Goal: Communication & Community: Answer question/provide support

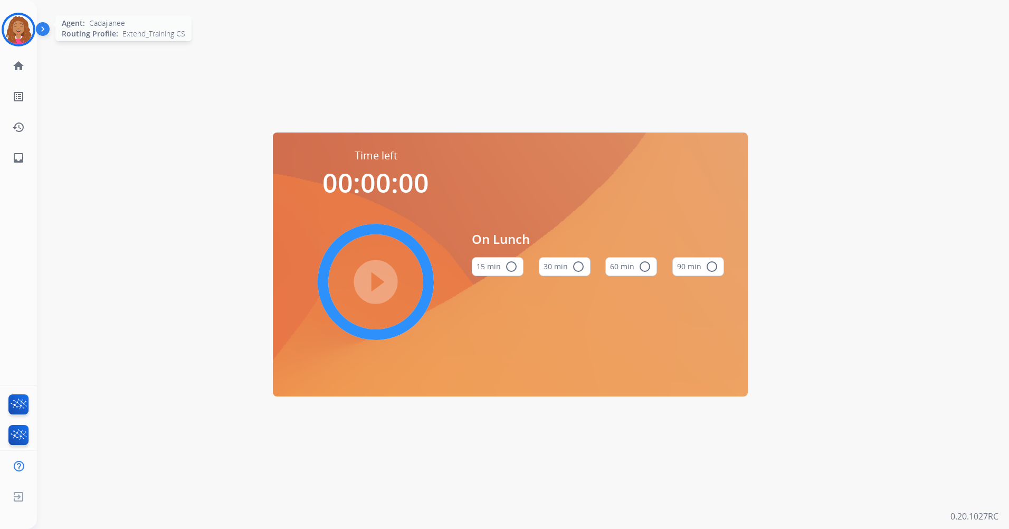
click at [8, 23] on img at bounding box center [19, 30] width 30 height 30
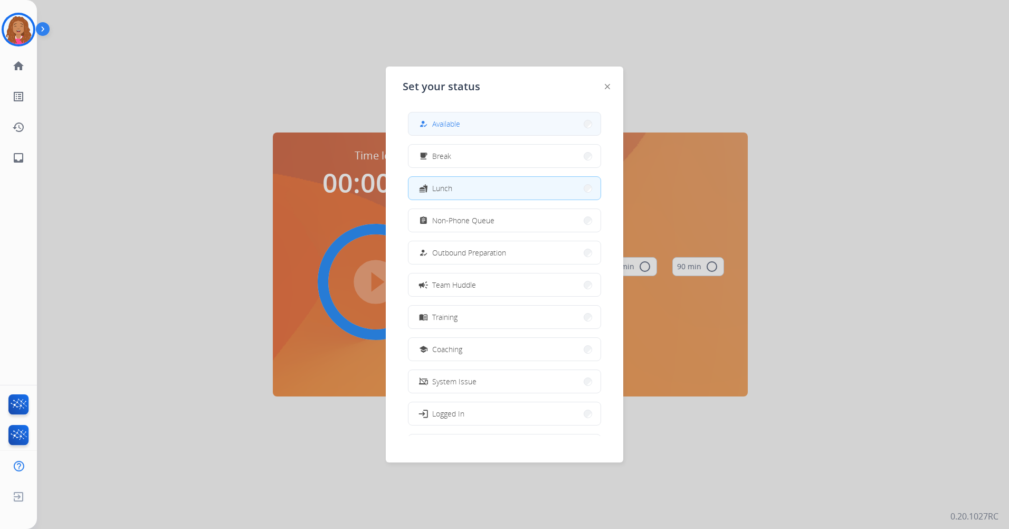
click at [487, 124] on button "how_to_reg Available" at bounding box center [505, 123] width 192 height 23
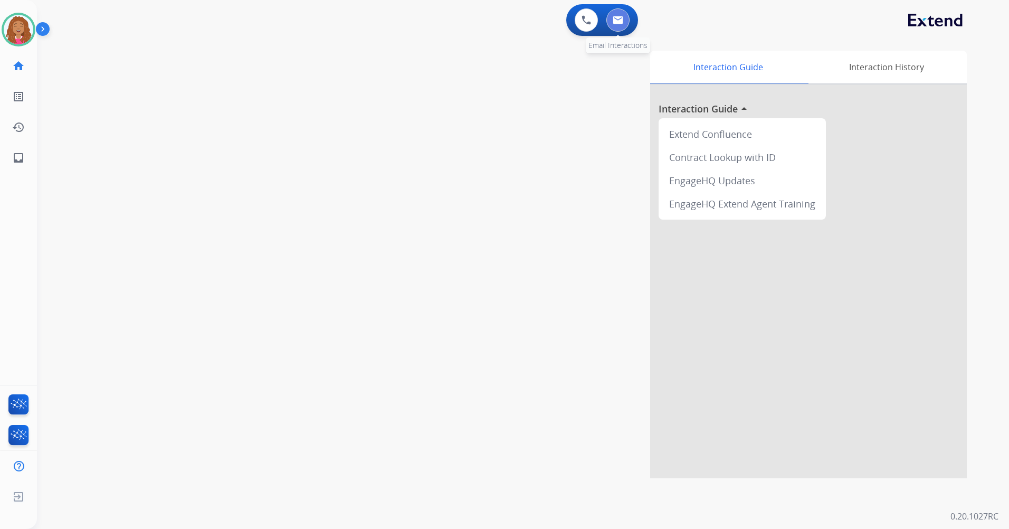
click at [624, 15] on button at bounding box center [617, 19] width 23 height 23
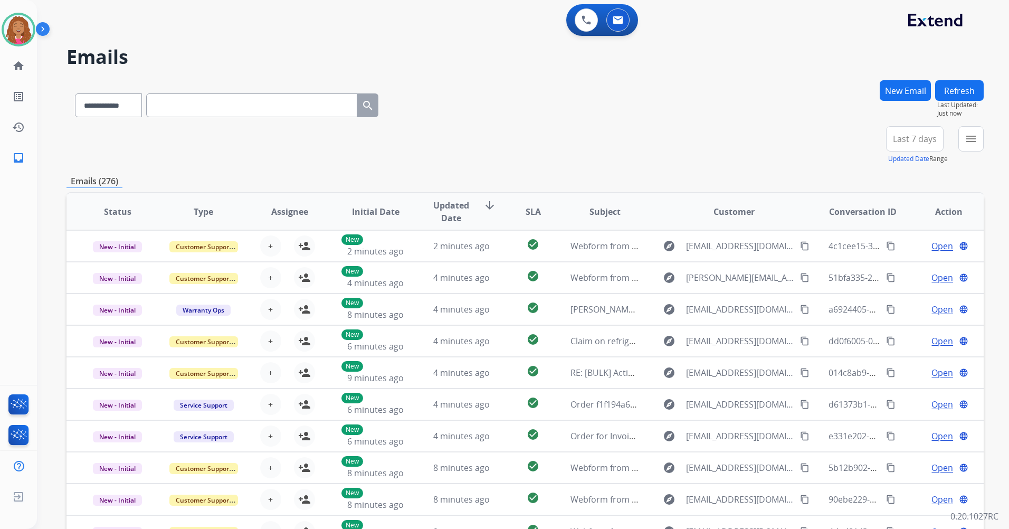
click at [901, 137] on span "Last 7 days" at bounding box center [915, 139] width 44 height 4
click at [891, 266] on div "Last 90 days" at bounding box center [912, 267] width 58 height 16
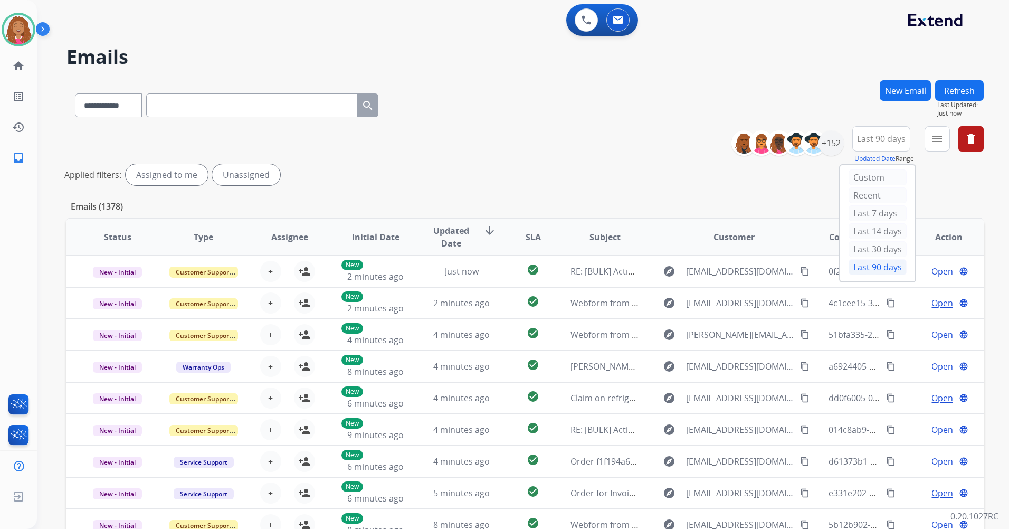
click at [779, 208] on div "Emails (1378)" at bounding box center [525, 206] width 917 height 13
click at [839, 144] on div "+152" at bounding box center [831, 142] width 25 height 25
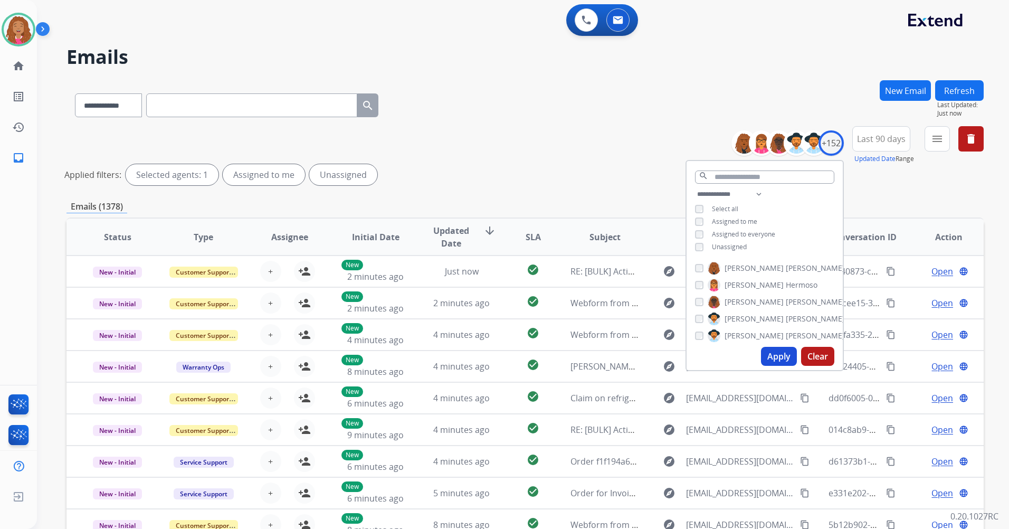
click at [727, 248] on span "Unassigned" at bounding box center [729, 246] width 35 height 9
click at [776, 356] on button "Apply" at bounding box center [779, 356] width 36 height 19
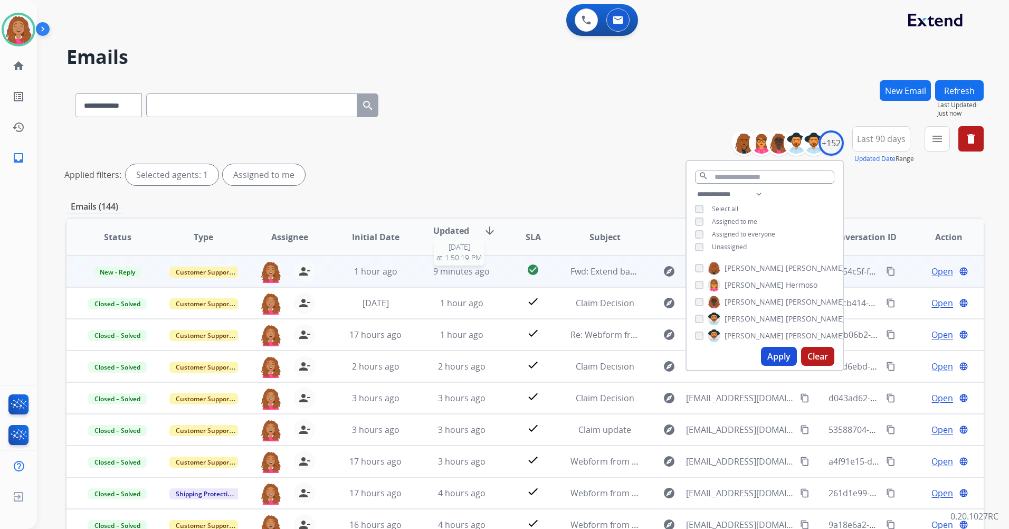
click at [480, 265] on span "9 minutes ago" at bounding box center [461, 271] width 56 height 12
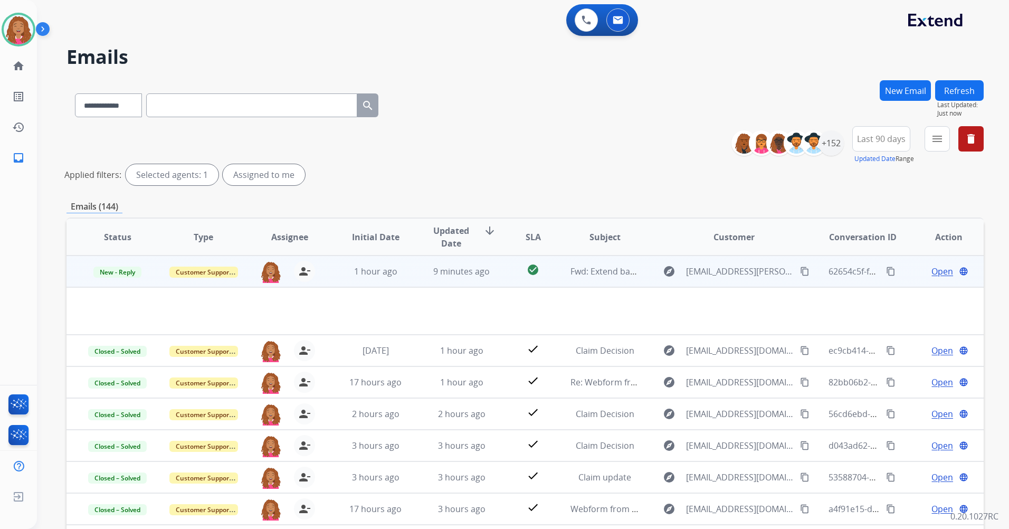
click at [935, 273] on span "Open" at bounding box center [943, 271] width 22 height 13
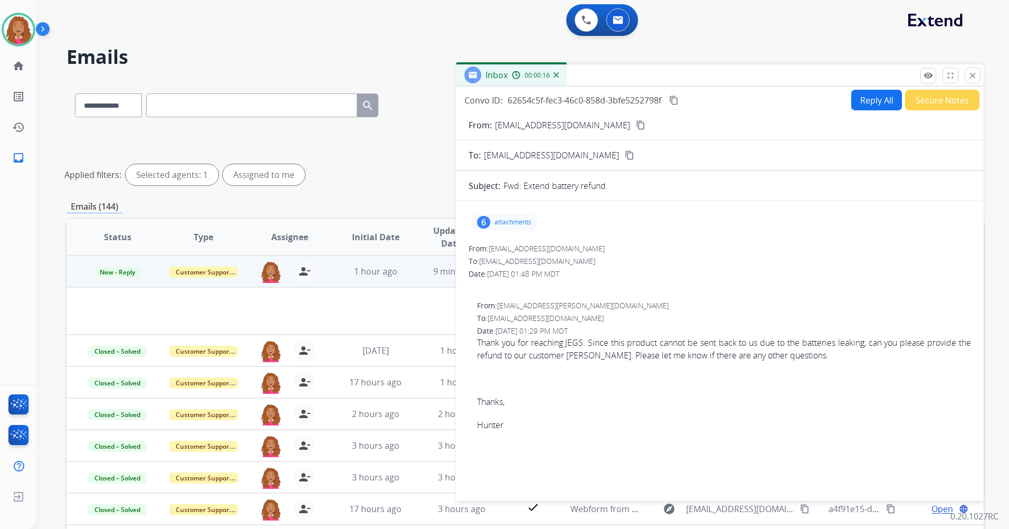
click at [516, 217] on div "6 attachments" at bounding box center [504, 222] width 67 height 17
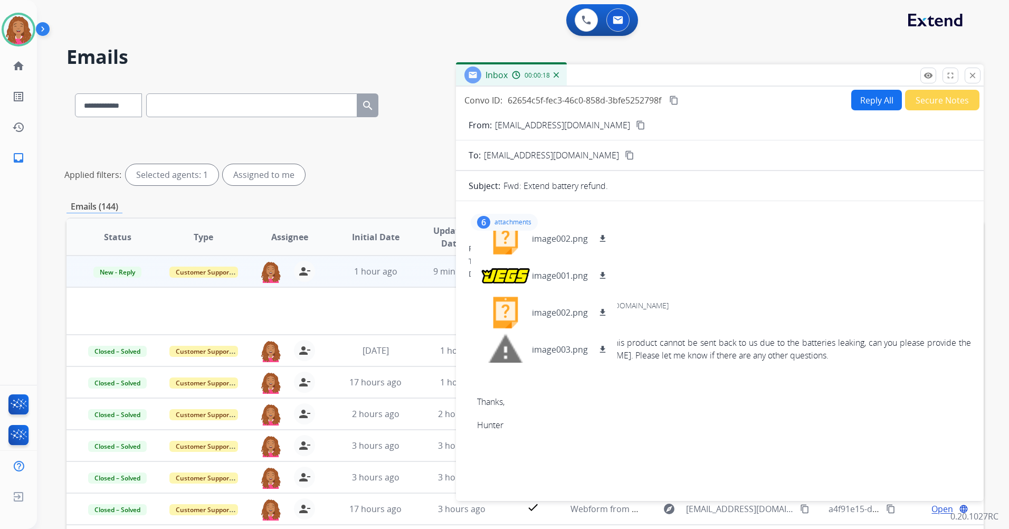
scroll to position [90, 0]
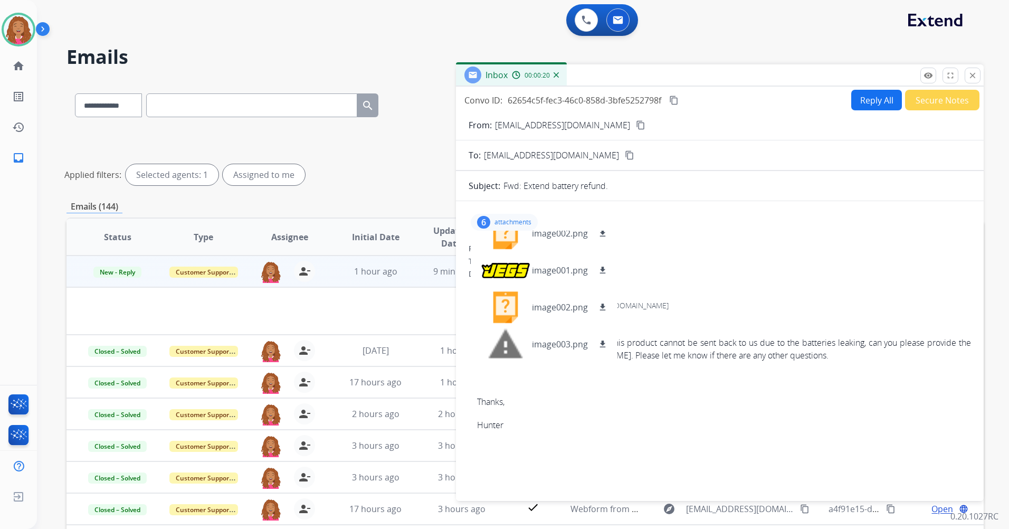
click at [701, 276] on div "Date: [DATE] 01:48 PM MDT" at bounding box center [720, 274] width 502 height 11
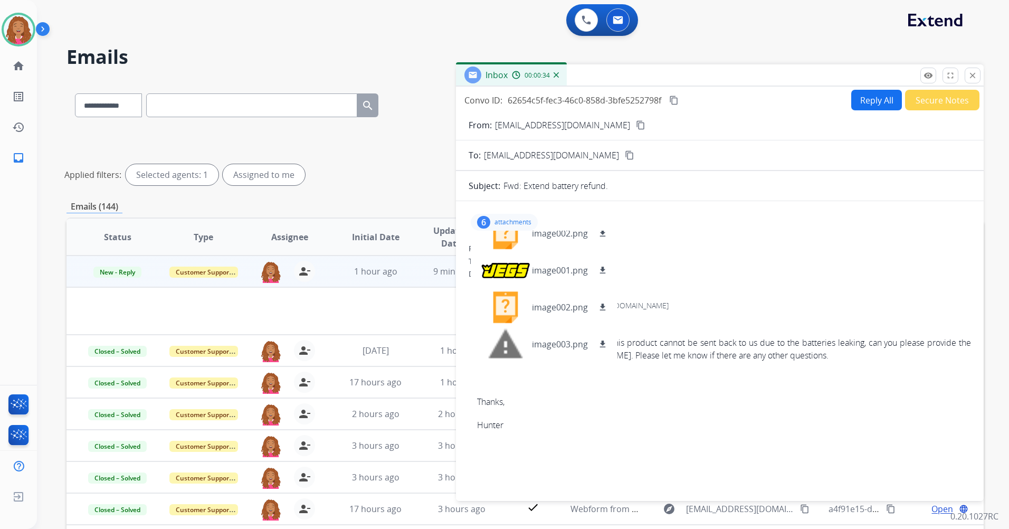
click at [742, 232] on div "6 attachments image001.png download image003.png download image002.png download…" at bounding box center [720, 222] width 502 height 25
click at [741, 230] on div "6 attachments image001.png download image003.png download image002.png download…" at bounding box center [720, 222] width 502 height 25
click at [868, 99] on button "Reply All" at bounding box center [876, 100] width 51 height 21
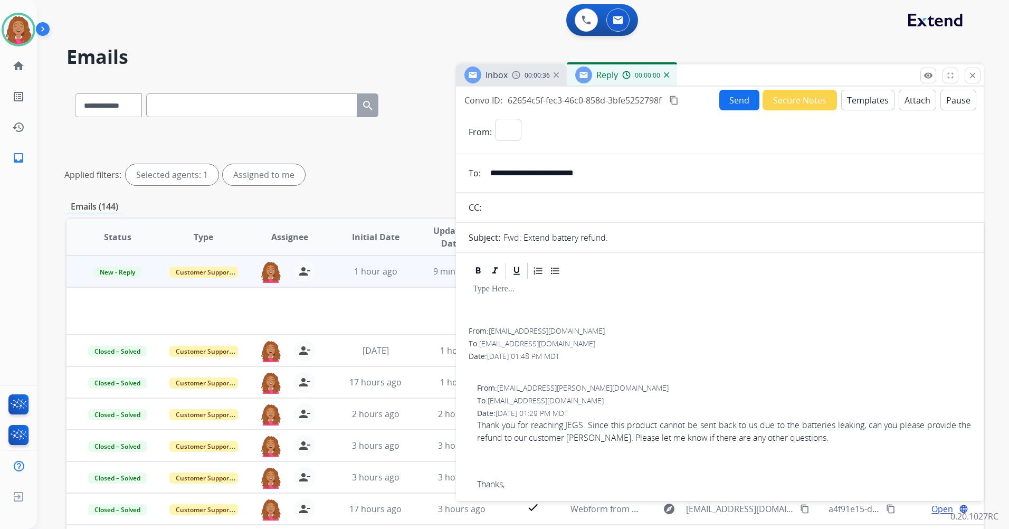
select select "**********"
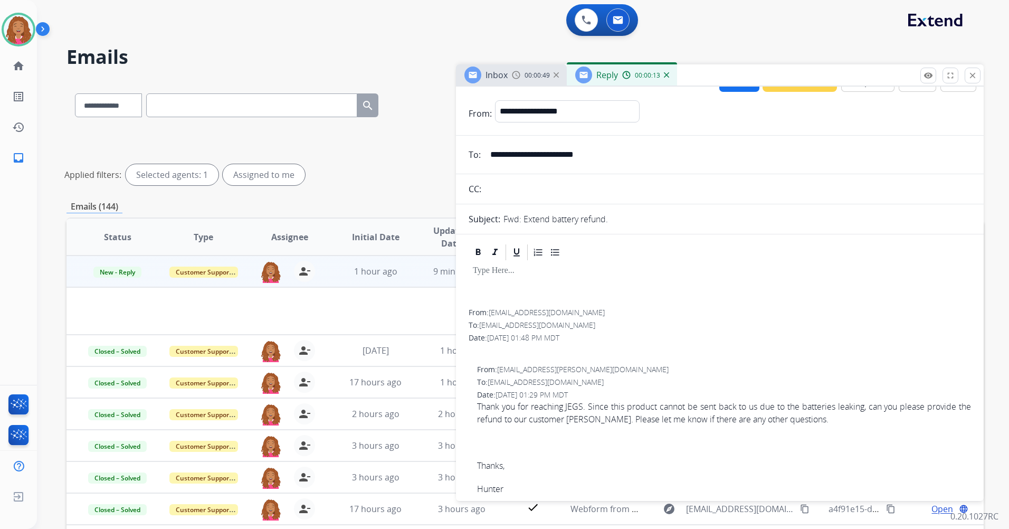
scroll to position [0, 0]
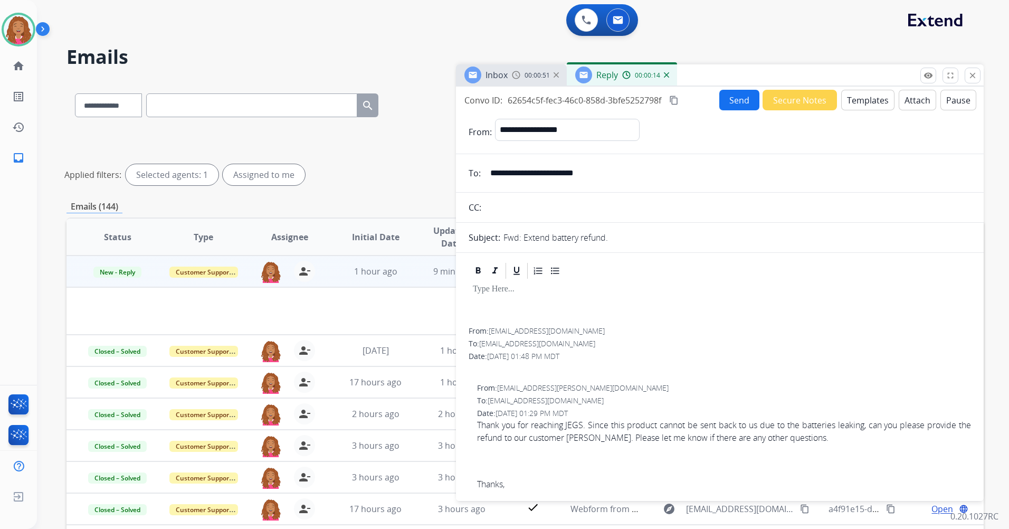
click at [862, 106] on button "Templates" at bounding box center [867, 100] width 53 height 21
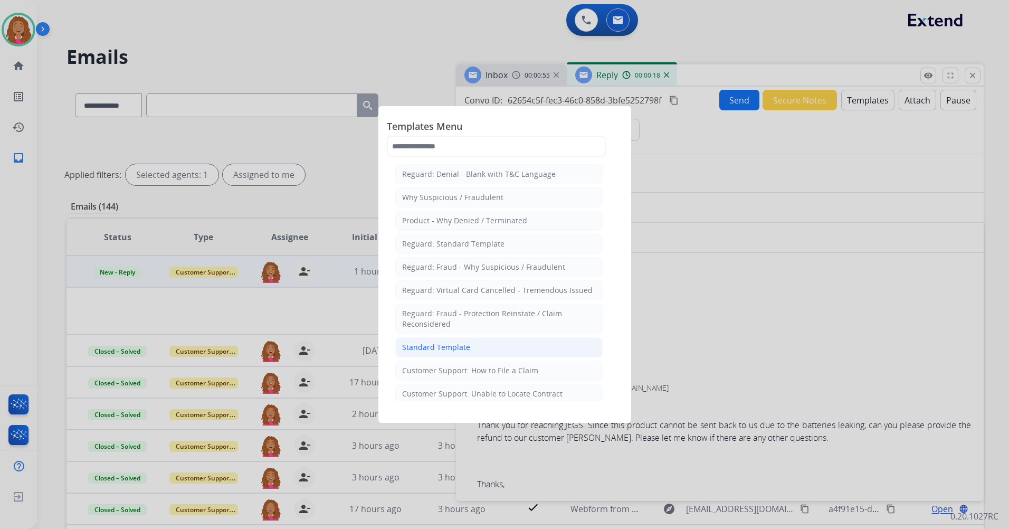
click at [451, 345] on div "Standard Template" at bounding box center [436, 347] width 68 height 11
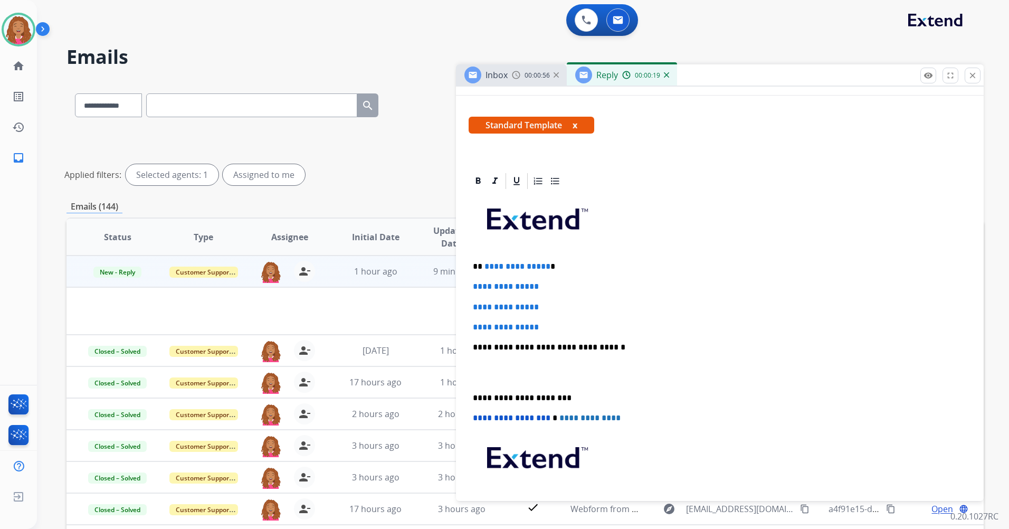
scroll to position [158, 0]
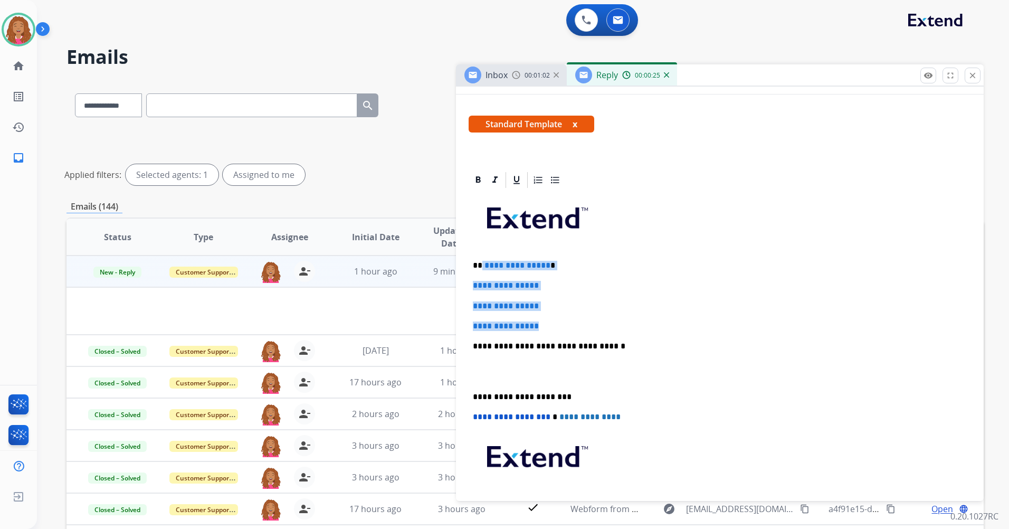
drag, startPoint x: 550, startPoint y: 330, endPoint x: 481, endPoint y: 267, distance: 93.7
click at [481, 267] on div "**********" at bounding box center [720, 370] width 502 height 363
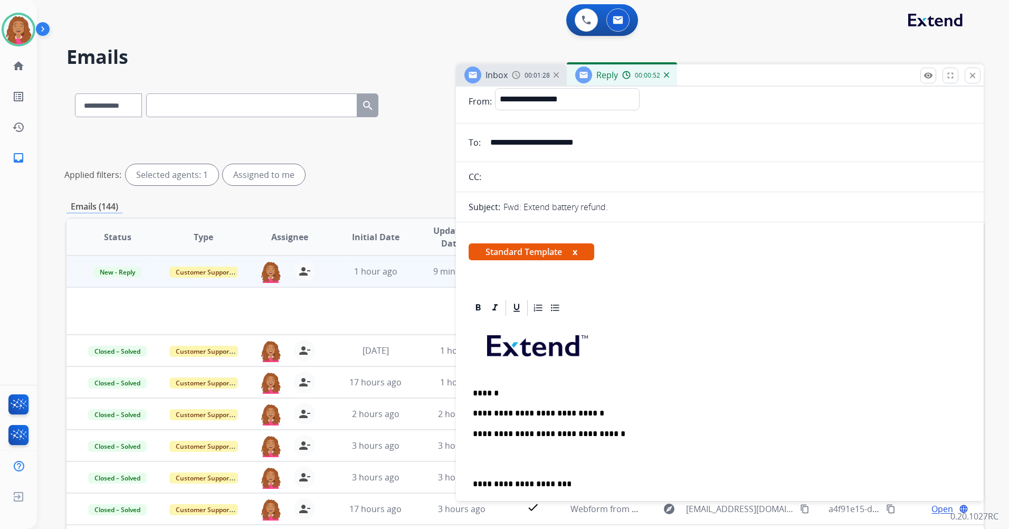
scroll to position [0, 0]
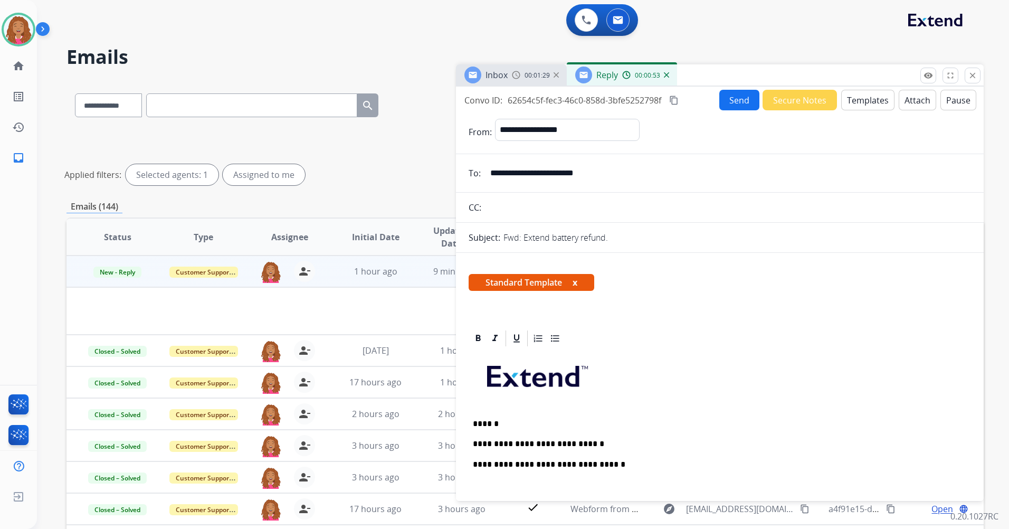
click at [719, 100] on div "Send Secure Notes Templates Attach Pause" at bounding box center [847, 100] width 257 height 21
click at [713, 101] on div "Convo ID: 62654c5f-fec3-46c0-858d-3bfe5252798f content_copy Send Secure Notes T…" at bounding box center [720, 100] width 528 height 21
click at [735, 105] on button "Send" at bounding box center [739, 100] width 40 height 21
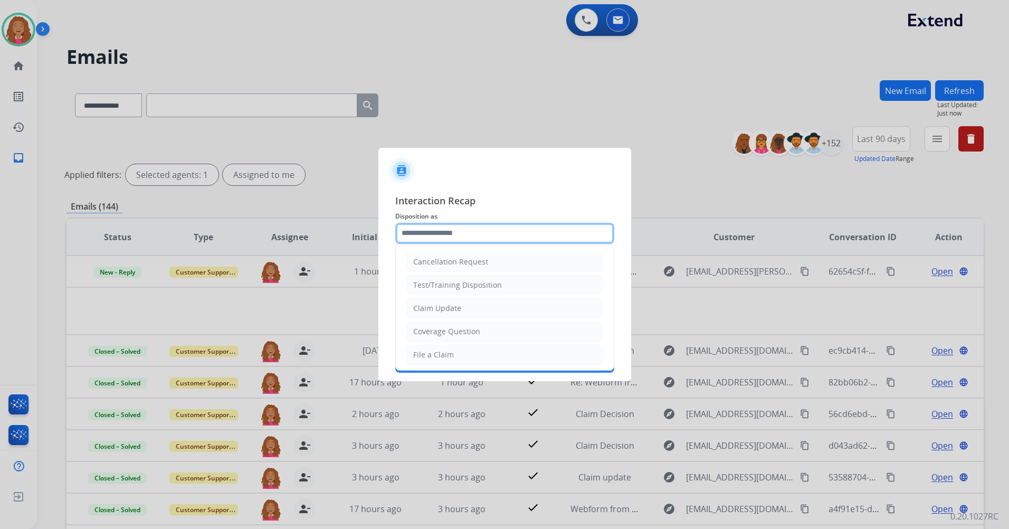
click at [467, 240] on input "text" at bounding box center [504, 233] width 219 height 21
click at [455, 309] on div "Claim Update" at bounding box center [437, 308] width 48 height 11
type input "**********"
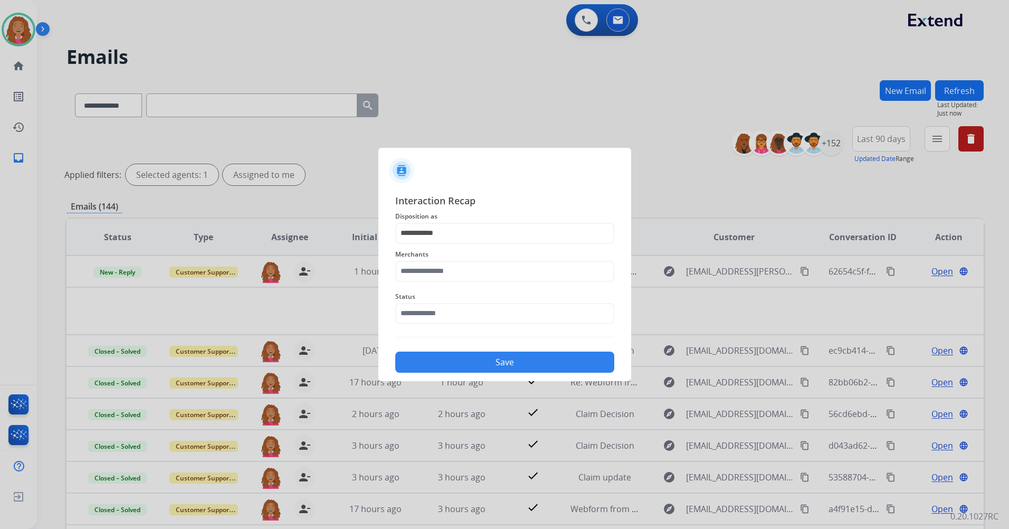
click at [459, 258] on span "Merchants" at bounding box center [504, 254] width 219 height 13
click at [453, 273] on input "text" at bounding box center [504, 271] width 219 height 21
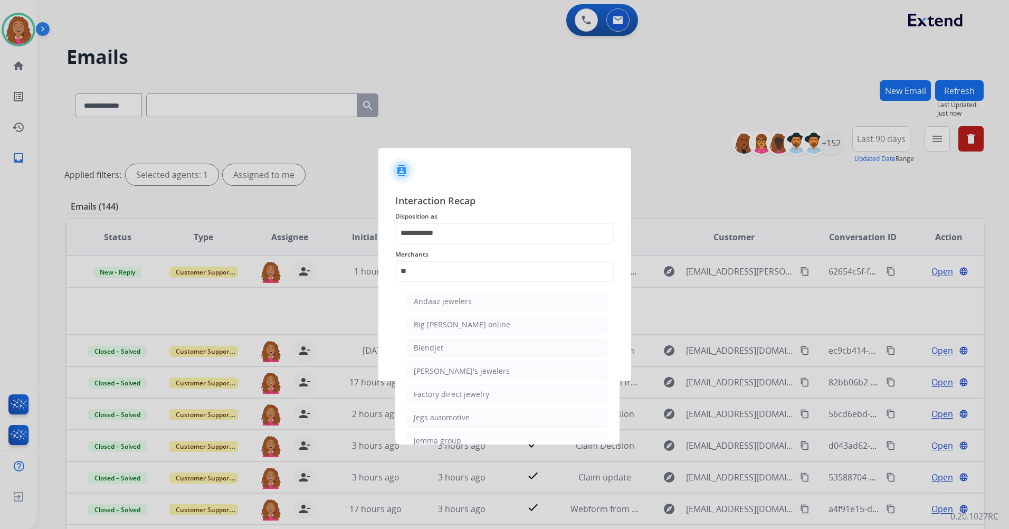
click at [438, 428] on ul "Andaaz jewelers Big [PERSON_NAME] online Blendjet [PERSON_NAME]'s jewelers Fact…" at bounding box center [507, 408] width 207 height 245
click at [443, 419] on div "Jegs automotive" at bounding box center [442, 417] width 56 height 11
type input "**********"
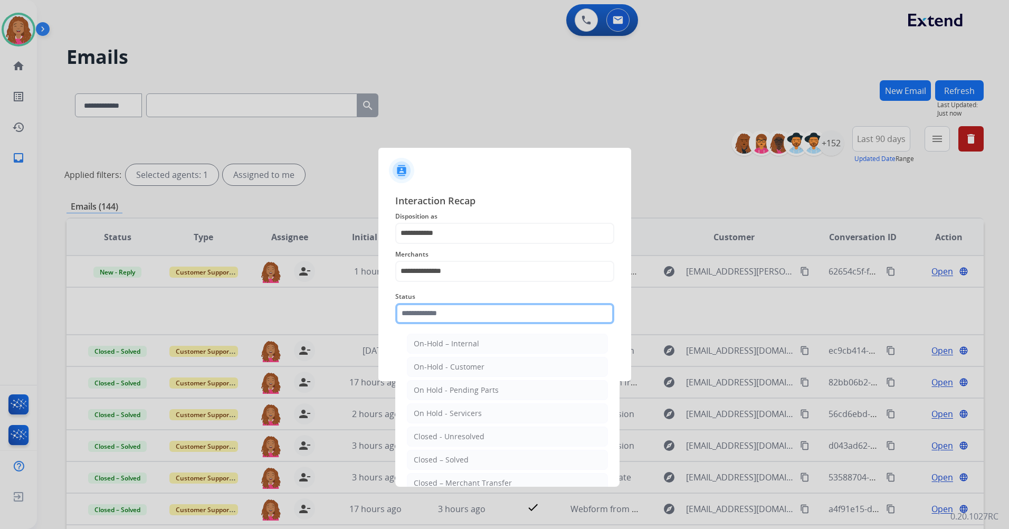
click at [439, 317] on input "text" at bounding box center [504, 313] width 219 height 21
click at [439, 455] on div "Closed – Solved" at bounding box center [441, 459] width 55 height 11
type input "**********"
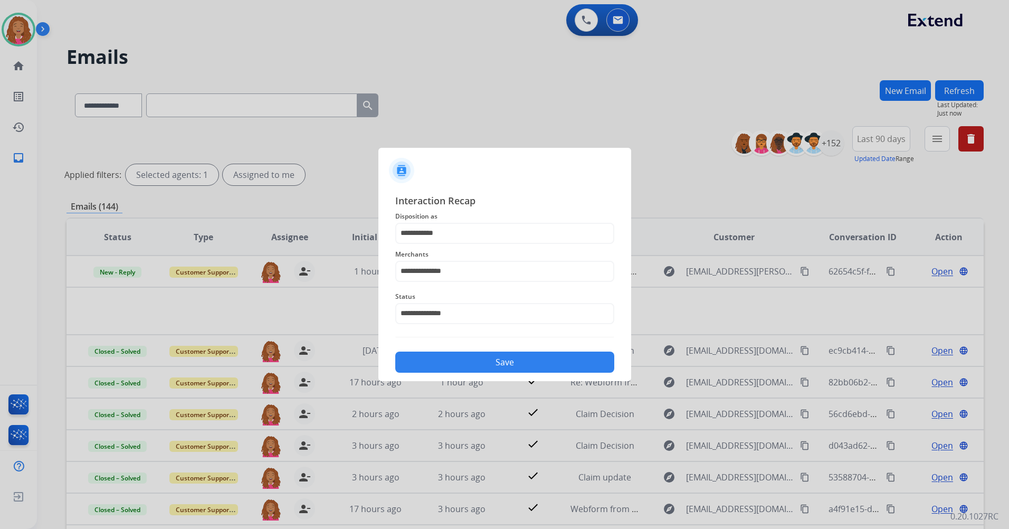
click at [484, 361] on button "Save" at bounding box center [504, 362] width 219 height 21
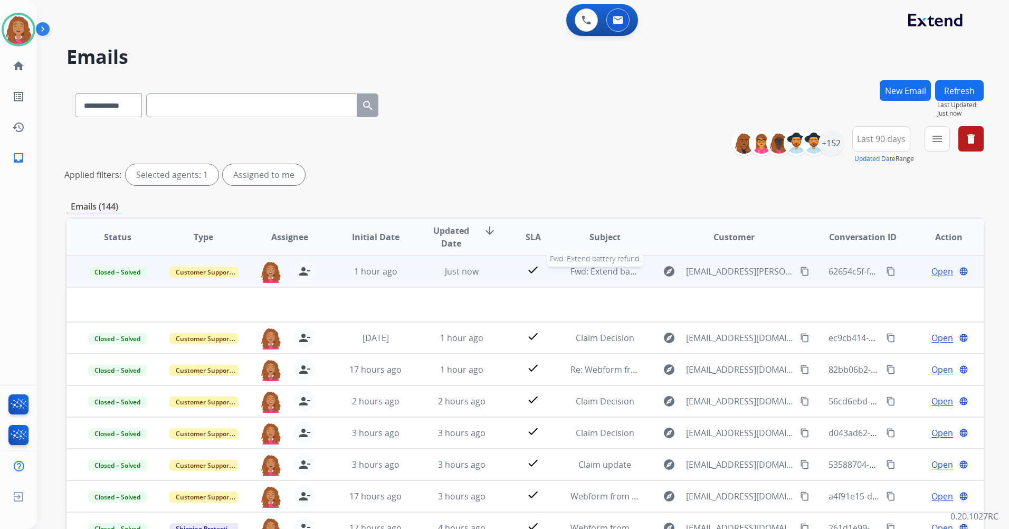
click at [597, 266] on span "Fwd: Extend battery refund." at bounding box center [626, 271] width 110 height 12
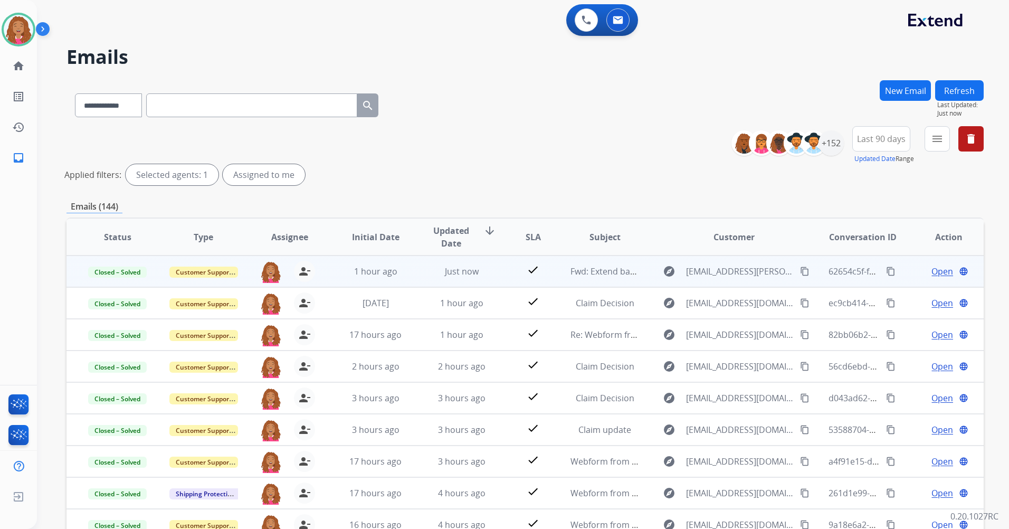
click at [416, 258] on td "Just now" at bounding box center [454, 271] width 86 height 32
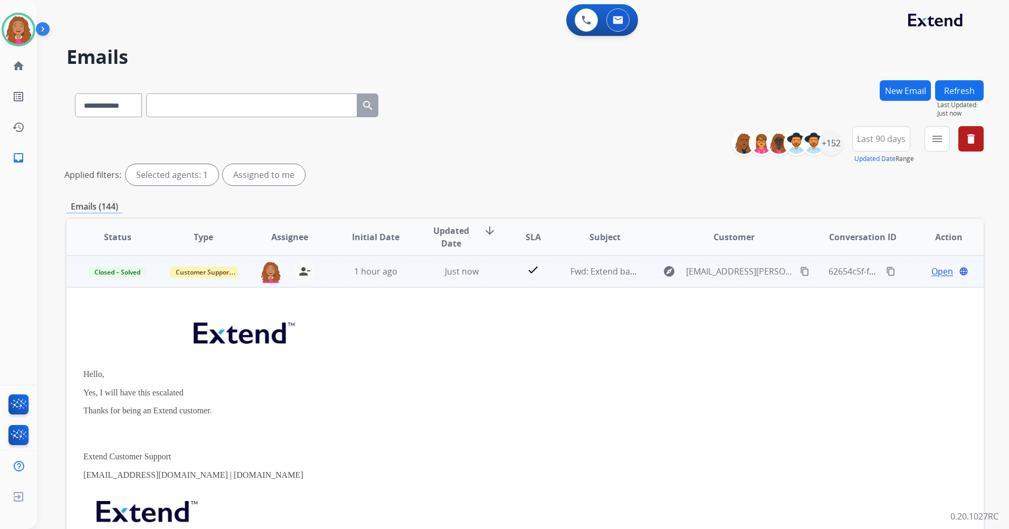
click at [941, 277] on span "Open" at bounding box center [943, 271] width 22 height 13
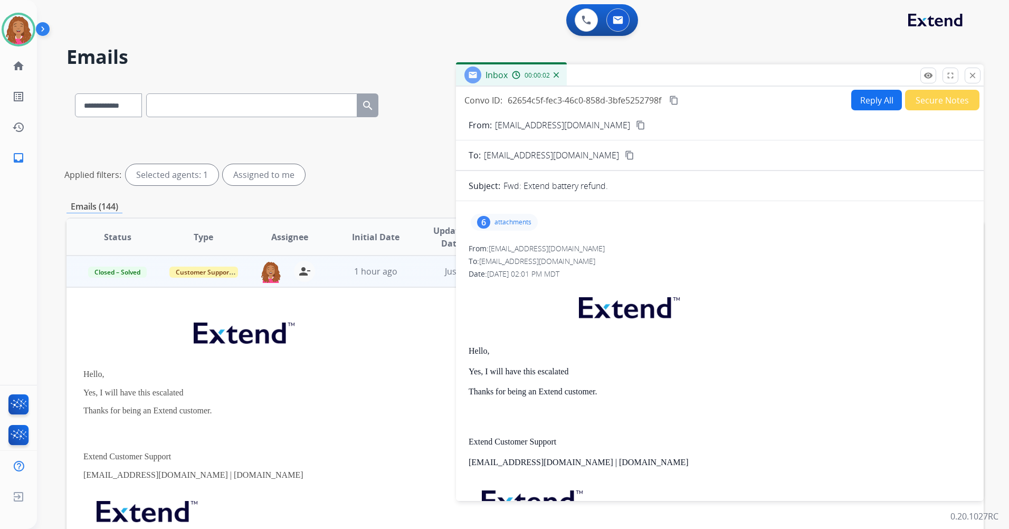
click at [625, 157] on mat-icon "content_copy" at bounding box center [630, 155] width 10 height 10
click at [970, 75] on mat-icon "close" at bounding box center [973, 76] width 10 height 10
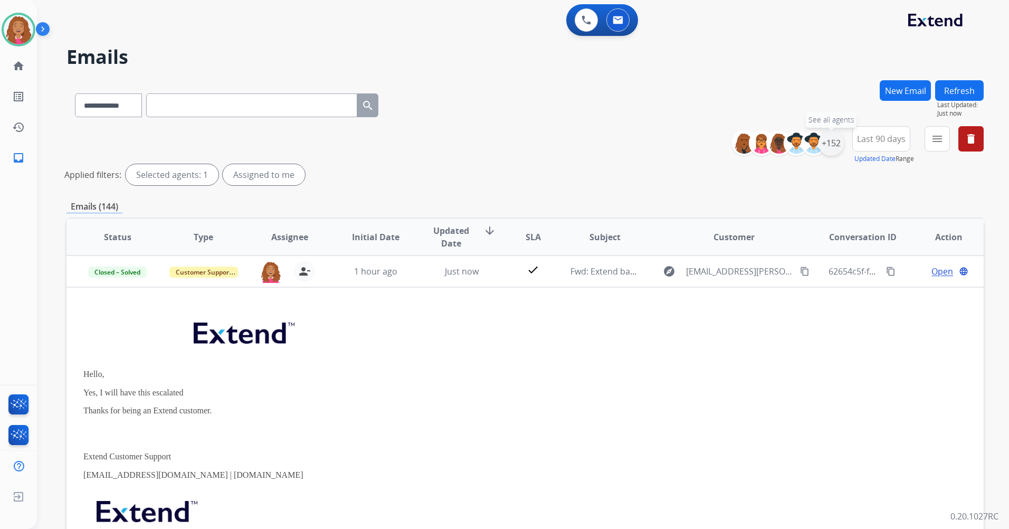
click at [840, 146] on div "+152" at bounding box center [831, 142] width 25 height 25
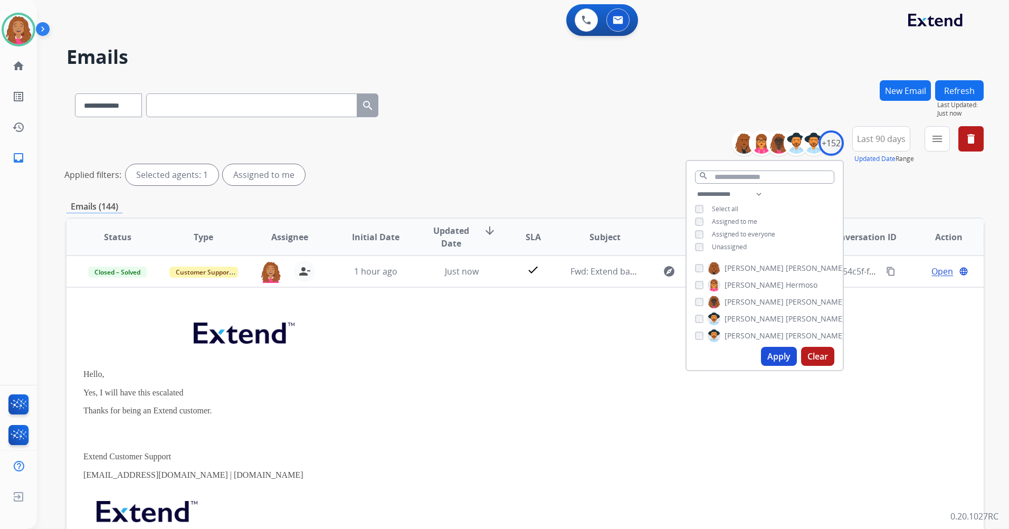
click at [783, 349] on button "Apply" at bounding box center [779, 356] width 36 height 19
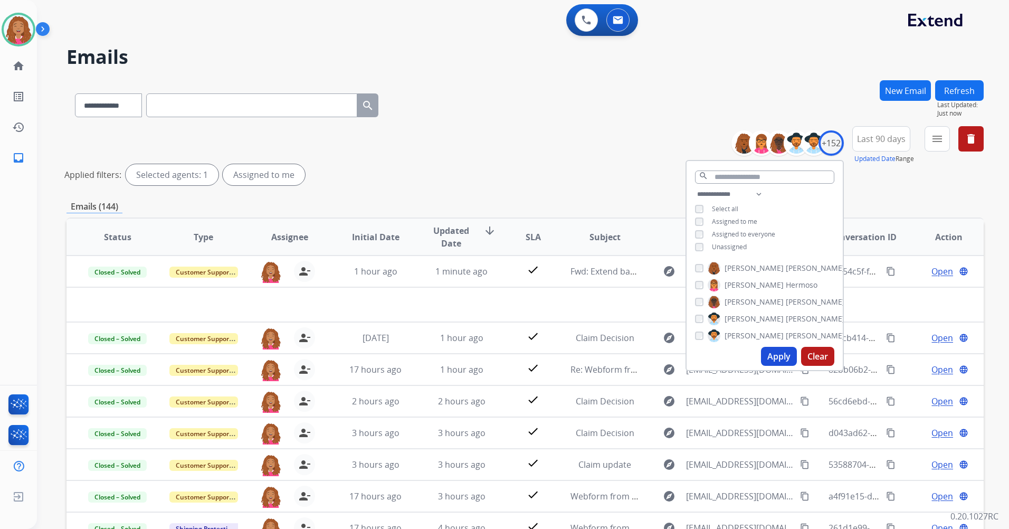
click at [613, 203] on div "Emails (144)" at bounding box center [525, 206] width 917 height 13
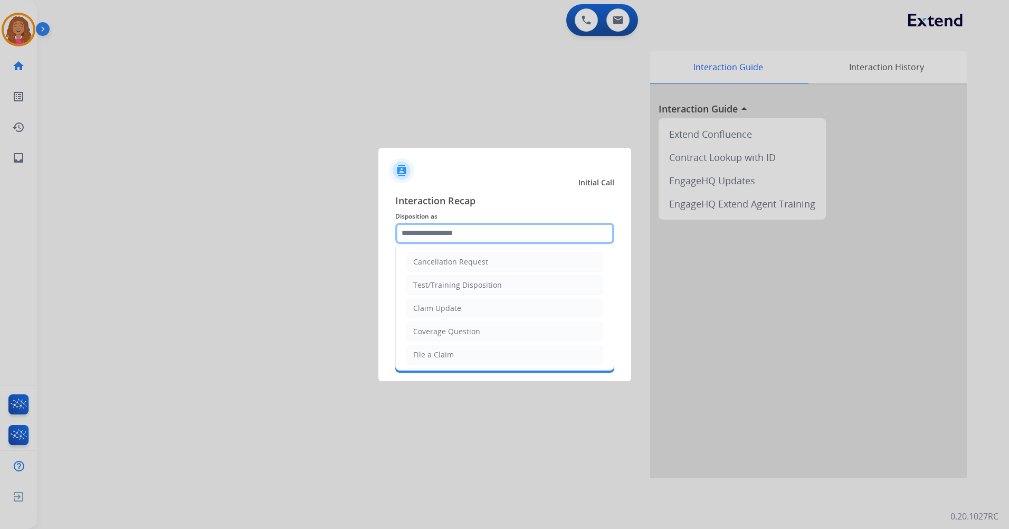
click at [475, 236] on input "text" at bounding box center [504, 233] width 219 height 21
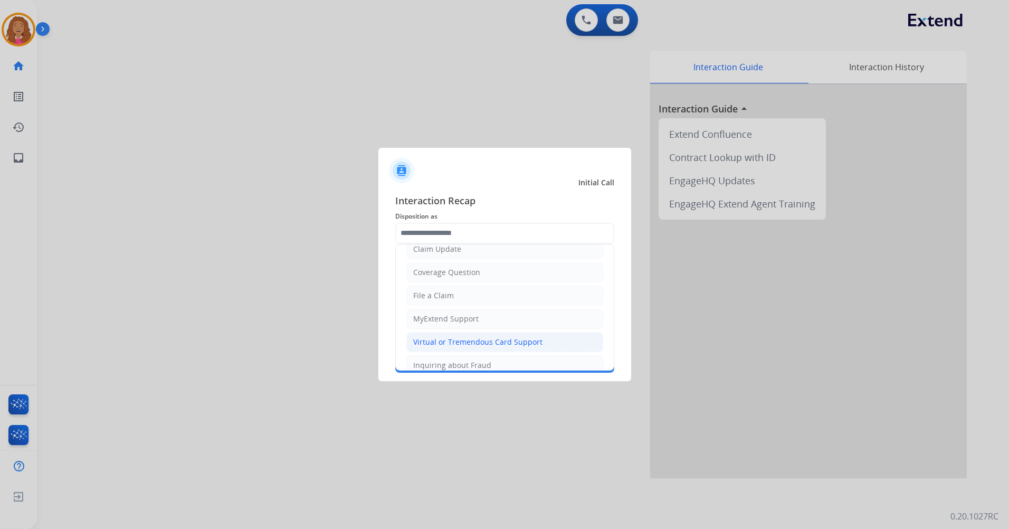
click at [475, 336] on li "Virtual or Tremendous Card Support" at bounding box center [504, 342] width 197 height 20
type input "**********"
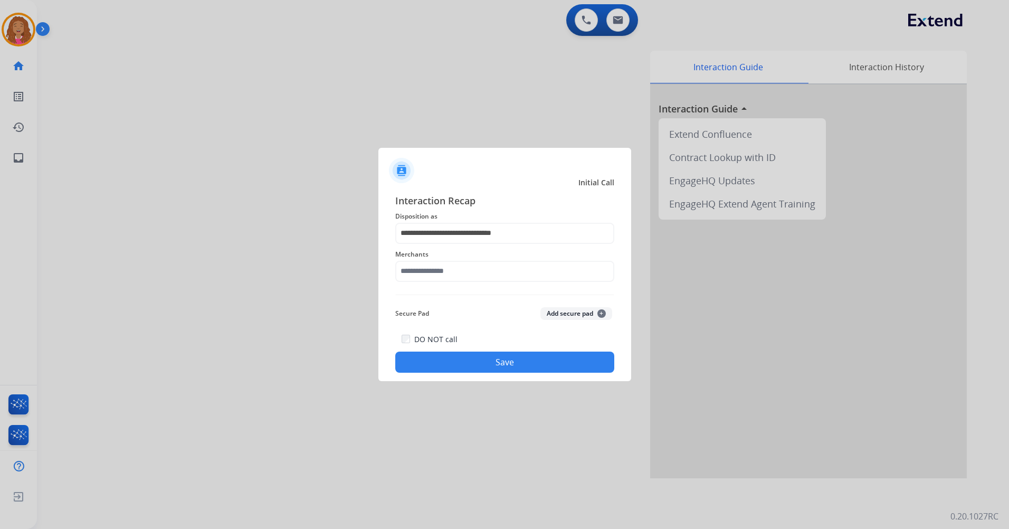
click at [474, 287] on div "**********" at bounding box center [504, 283] width 219 height 180
click at [472, 272] on input "text" at bounding box center [504, 271] width 219 height 21
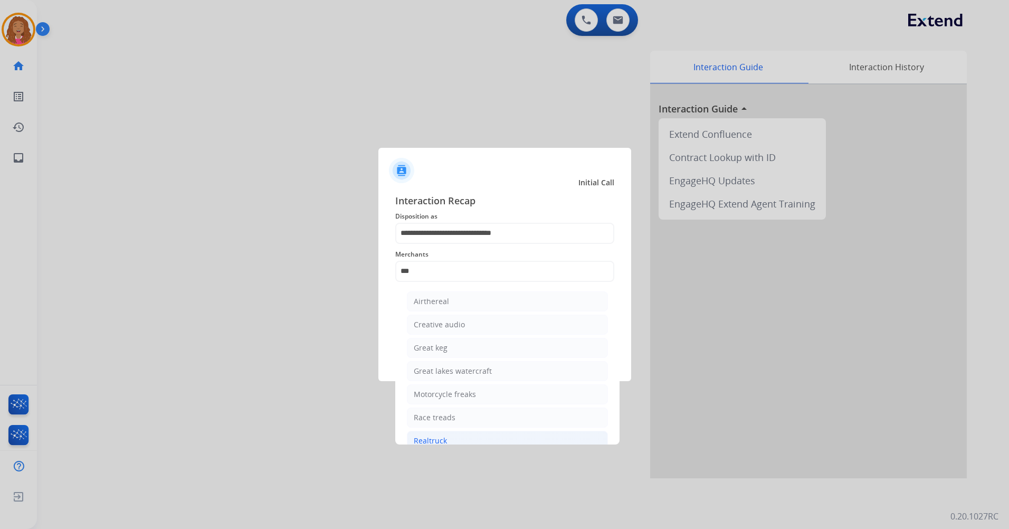
click at [449, 442] on li "Realtruck" at bounding box center [507, 441] width 201 height 20
type input "*********"
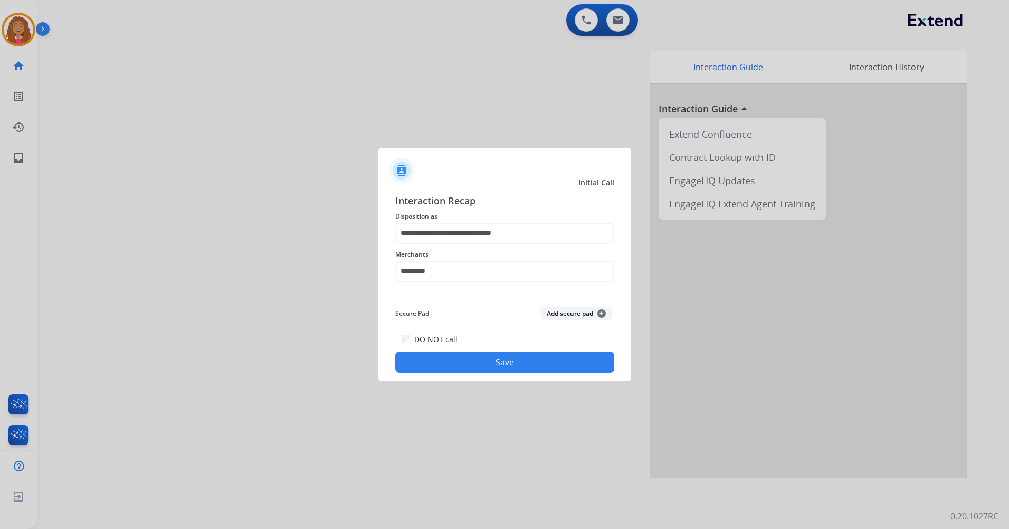
click at [475, 354] on button "Save" at bounding box center [504, 362] width 219 height 21
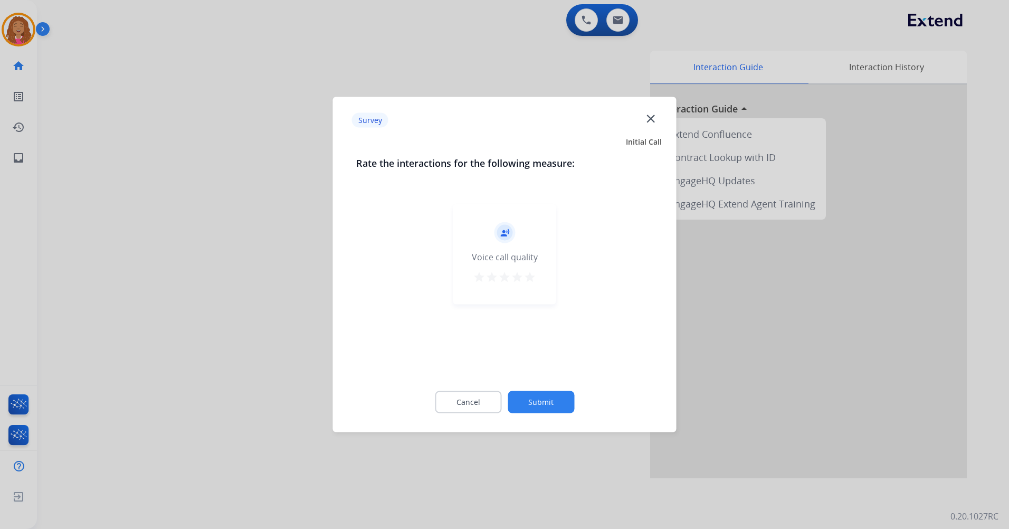
click at [533, 274] on mat-icon "star" at bounding box center [530, 277] width 13 height 13
click at [547, 397] on button "Submit" at bounding box center [541, 402] width 67 height 22
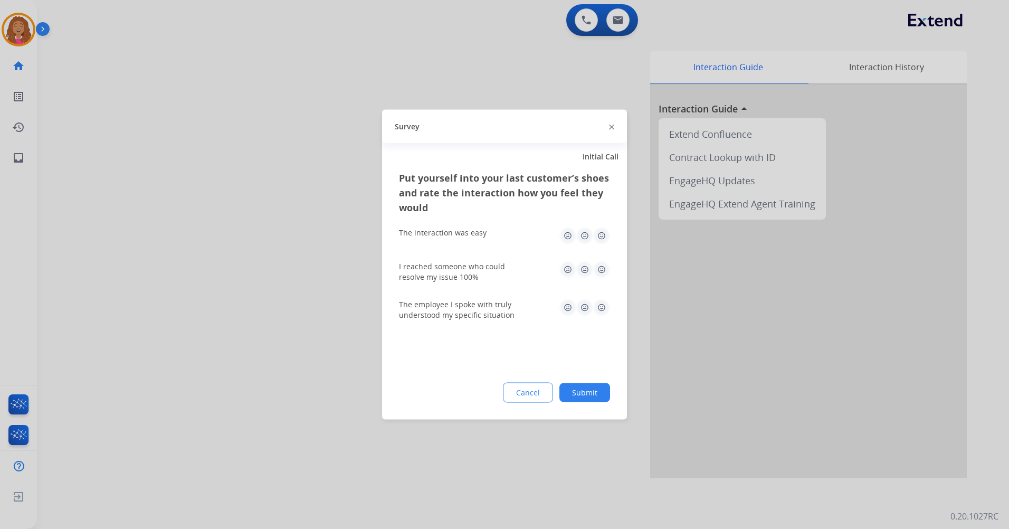
drag, startPoint x: 605, startPoint y: 228, endPoint x: 606, endPoint y: 244, distance: 15.9
click at [605, 229] on img at bounding box center [601, 235] width 17 height 17
click at [606, 277] on img at bounding box center [601, 269] width 17 height 17
click at [600, 303] on img at bounding box center [601, 307] width 17 height 17
click at [591, 388] on button "Submit" at bounding box center [584, 392] width 51 height 19
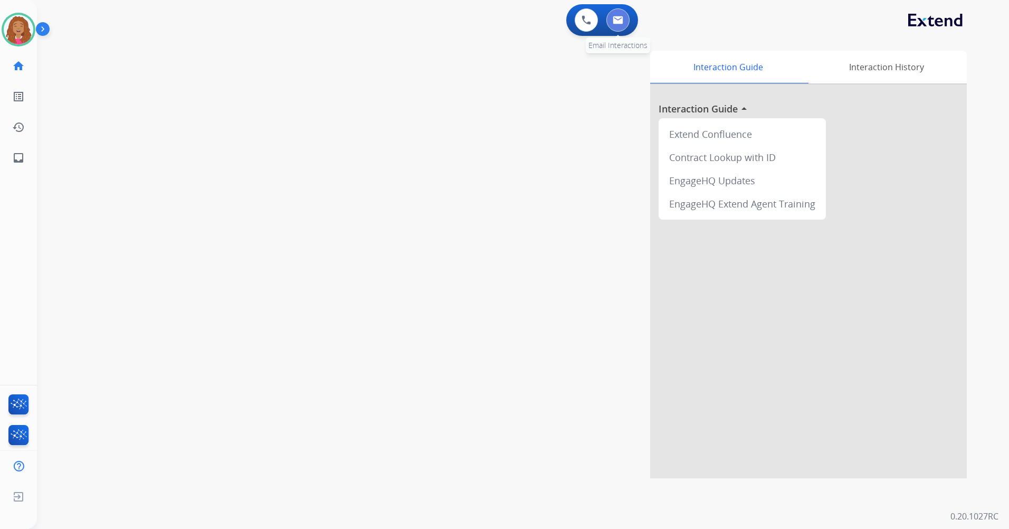
click at [614, 14] on button at bounding box center [617, 19] width 23 height 23
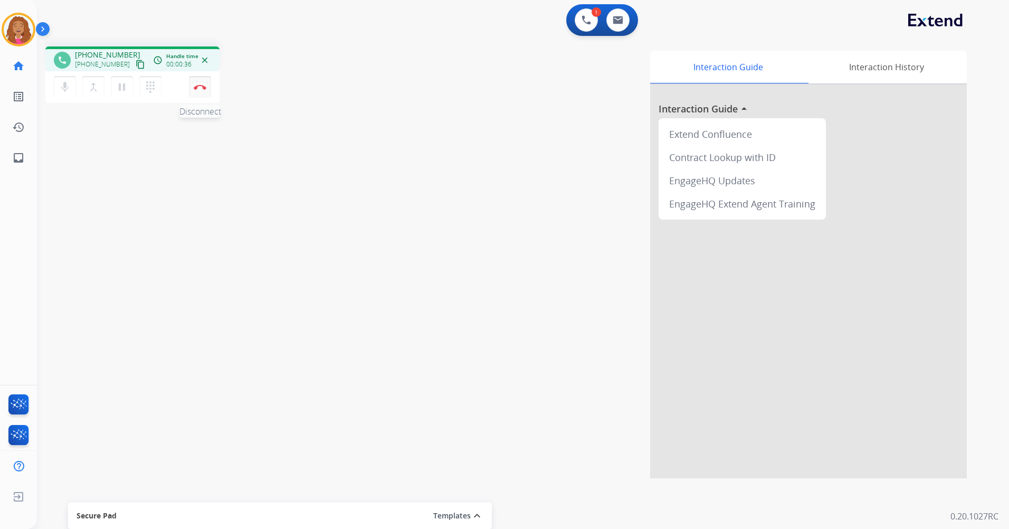
click at [198, 90] on button "Disconnect" at bounding box center [200, 87] width 22 height 22
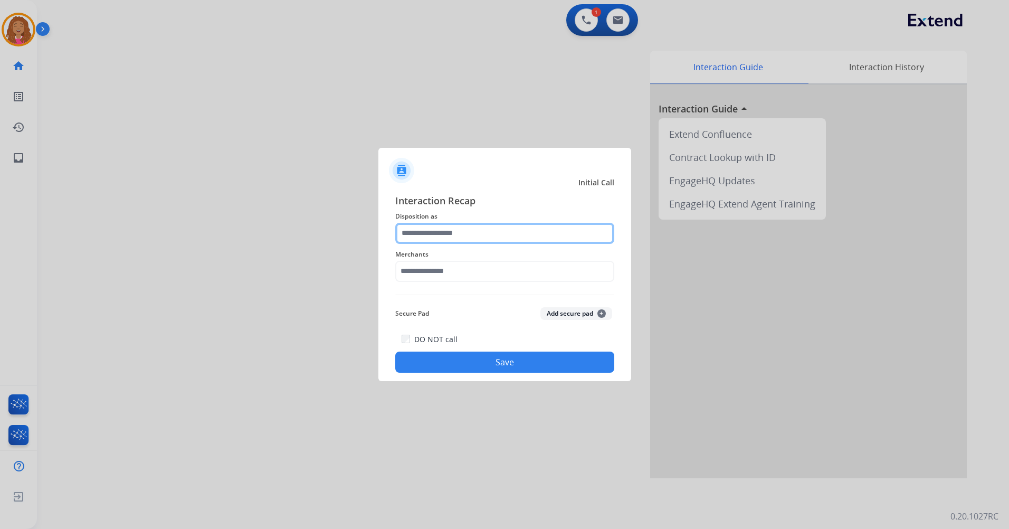
click at [464, 233] on input "text" at bounding box center [504, 233] width 219 height 21
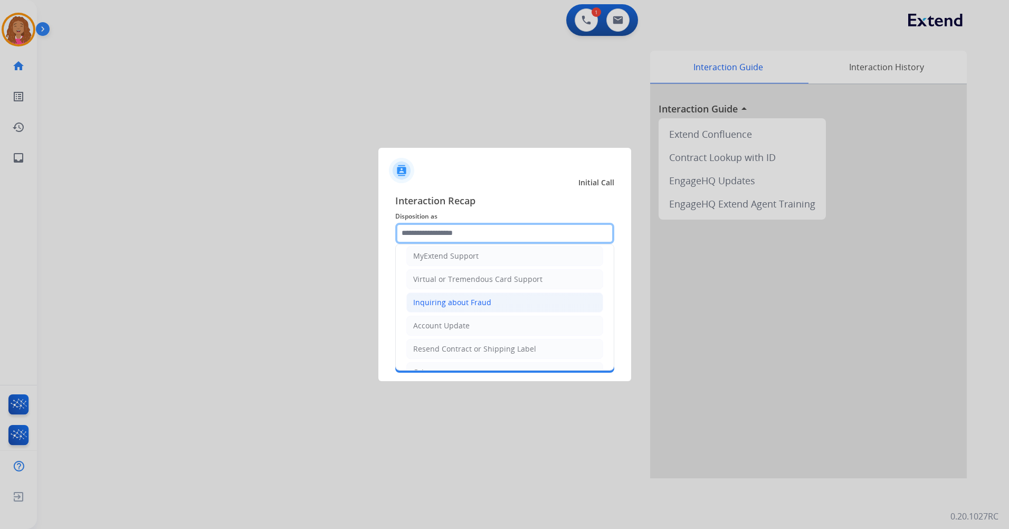
scroll to position [165, 0]
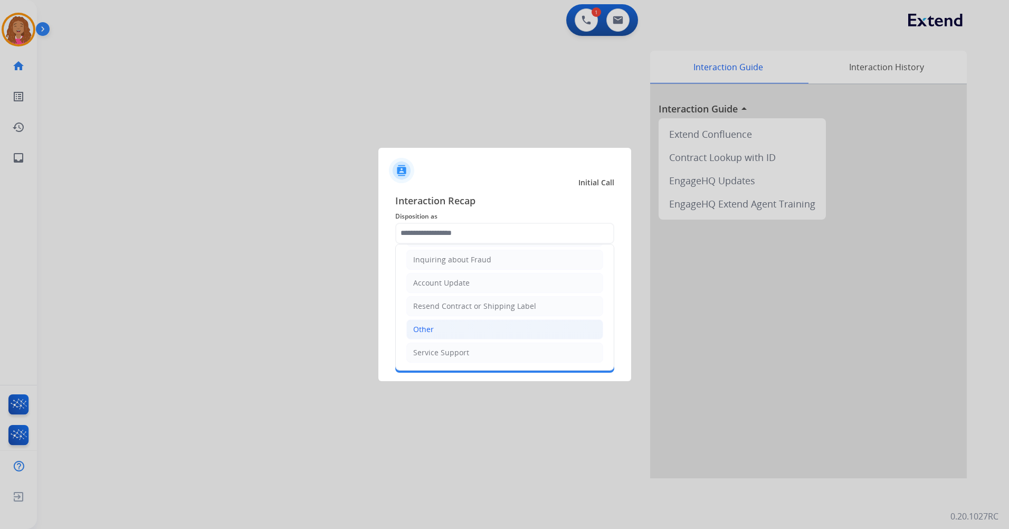
click at [453, 327] on li "Other" at bounding box center [504, 329] width 197 height 20
type input "*****"
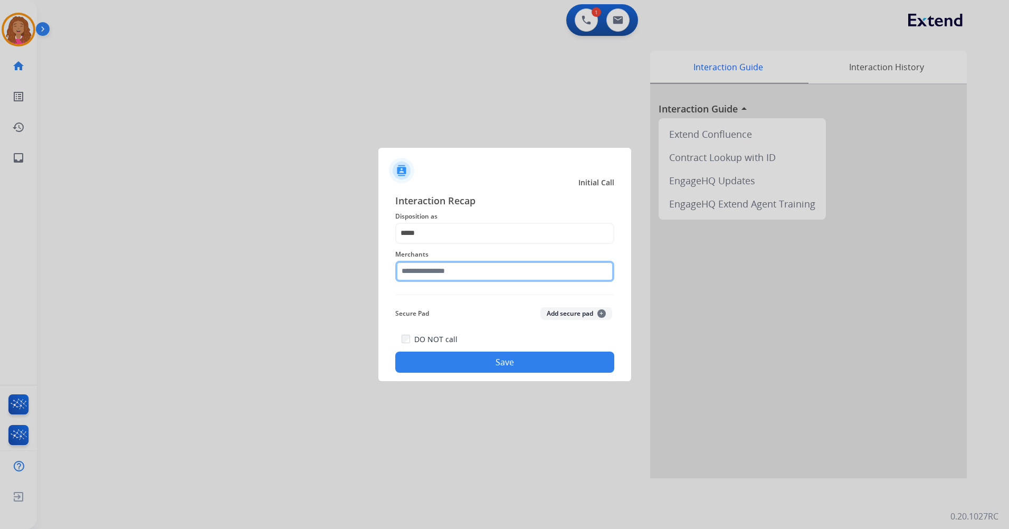
click at [476, 278] on input "text" at bounding box center [504, 271] width 219 height 21
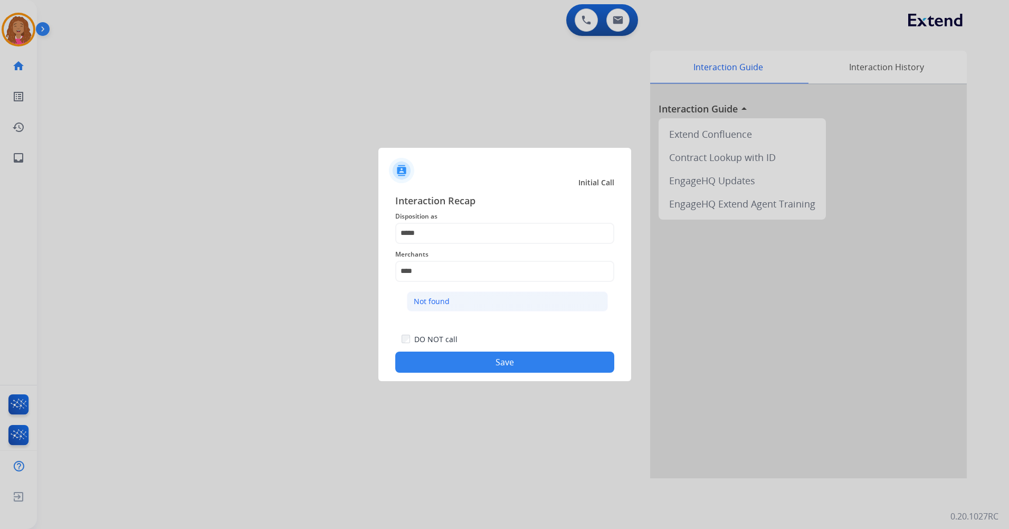
click at [490, 297] on li "Not found" at bounding box center [507, 301] width 201 height 20
type input "*********"
click at [490, 360] on button "Save" at bounding box center [504, 362] width 219 height 21
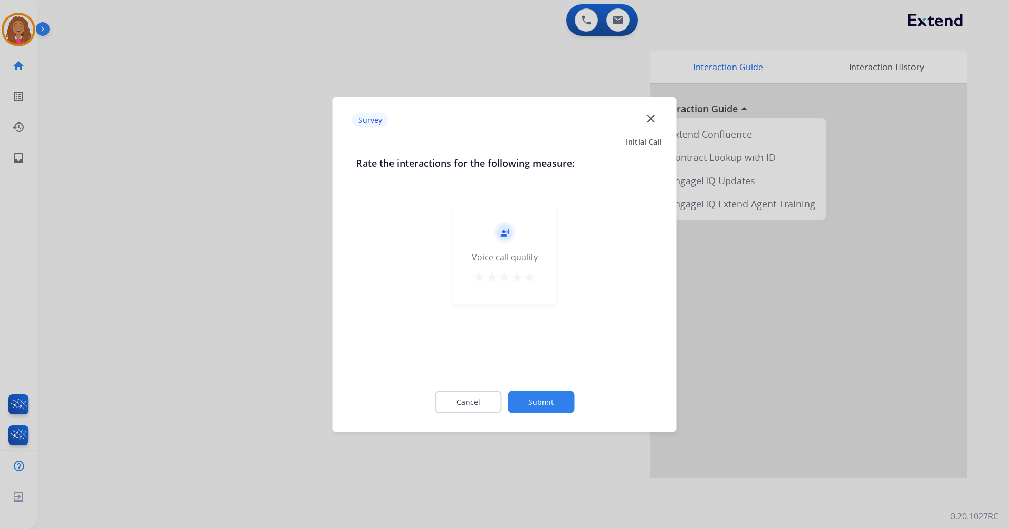
click at [529, 280] on mat-icon "star" at bounding box center [530, 277] width 13 height 13
click at [536, 405] on button "Submit" at bounding box center [541, 402] width 67 height 22
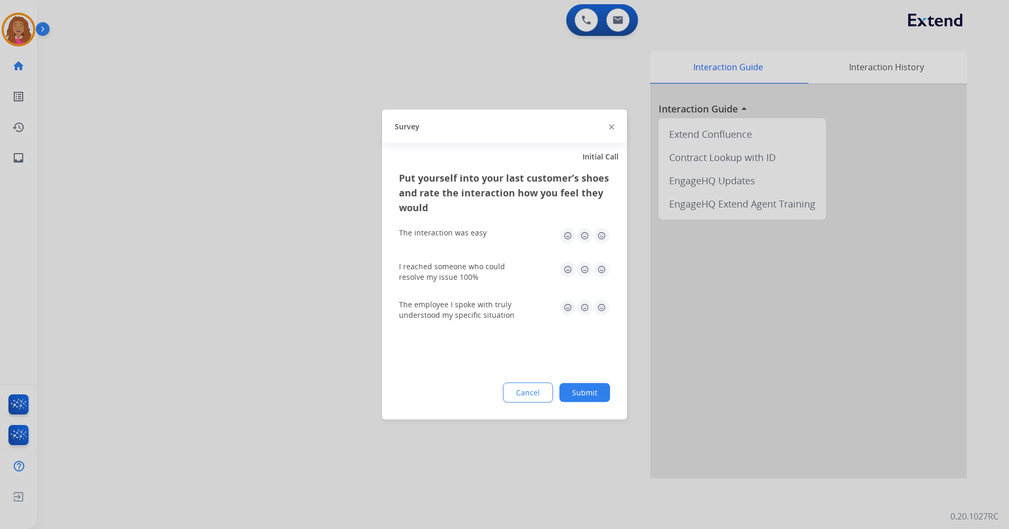
click at [604, 229] on img at bounding box center [601, 235] width 17 height 17
click at [603, 267] on img at bounding box center [601, 269] width 17 height 17
click at [538, 394] on button "Cancel" at bounding box center [528, 393] width 49 height 19
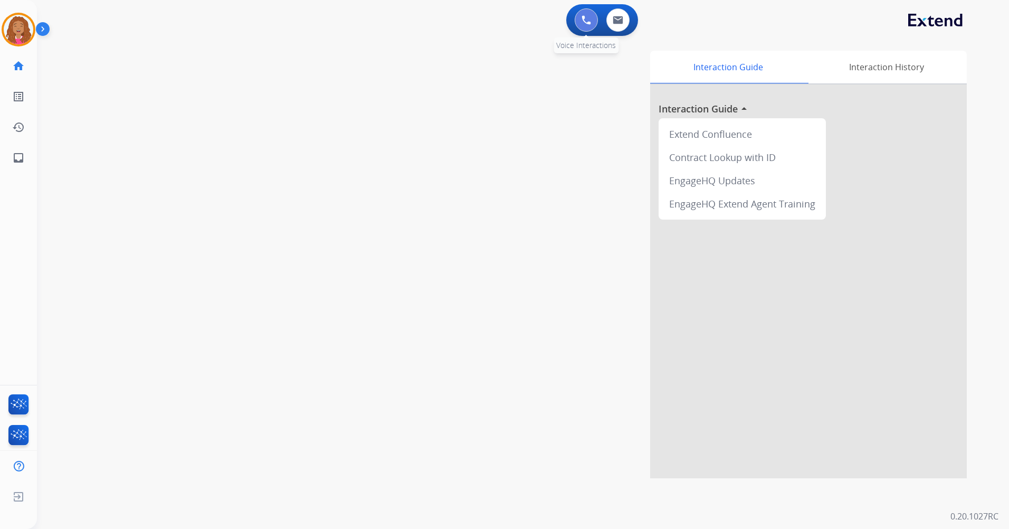
click at [576, 21] on button at bounding box center [586, 19] width 23 height 23
click at [616, 20] on img at bounding box center [618, 20] width 11 height 8
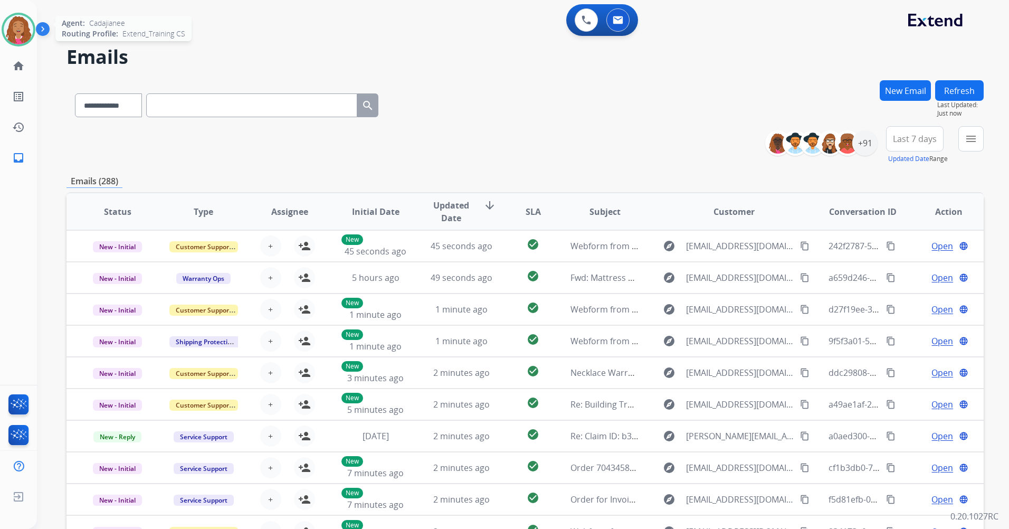
click at [16, 32] on img at bounding box center [19, 30] width 30 height 30
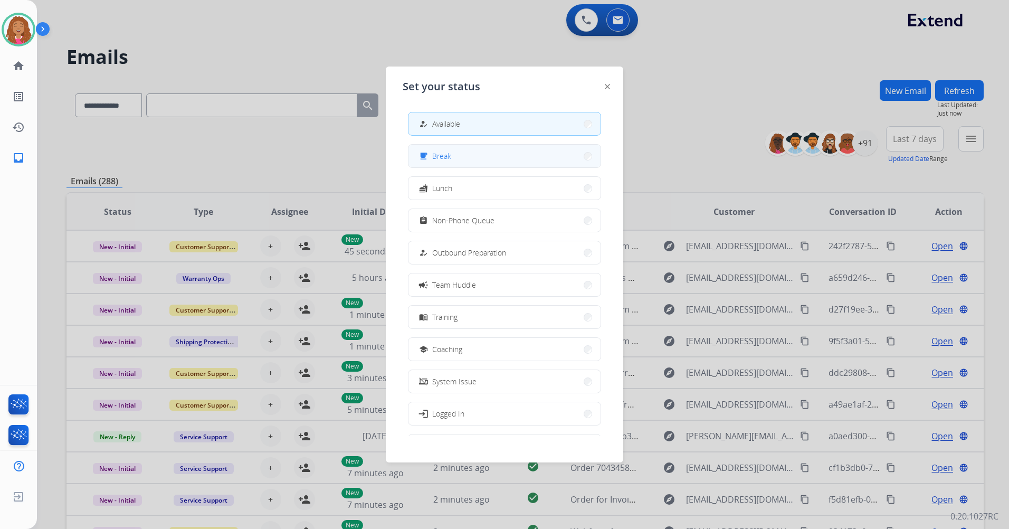
click at [465, 154] on button "free_breakfast Break" at bounding box center [505, 156] width 192 height 23
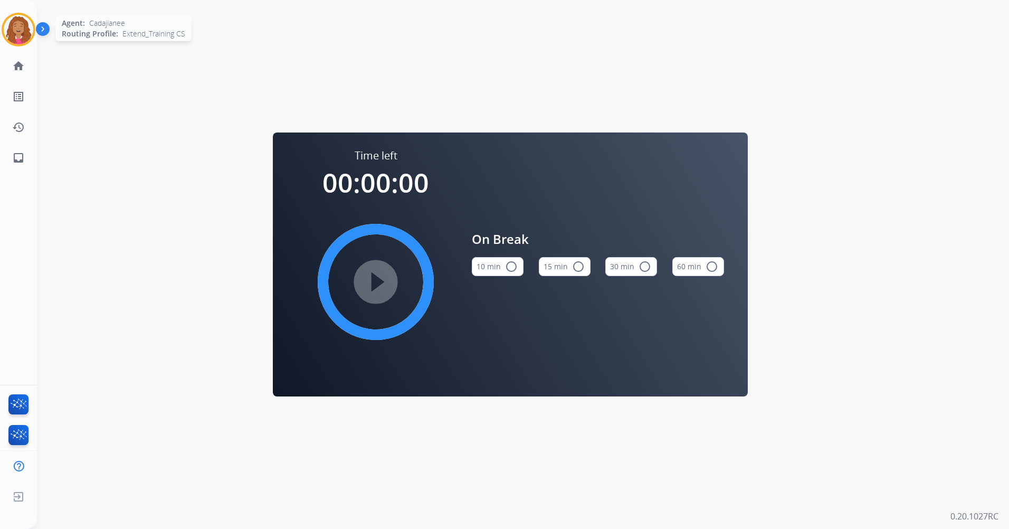
click at [7, 21] on img at bounding box center [19, 30] width 30 height 30
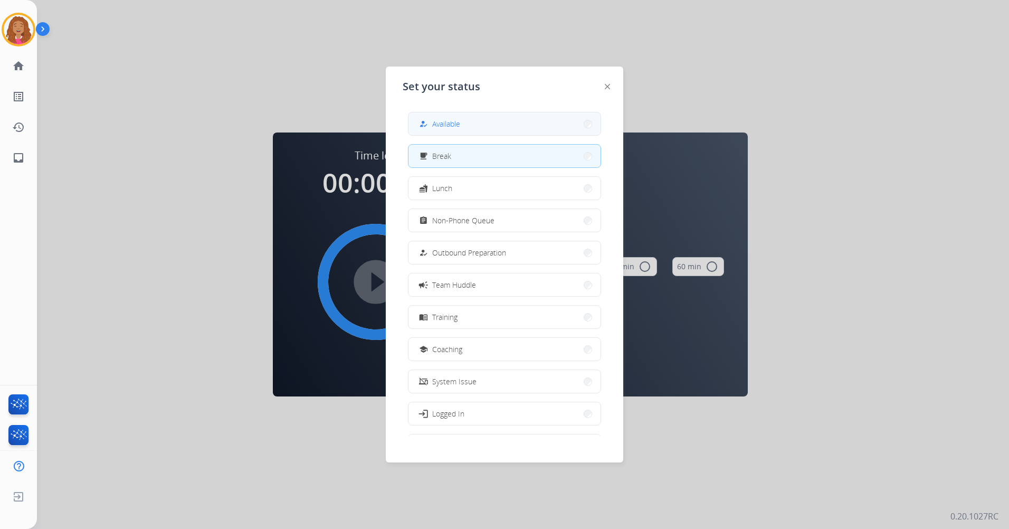
click at [476, 126] on button "how_to_reg Available" at bounding box center [505, 123] width 192 height 23
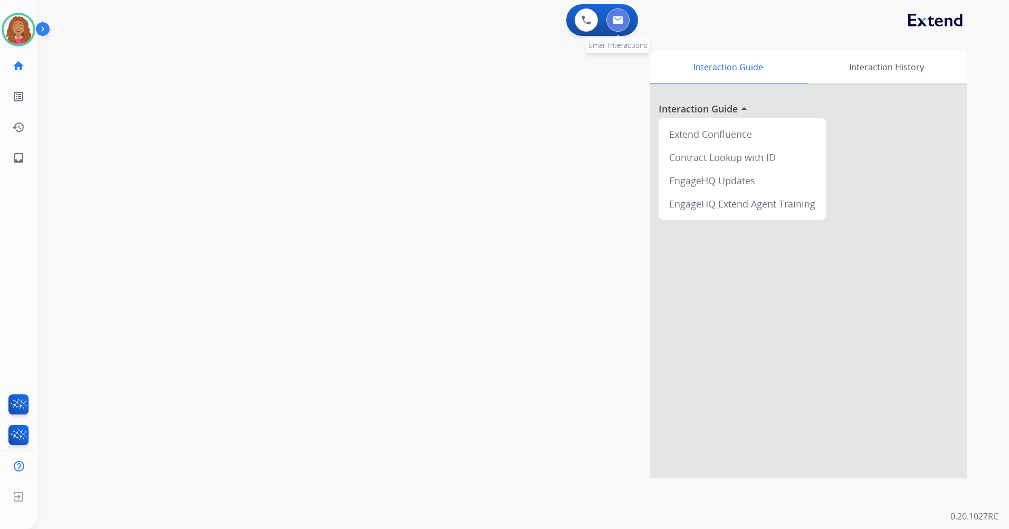
click at [616, 20] on img at bounding box center [618, 20] width 11 height 8
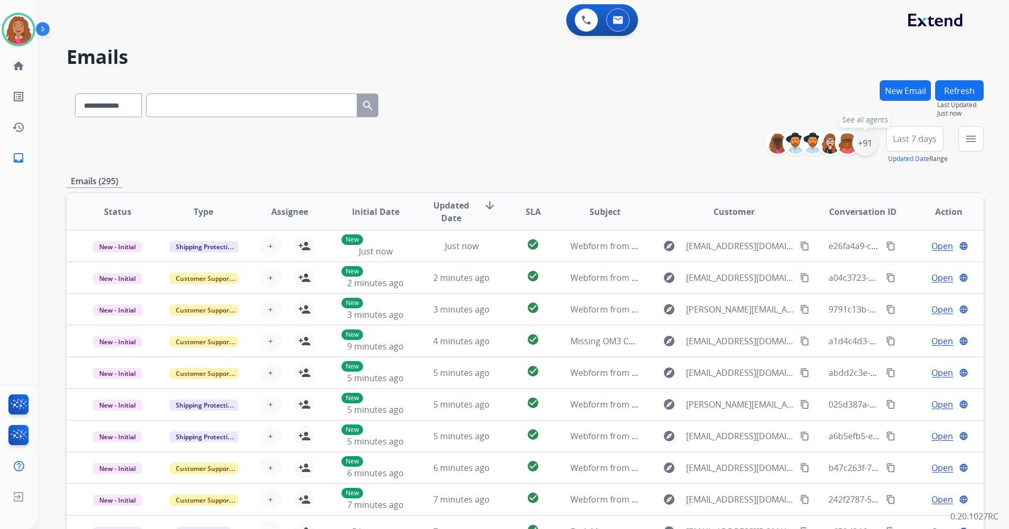
click at [856, 141] on div "+91" at bounding box center [864, 142] width 25 height 25
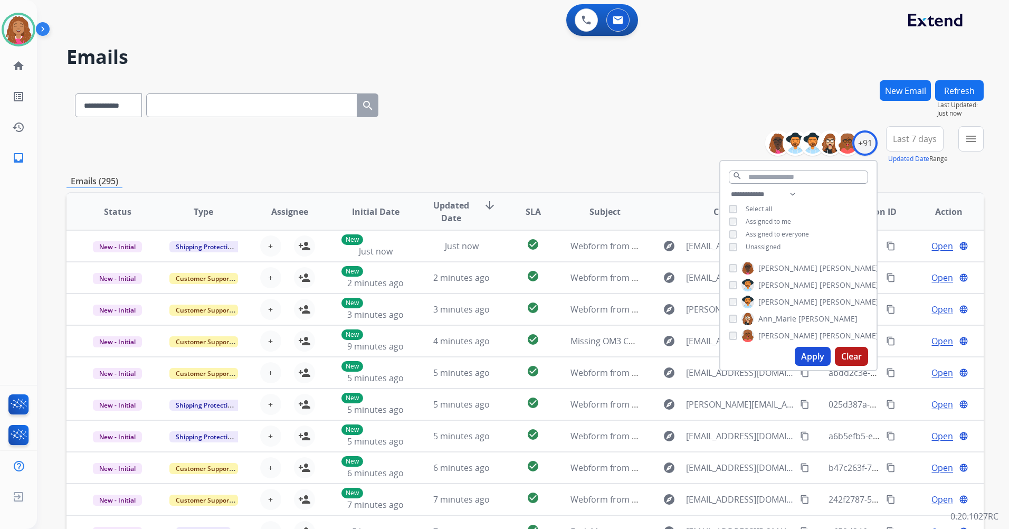
click at [764, 242] on span "Unassigned" at bounding box center [763, 246] width 35 height 9
click at [803, 353] on button "Apply" at bounding box center [813, 356] width 36 height 19
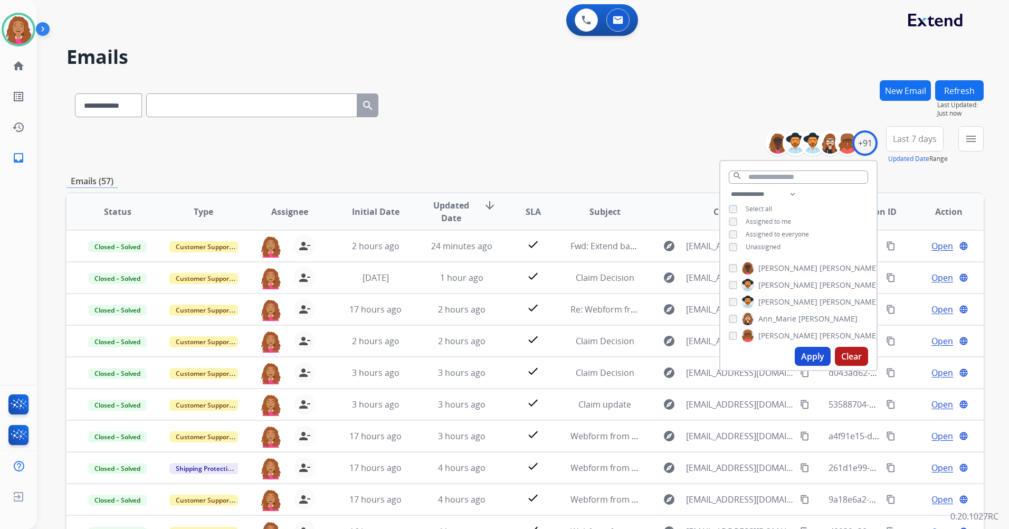
click at [766, 213] on div "**********" at bounding box center [798, 222] width 156 height 68
click at [765, 220] on span "Assigned to me" at bounding box center [768, 221] width 45 height 9
click at [767, 244] on span "Unassigned" at bounding box center [763, 246] width 35 height 9
click at [807, 352] on button "Apply" at bounding box center [813, 356] width 36 height 19
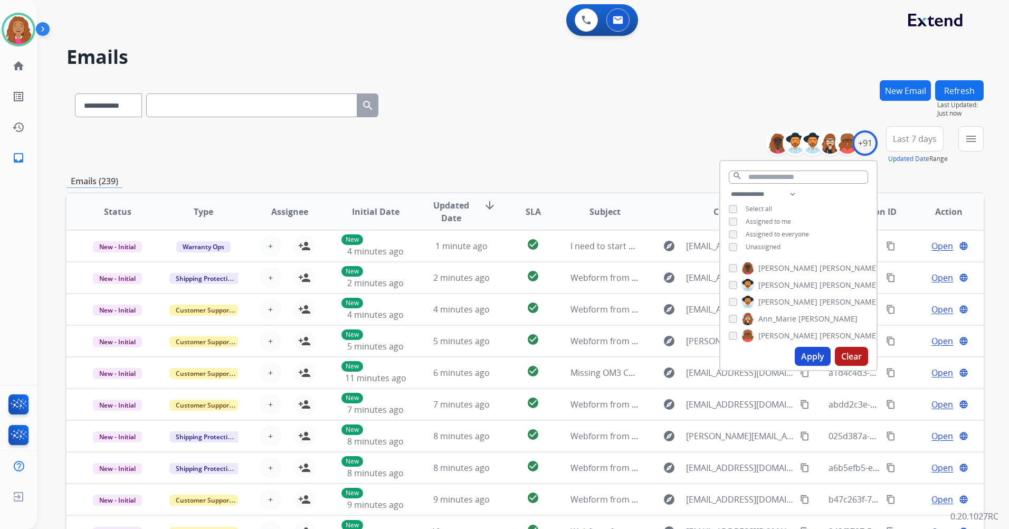
click at [907, 137] on span "Last 7 days" at bounding box center [915, 139] width 44 height 4
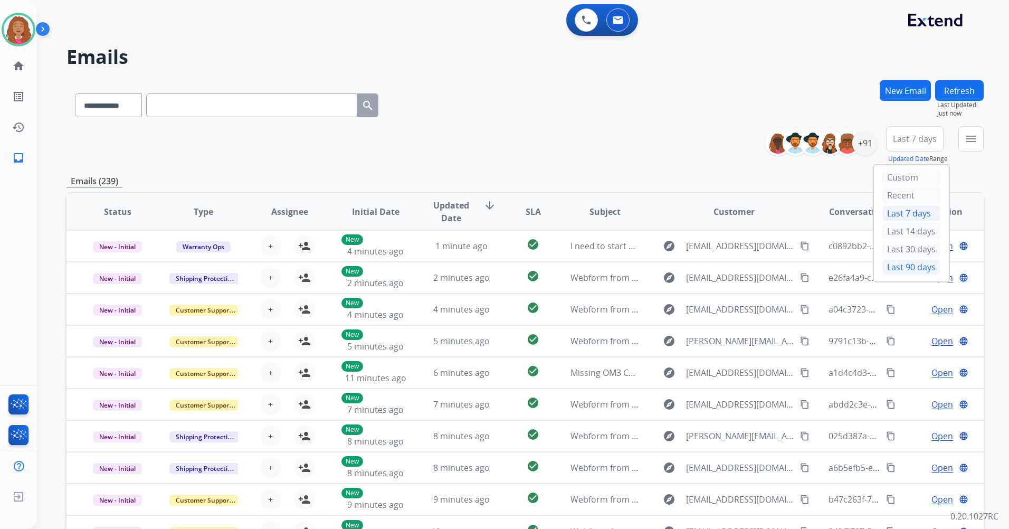
click at [901, 265] on div "Last 90 days" at bounding box center [912, 267] width 58 height 16
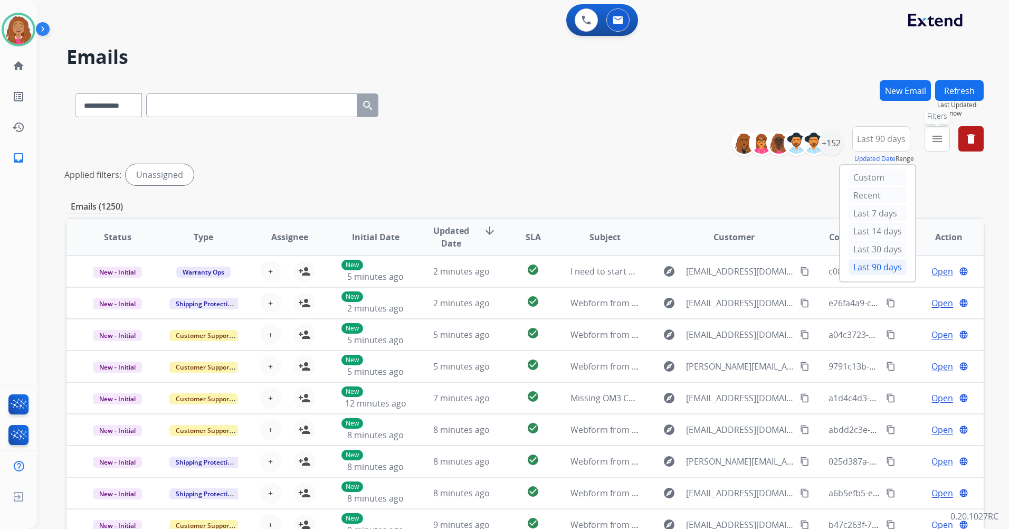
click at [938, 135] on mat-icon "menu" at bounding box center [937, 138] width 13 height 13
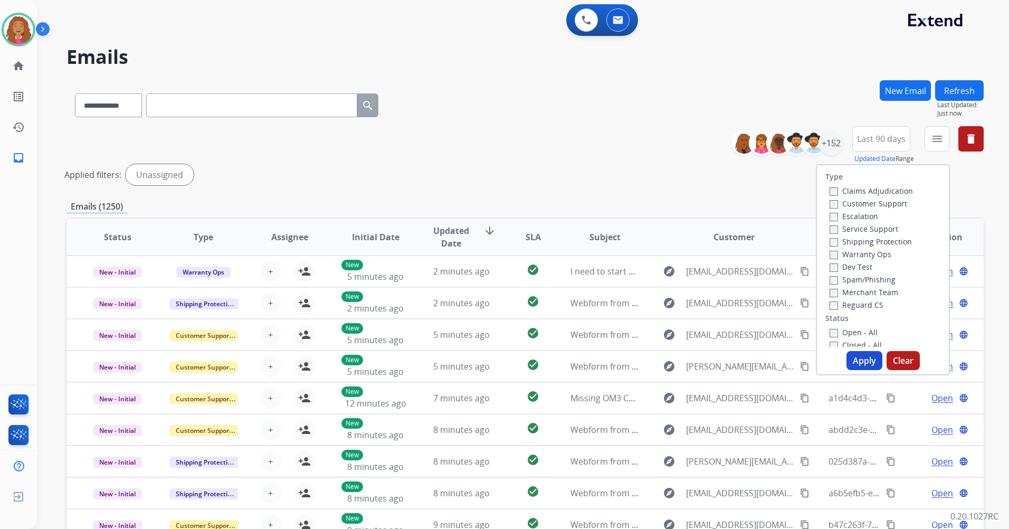
click at [879, 206] on label "Customer Support" at bounding box center [869, 203] width 78 height 10
click at [866, 244] on label "Shipping Protection" at bounding box center [871, 241] width 82 height 10
click at [851, 309] on label "Reguard CS" at bounding box center [857, 305] width 54 height 10
click at [855, 331] on label "Open - All" at bounding box center [854, 332] width 48 height 10
click at [855, 360] on button "Apply" at bounding box center [865, 360] width 36 height 19
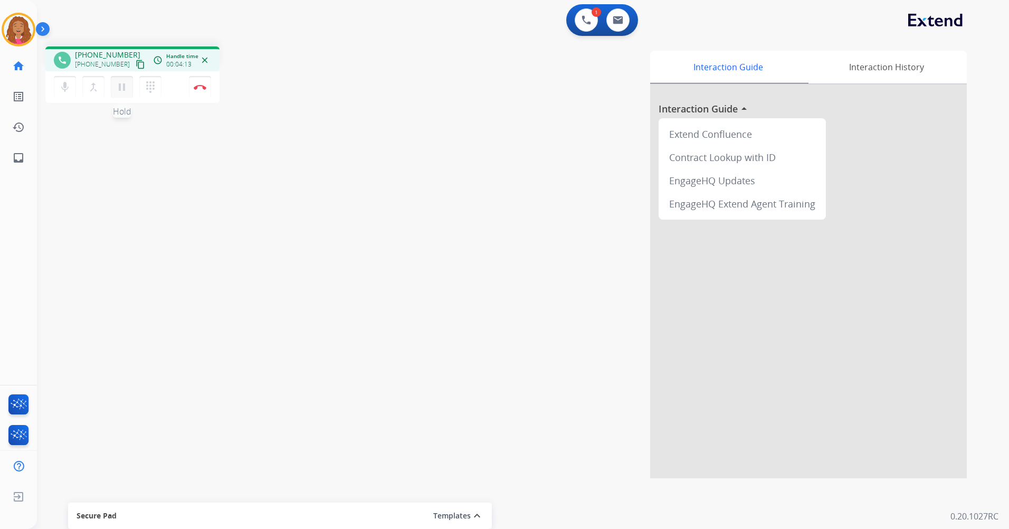
click at [120, 89] on mat-icon "pause" at bounding box center [122, 87] width 13 height 13
click at [118, 86] on mat-icon "play_arrow" at bounding box center [122, 87] width 13 height 13
click at [121, 87] on mat-icon "pause" at bounding box center [122, 87] width 13 height 13
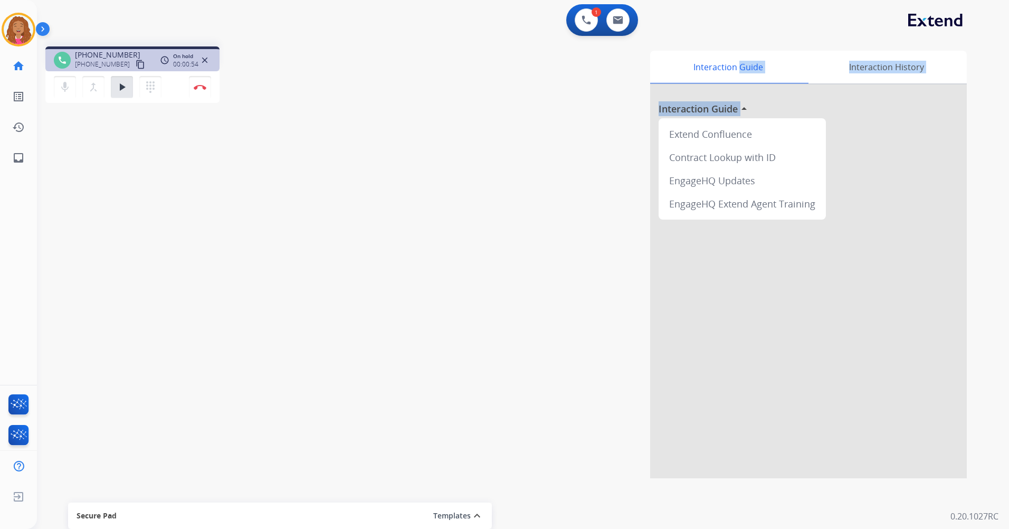
drag, startPoint x: 794, startPoint y: 33, endPoint x: 831, endPoint y: 5, distance: 46.3
click at [808, 23] on div "1 Voice Interactions 0 Email Interactions phone +16084778687 +16084778687 conte…" at bounding box center [523, 264] width 972 height 529
click at [349, 65] on div "Interaction Guide Interaction History Interaction Guide arrow_drop_up Extend Co…" at bounding box center [658, 265] width 618 height 428
click at [127, 88] on mat-icon "play_arrow" at bounding box center [122, 87] width 13 height 13
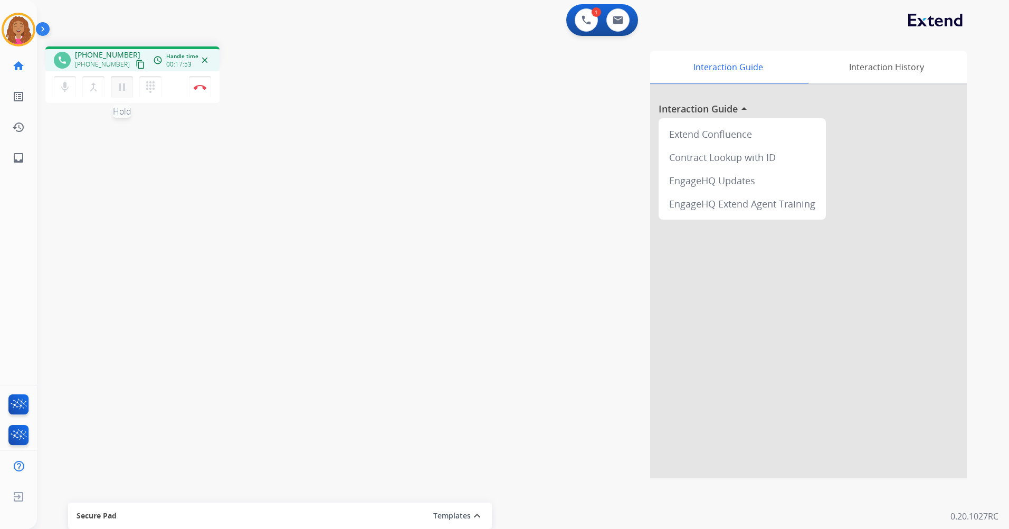
click at [122, 88] on mat-icon "pause" at bounding box center [122, 87] width 13 height 13
click at [147, 91] on mat-icon "dialpad" at bounding box center [150, 87] width 13 height 13
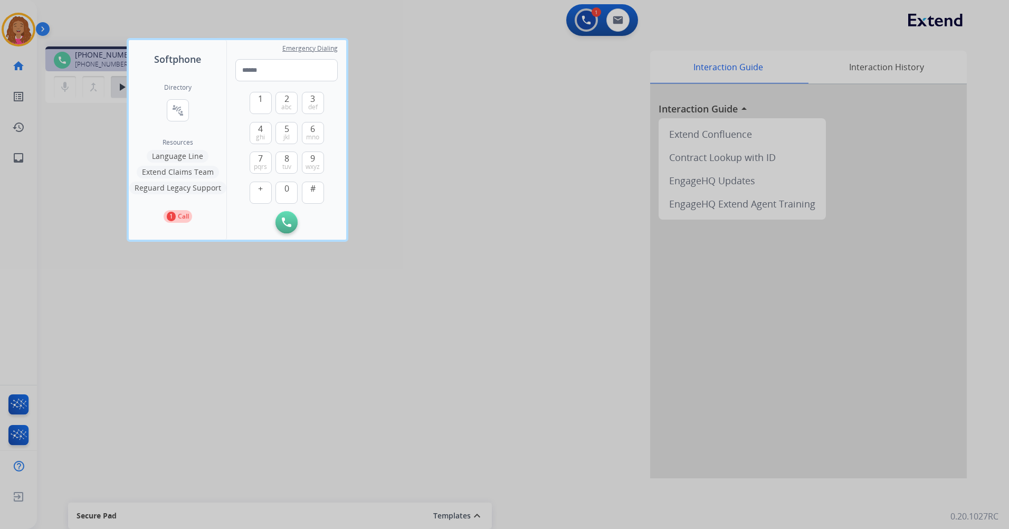
click at [172, 215] on p "1" at bounding box center [171, 217] width 9 height 10
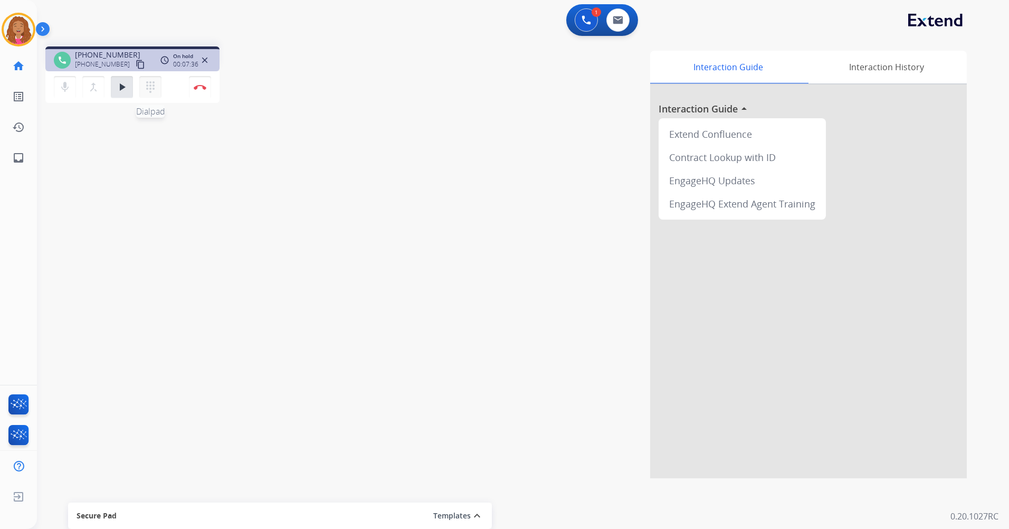
click at [158, 91] on button "dialpad Dialpad" at bounding box center [150, 87] width 22 height 22
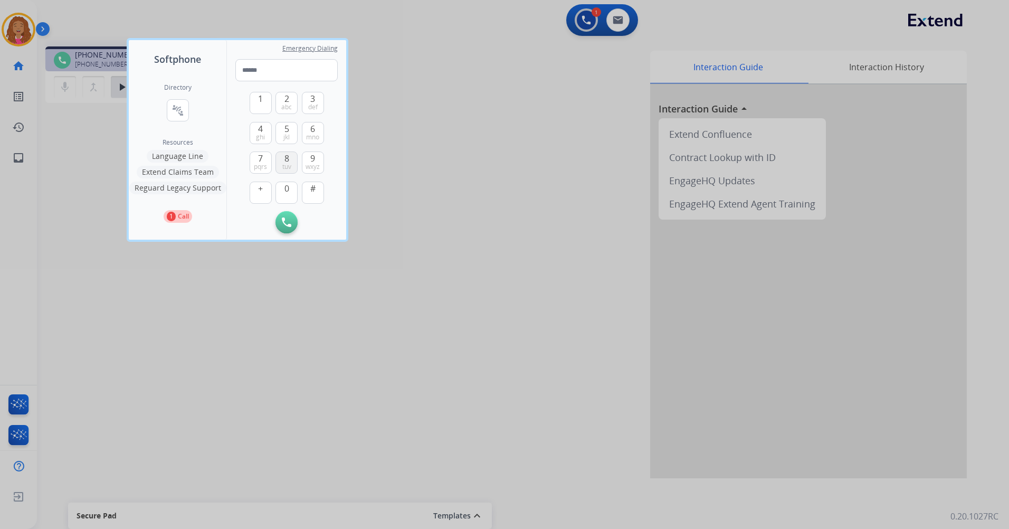
click at [289, 164] on span "tuv" at bounding box center [286, 167] width 9 height 8
click at [315, 135] on span "mno" at bounding box center [312, 137] width 13 height 8
click at [292, 139] on button "5 jkl" at bounding box center [287, 133] width 22 height 22
drag, startPoint x: 314, startPoint y: 162, endPoint x: 310, endPoint y: 145, distance: 16.8
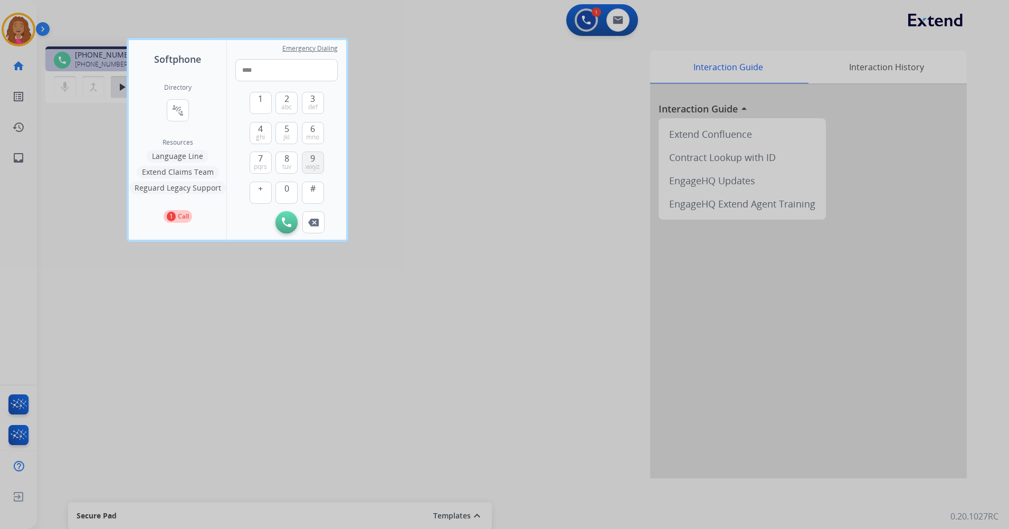
click at [314, 162] on span "9" at bounding box center [312, 158] width 5 height 13
click at [309, 139] on span "mno" at bounding box center [312, 137] width 13 height 8
click at [286, 136] on span "jkl" at bounding box center [286, 137] width 6 height 8
click at [280, 163] on button "8 tuv" at bounding box center [287, 162] width 22 height 22
click at [257, 134] on span "ghi" at bounding box center [260, 137] width 9 height 8
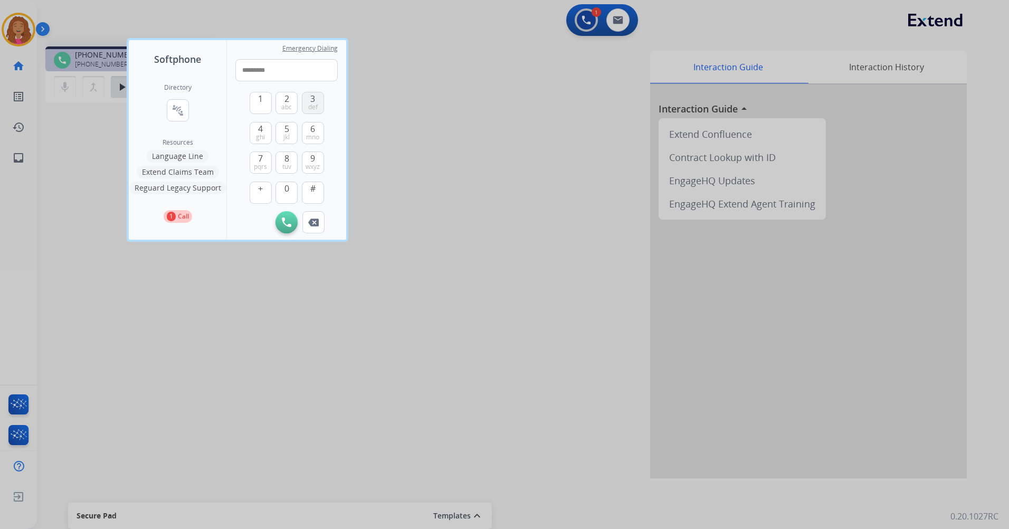
click at [309, 108] on span "def" at bounding box center [313, 107] width 10 height 8
type input "**********"
click at [292, 222] on button "Initiate Call" at bounding box center [287, 222] width 22 height 22
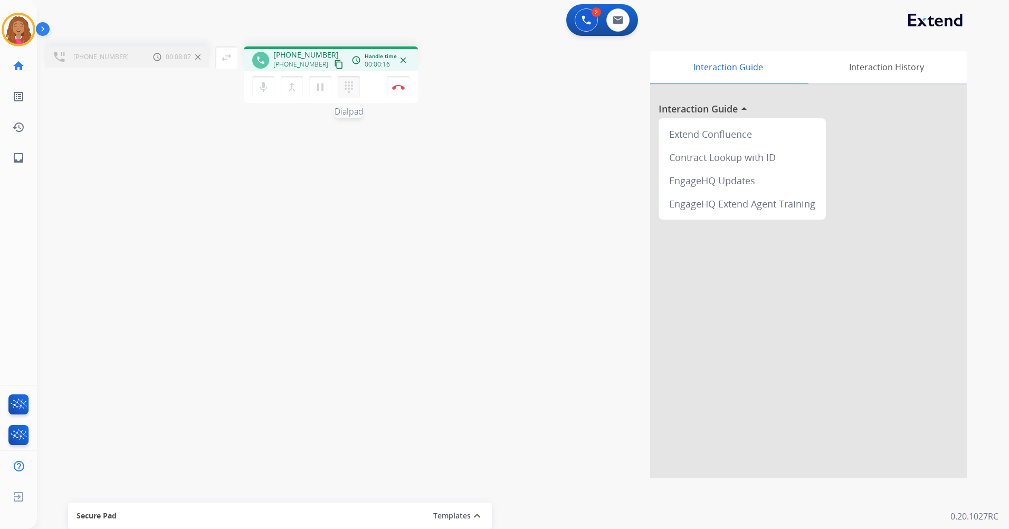
click at [352, 93] on mat-icon "dialpad" at bounding box center [349, 87] width 13 height 13
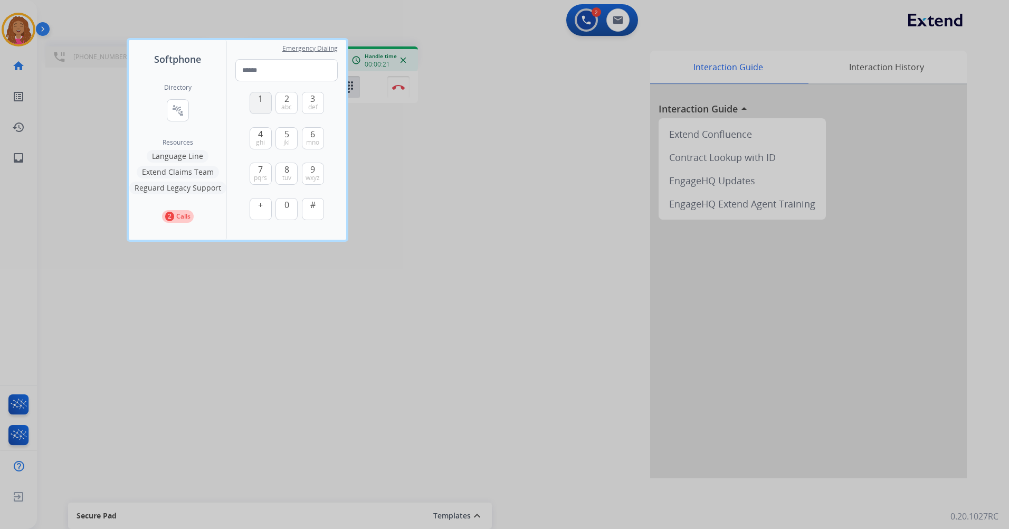
click at [261, 105] on button "1" at bounding box center [261, 103] width 22 height 22
paste input "**********"
click at [254, 70] on input "**********" at bounding box center [286, 70] width 102 height 22
drag, startPoint x: 306, startPoint y: 73, endPoint x: 297, endPoint y: 120, distance: 47.9
click at [305, 75] on input "**********" at bounding box center [286, 70] width 102 height 22
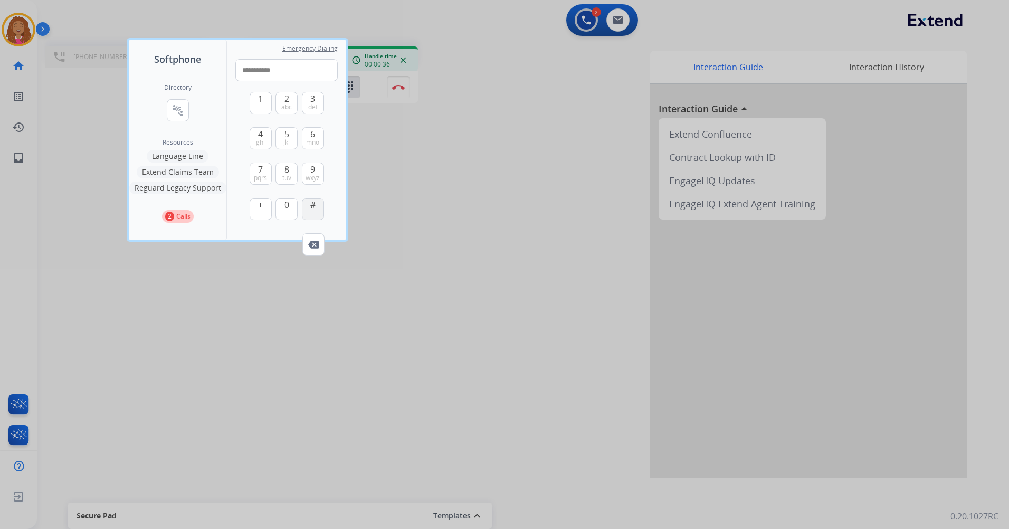
click at [310, 211] on span "#" at bounding box center [312, 204] width 5 height 13
drag, startPoint x: 315, startPoint y: 134, endPoint x: 307, endPoint y: 138, distance: 9.0
click at [314, 134] on span "6" at bounding box center [312, 134] width 5 height 13
click at [291, 207] on button "0" at bounding box center [287, 209] width 22 height 22
click at [290, 180] on span "tuv" at bounding box center [286, 178] width 9 height 8
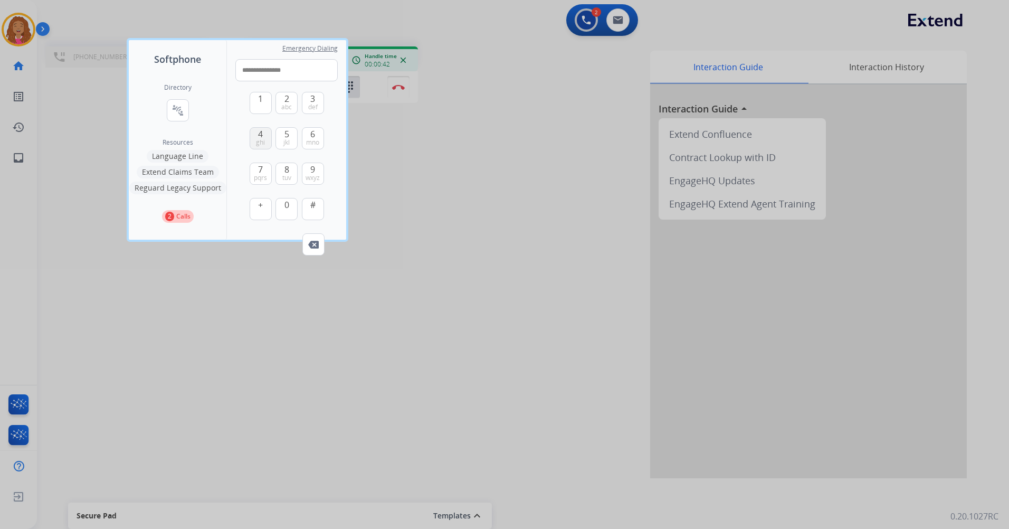
click at [265, 144] on button "4 ghi" at bounding box center [261, 138] width 22 height 22
click at [263, 168] on button "7 pqrs" at bounding box center [261, 174] width 22 height 22
click at [286, 166] on span "8" at bounding box center [286, 169] width 5 height 13
click at [306, 135] on button "6 mno" at bounding box center [313, 138] width 22 height 22
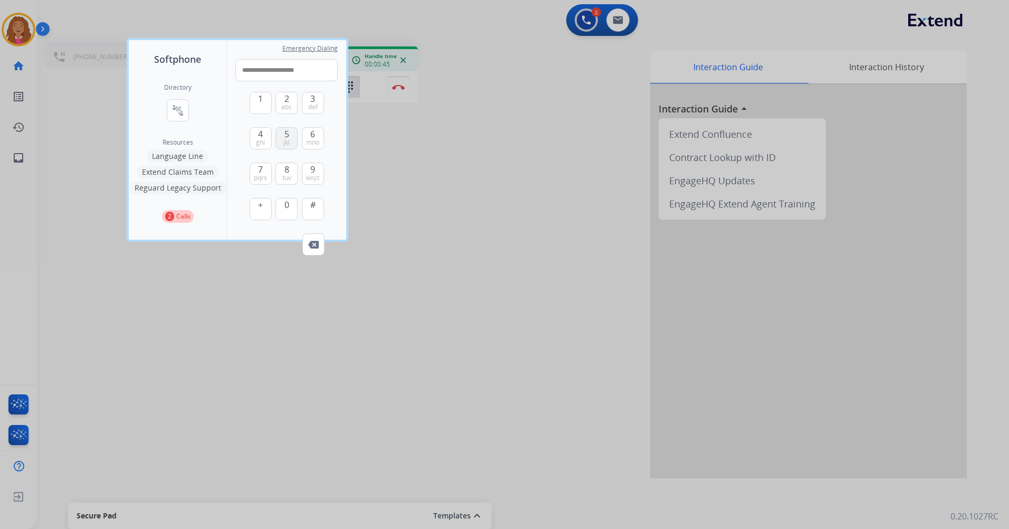
drag, startPoint x: 289, startPoint y: 168, endPoint x: 277, endPoint y: 145, distance: 25.7
click at [288, 168] on span "8" at bounding box center [286, 169] width 5 height 13
click at [263, 175] on span "pqrs" at bounding box center [260, 178] width 13 height 8
click at [311, 202] on span "#" at bounding box center [312, 204] width 5 height 13
click at [261, 99] on span "1" at bounding box center [260, 98] width 5 height 13
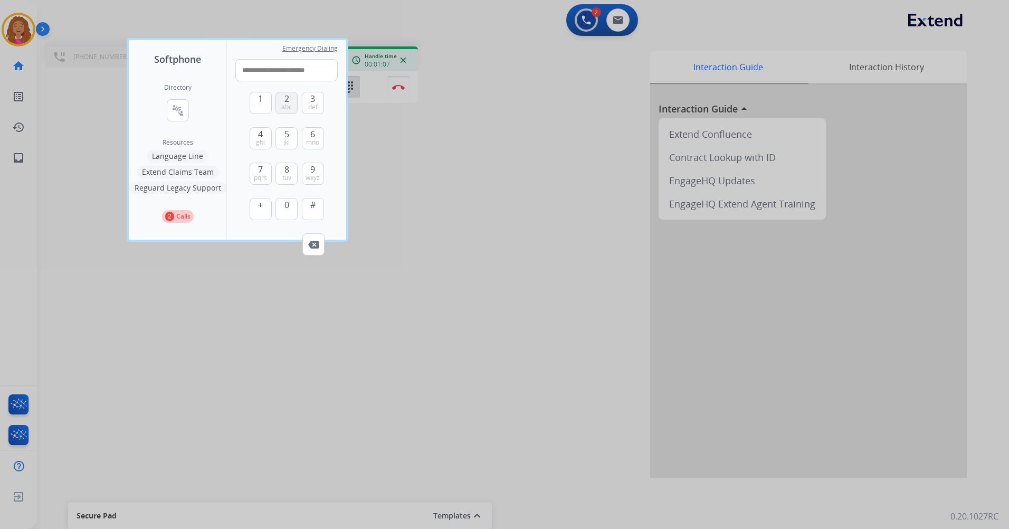
click at [296, 97] on button "2 abc" at bounding box center [287, 103] width 22 height 22
type input "**********"
click at [398, 132] on div at bounding box center [504, 264] width 1009 height 529
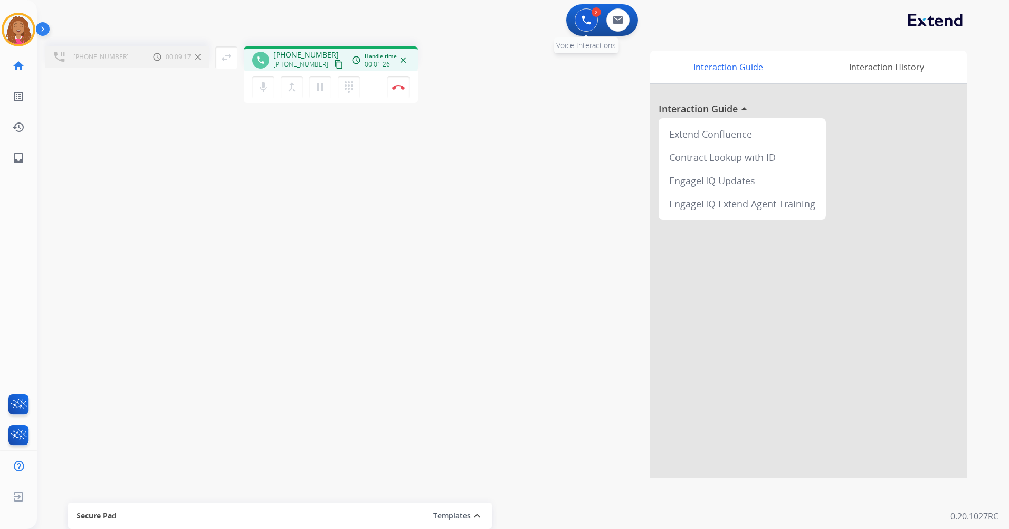
click at [587, 21] on img at bounding box center [587, 20] width 10 height 10
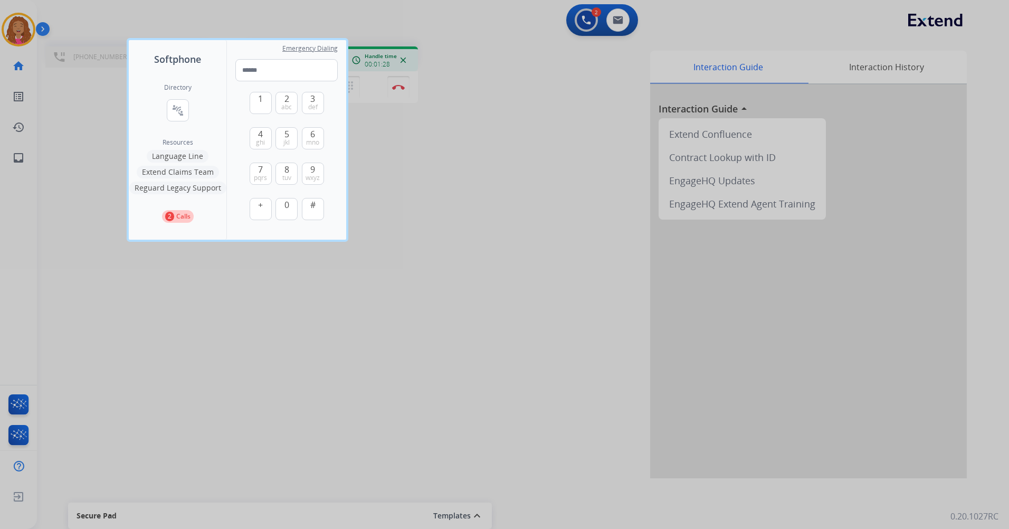
click at [168, 222] on button "2 Calls" at bounding box center [178, 216] width 32 height 13
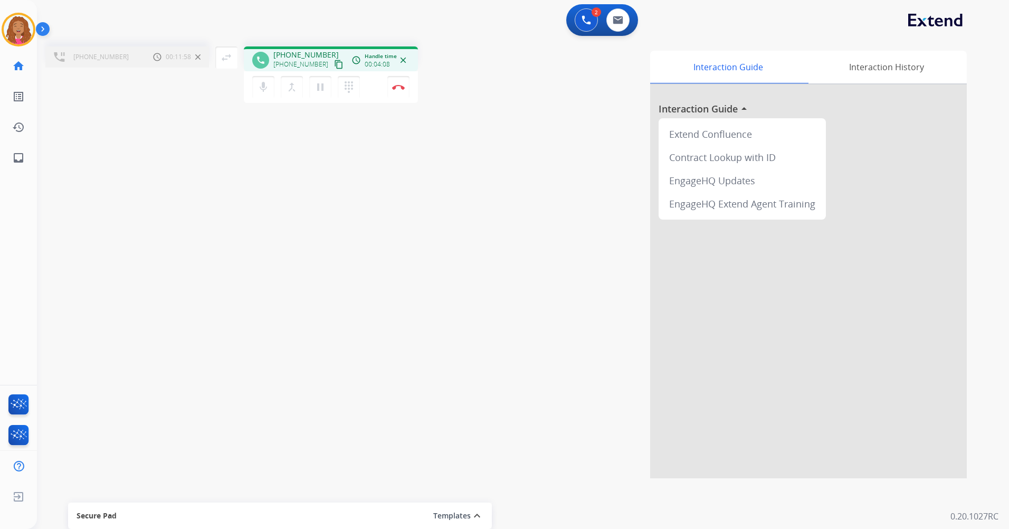
click at [396, 76] on div "mic Mute merge_type Bridge pause Hold dialpad Dialpad Disconnect" at bounding box center [331, 87] width 174 height 32
click at [398, 92] on button "Disconnect" at bounding box center [398, 87] width 22 height 22
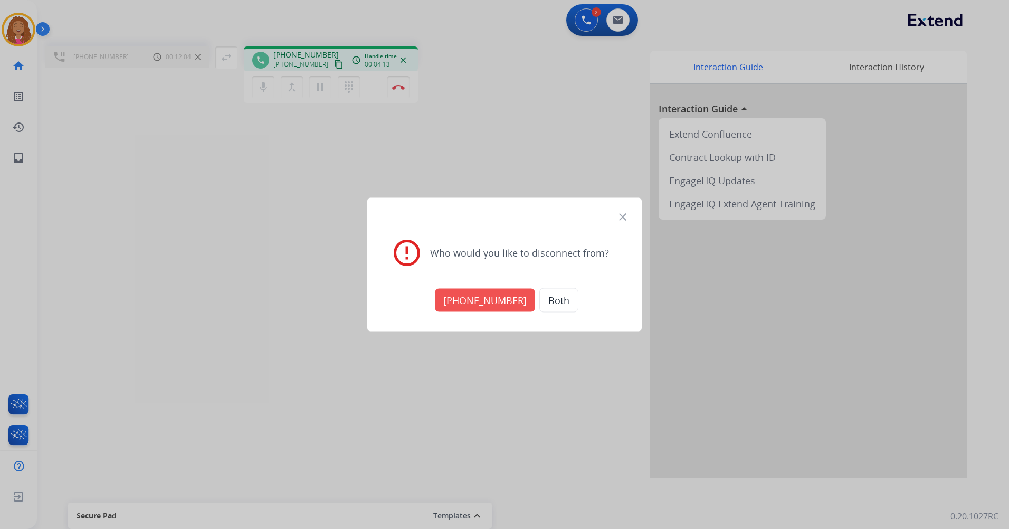
click at [489, 300] on button "+18665965843" at bounding box center [485, 300] width 100 height 23
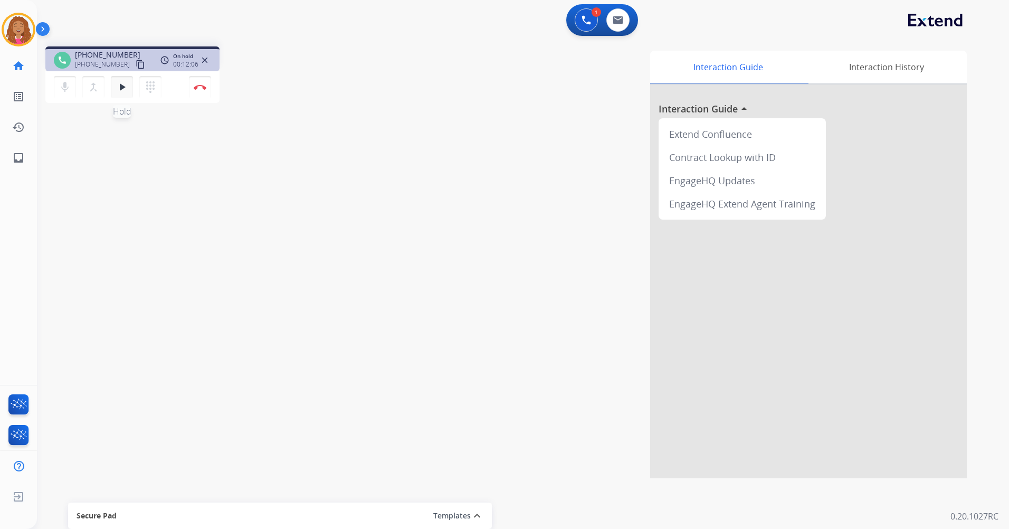
click at [116, 89] on mat-icon "play_arrow" at bounding box center [122, 87] width 13 height 13
click at [197, 87] on img at bounding box center [200, 86] width 13 height 5
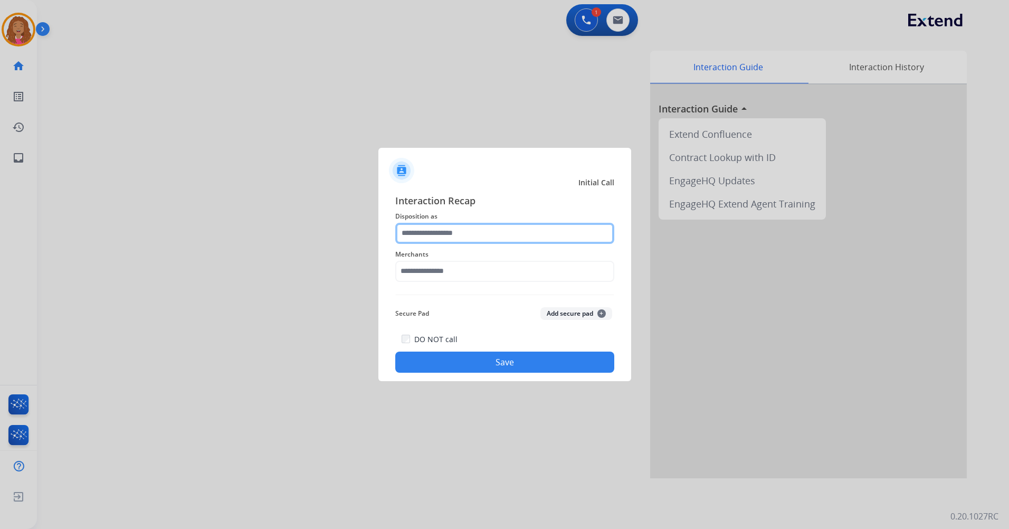
click at [540, 231] on input "text" at bounding box center [504, 233] width 219 height 21
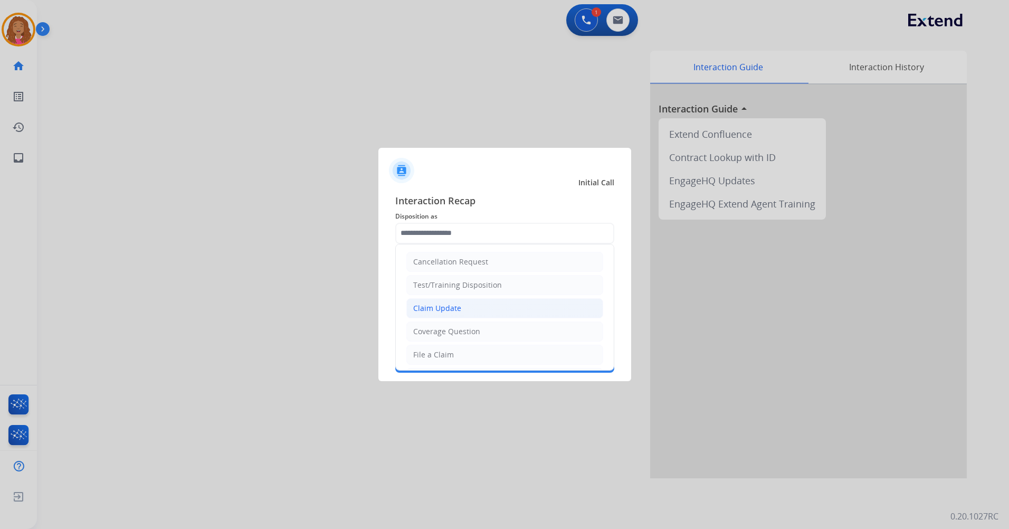
click at [456, 306] on div "Claim Update" at bounding box center [437, 308] width 48 height 11
type input "**********"
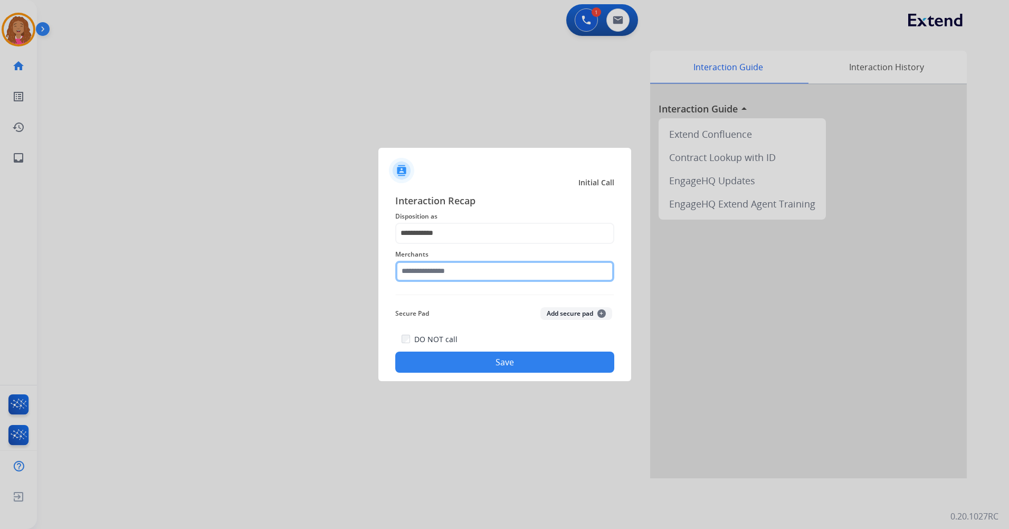
click at [455, 269] on input "text" at bounding box center [504, 271] width 219 height 21
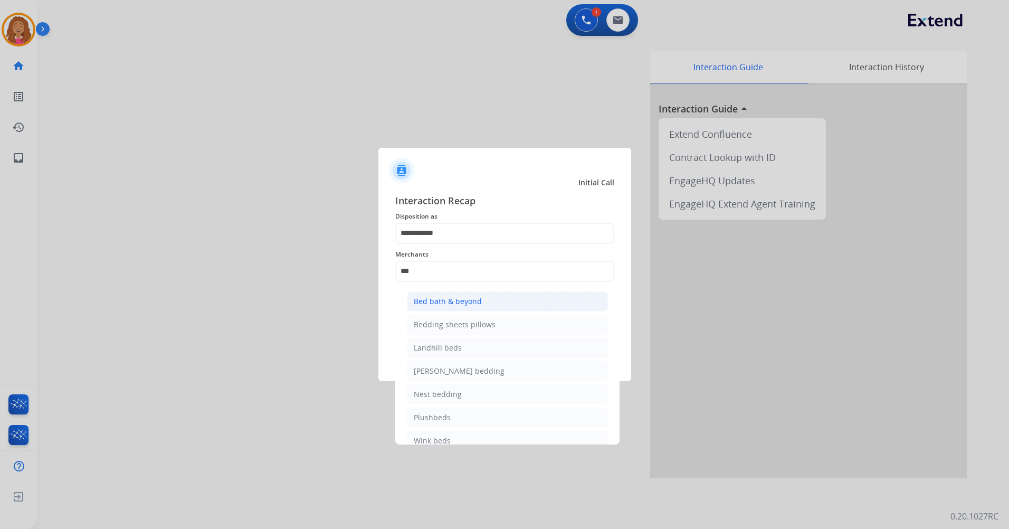
click at [479, 299] on div "Bed bath & beyond" at bounding box center [448, 301] width 68 height 11
type input "**********"
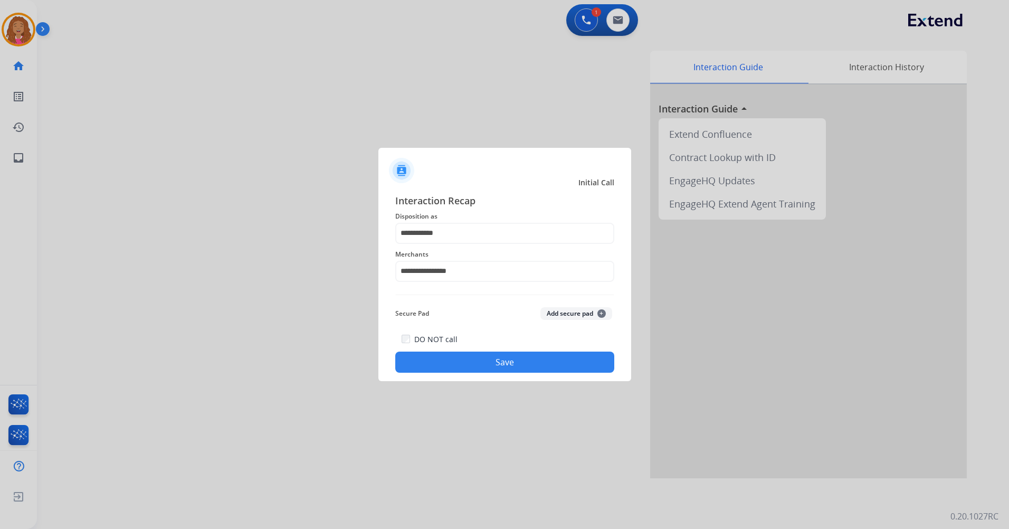
click at [495, 363] on button "Save" at bounding box center [504, 362] width 219 height 21
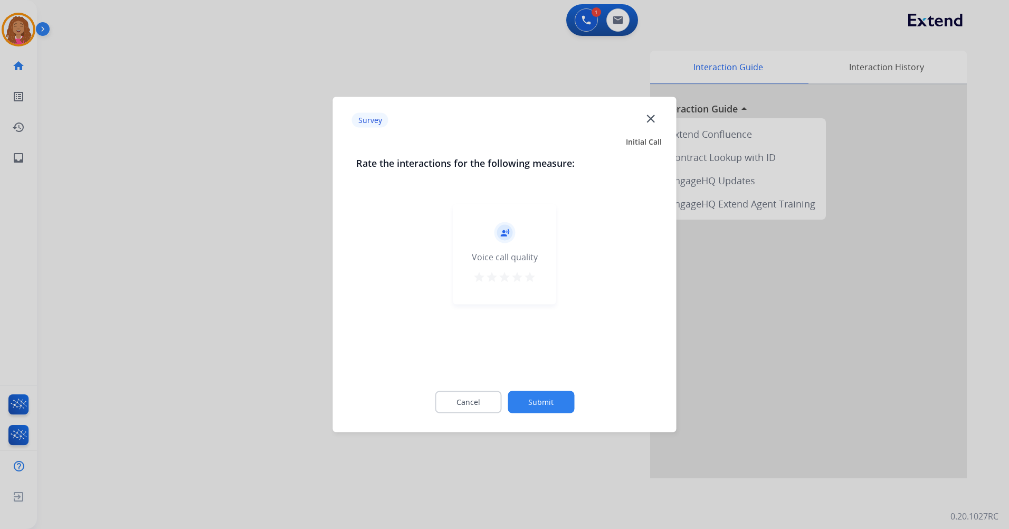
click at [534, 280] on mat-icon "star" at bounding box center [530, 277] width 13 height 13
click at [558, 391] on div "Cancel Submit" at bounding box center [504, 402] width 297 height 48
click at [551, 411] on button "Submit" at bounding box center [541, 402] width 67 height 22
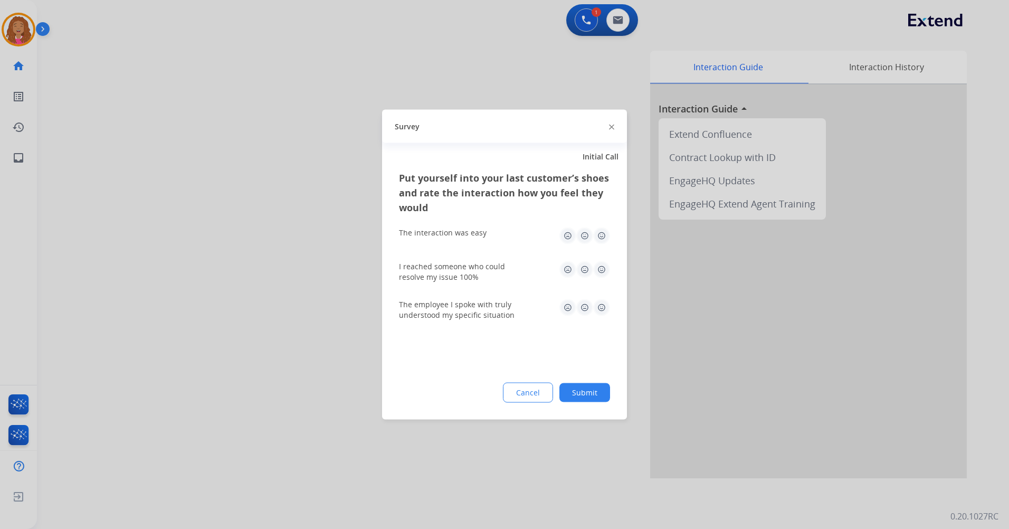
click at [606, 237] on img at bounding box center [601, 235] width 17 height 17
drag, startPoint x: 604, startPoint y: 268, endPoint x: 596, endPoint y: 300, distance: 33.7
click at [604, 269] on img at bounding box center [601, 269] width 17 height 17
drag, startPoint x: 603, startPoint y: 307, endPoint x: 597, endPoint y: 341, distance: 34.8
click at [603, 307] on img at bounding box center [601, 307] width 17 height 17
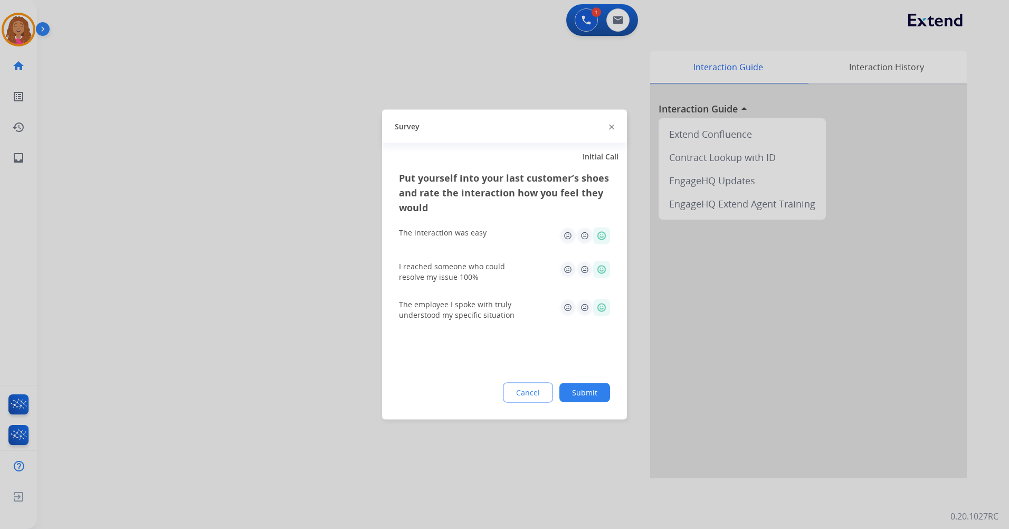
click at [599, 387] on button "Submit" at bounding box center [584, 392] width 51 height 19
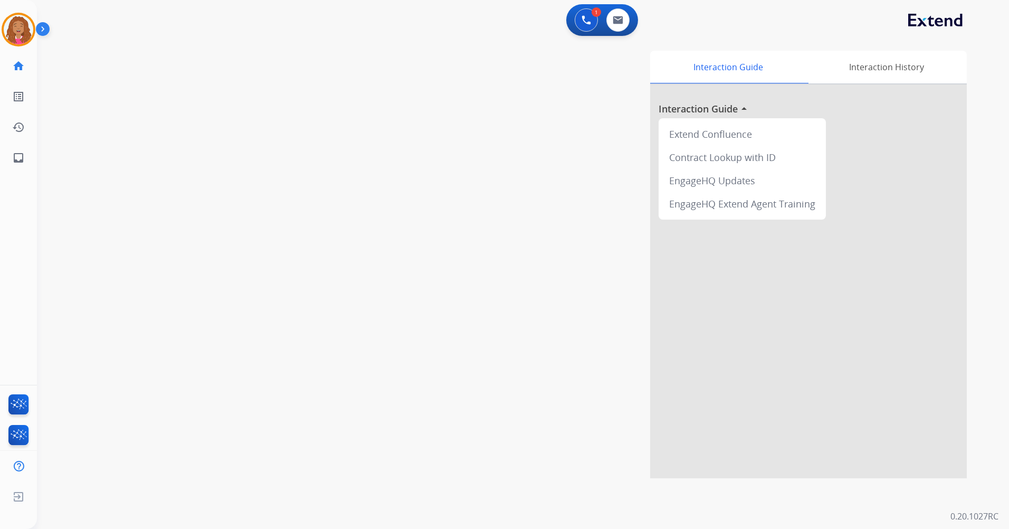
click at [606, 102] on div "Interaction Guide Interaction History Interaction Guide arrow_drop_up Extend Co…" at bounding box center [658, 265] width 618 height 428
click at [591, 20] on button at bounding box center [586, 19] width 23 height 23
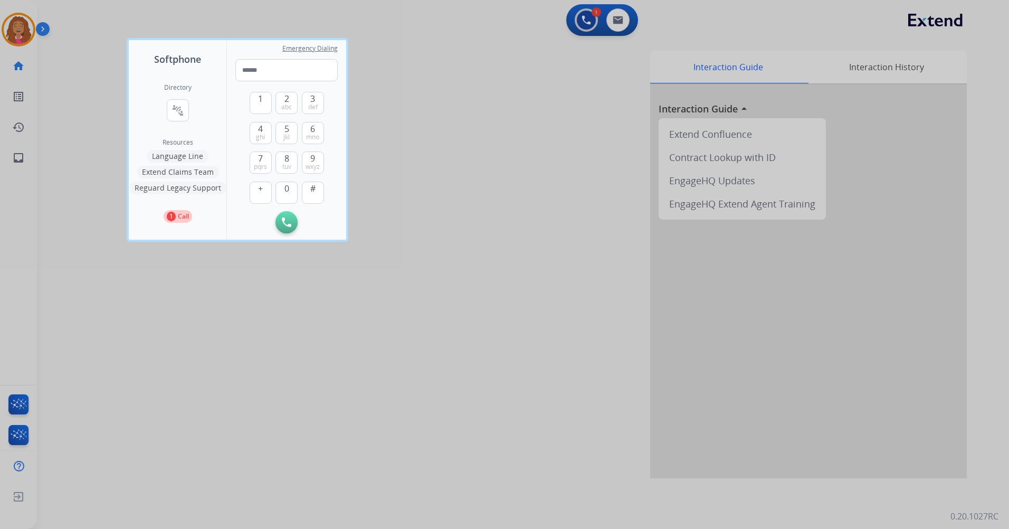
click at [183, 216] on p "Call" at bounding box center [183, 217] width 11 height 10
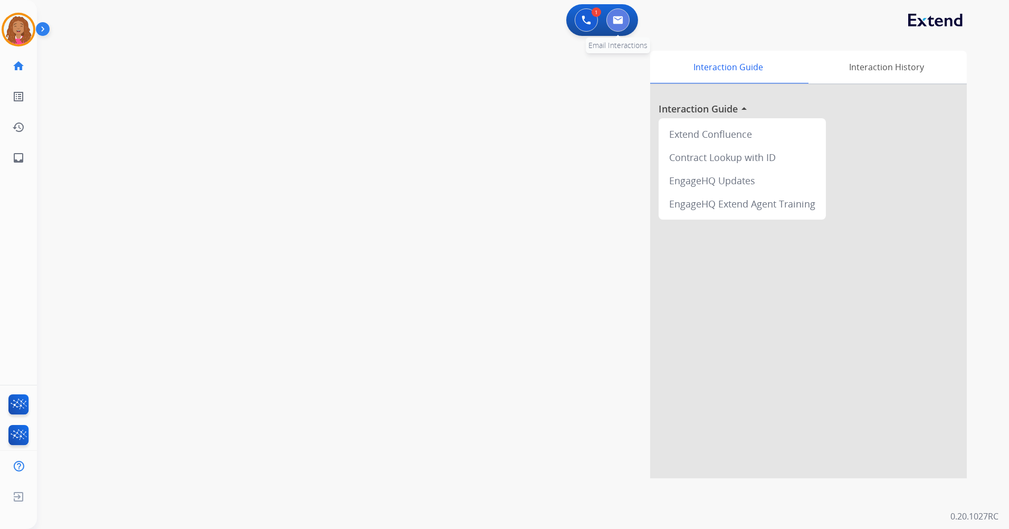
click at [621, 18] on img at bounding box center [618, 20] width 11 height 8
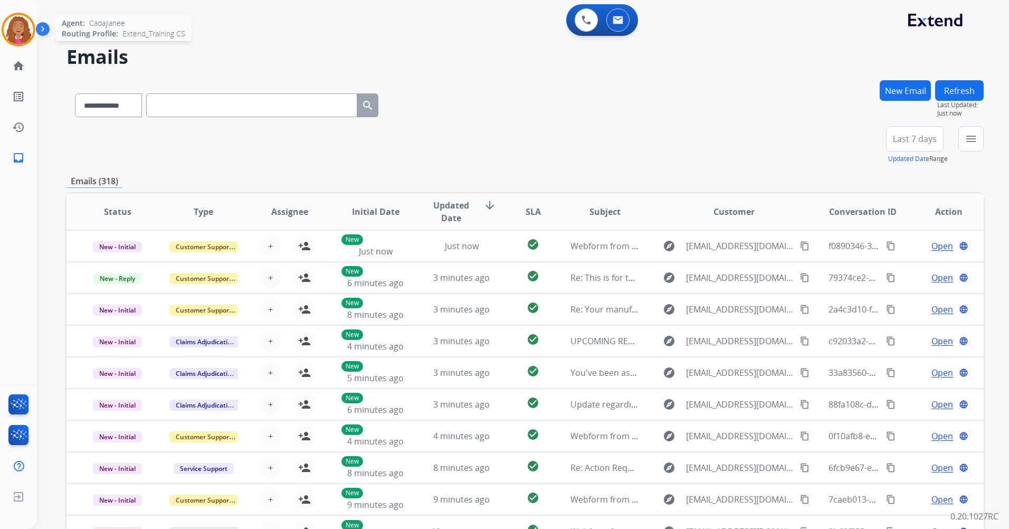
click at [17, 31] on img at bounding box center [19, 30] width 30 height 30
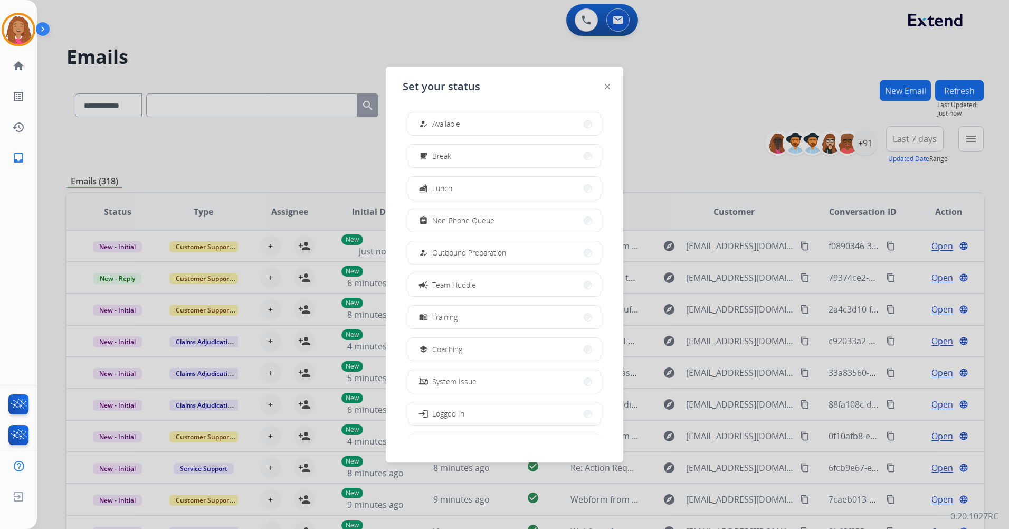
click at [509, 106] on div "Set your status how_to_reg Available free_breakfast Break fastfood Lunch assign…" at bounding box center [505, 265] width 238 height 396
click at [606, 84] on img at bounding box center [607, 86] width 5 height 5
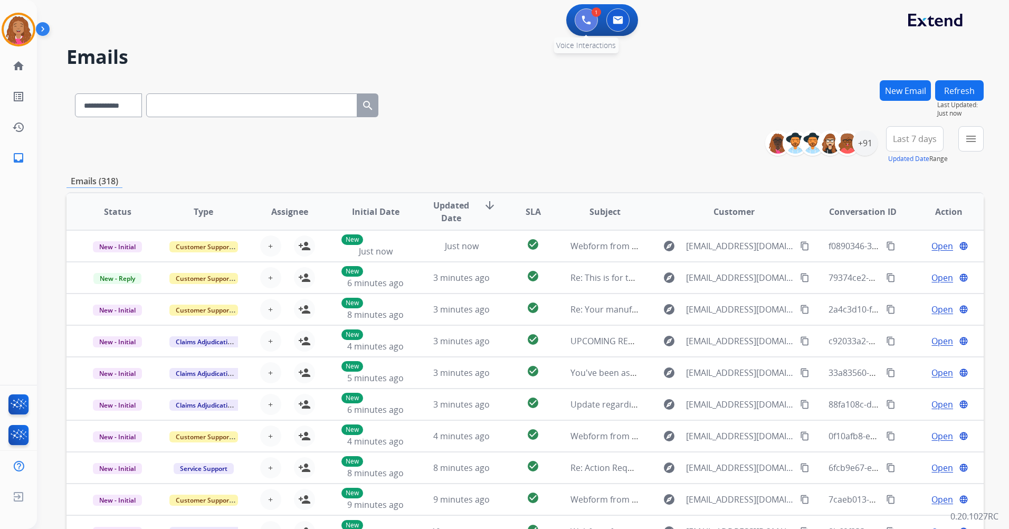
click at [575, 20] on button at bounding box center [586, 19] width 23 height 23
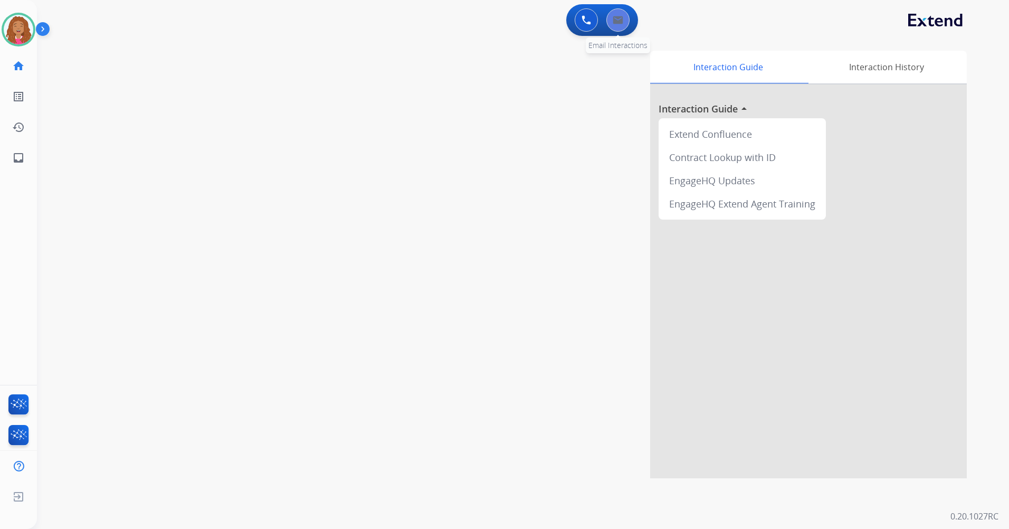
click at [616, 24] on button at bounding box center [617, 19] width 23 height 23
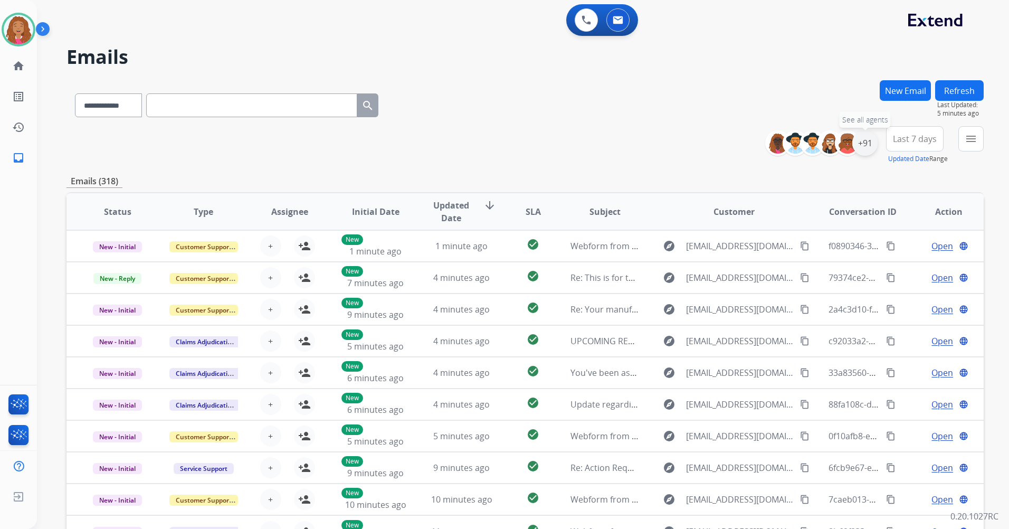
click at [868, 148] on div "+91" at bounding box center [864, 142] width 25 height 25
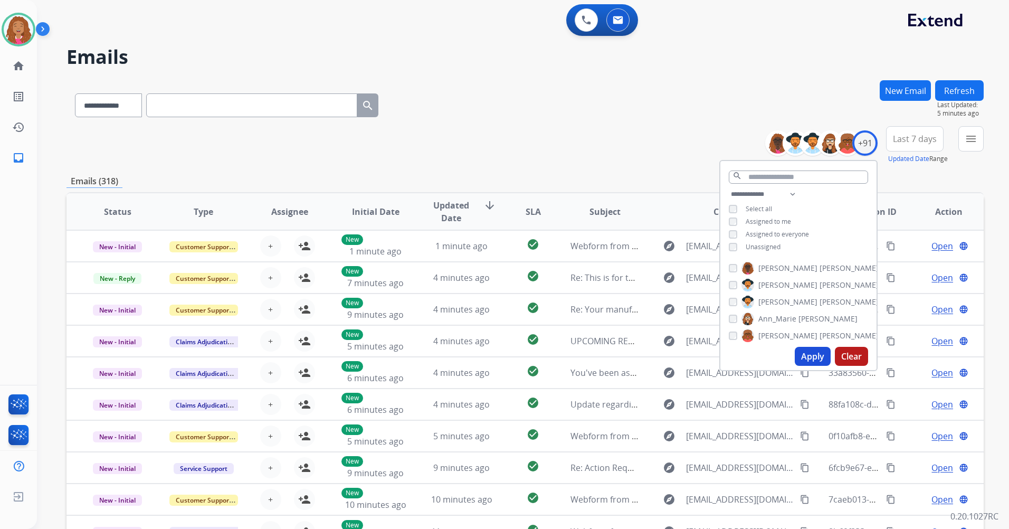
click at [779, 246] on span "Unassigned" at bounding box center [763, 246] width 35 height 9
click at [813, 357] on button "Apply" at bounding box center [813, 356] width 36 height 19
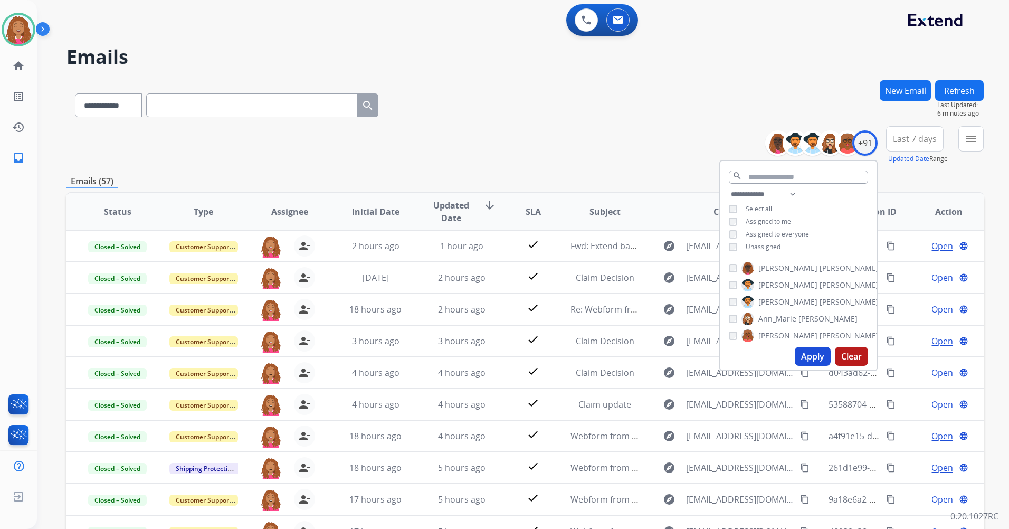
click at [564, 119] on div "**********" at bounding box center [525, 103] width 917 height 46
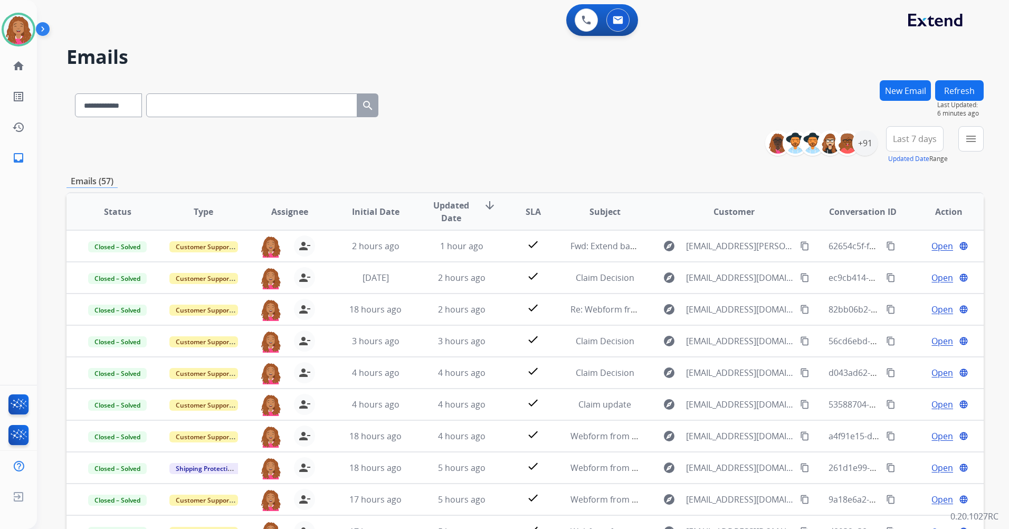
click at [933, 145] on button "Last 7 days" at bounding box center [915, 138] width 58 height 25
click at [891, 260] on div "Last 90 days" at bounding box center [912, 267] width 58 height 16
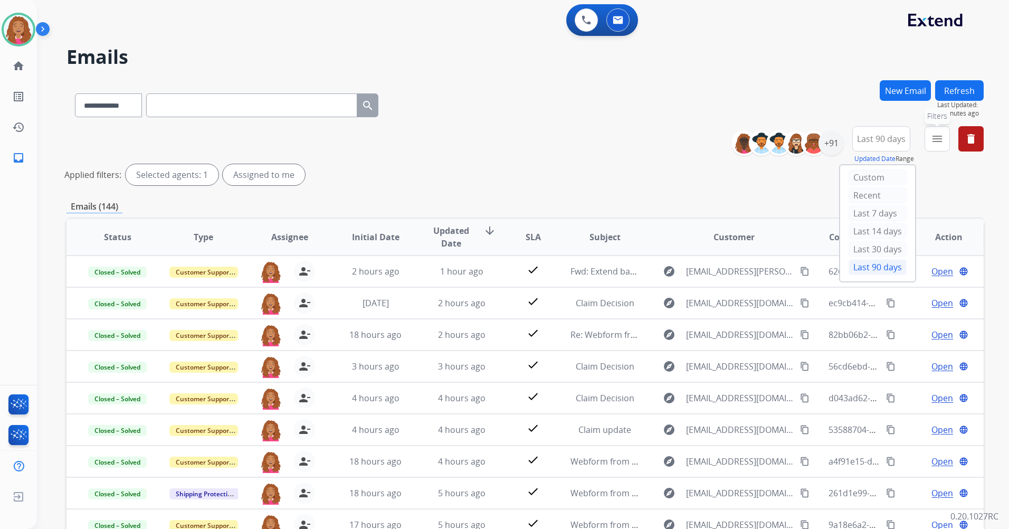
click at [945, 145] on button "menu Filters" at bounding box center [937, 138] width 25 height 25
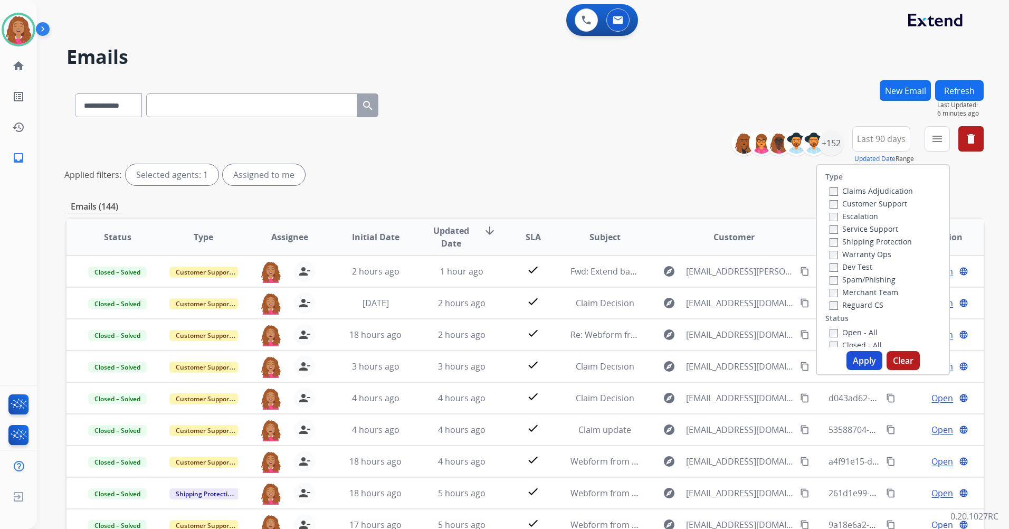
click at [865, 198] on div "Claims Adjudication Customer Support Escalation Service Support Shipping Protec…" at bounding box center [869, 247] width 88 height 127
click at [864, 203] on label "Customer Support" at bounding box center [869, 203] width 78 height 10
click at [851, 240] on label "Shipping Protection" at bounding box center [871, 241] width 82 height 10
click at [846, 300] on label "Reguard CS" at bounding box center [857, 305] width 54 height 10
click at [842, 331] on label "Open - All" at bounding box center [854, 332] width 48 height 10
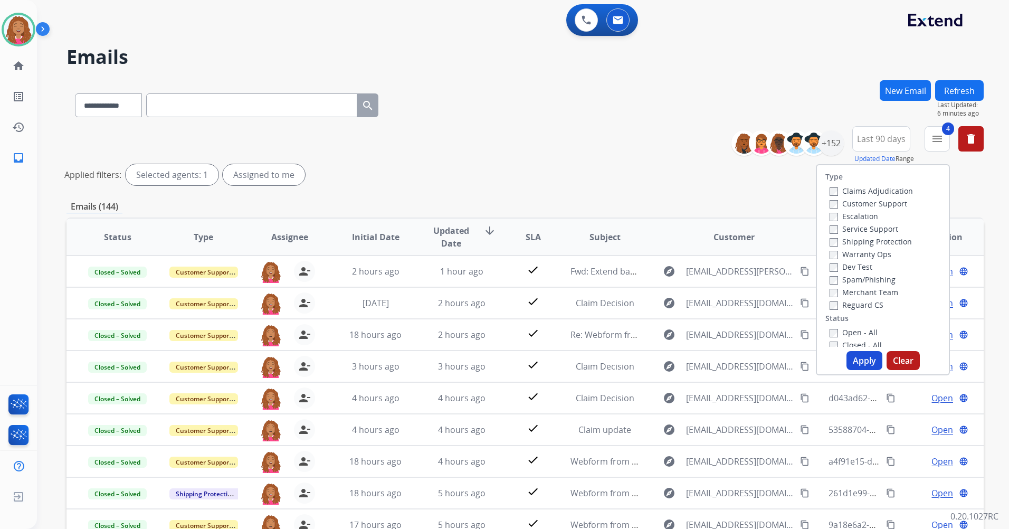
click at [857, 357] on button "Apply" at bounding box center [865, 360] width 36 height 19
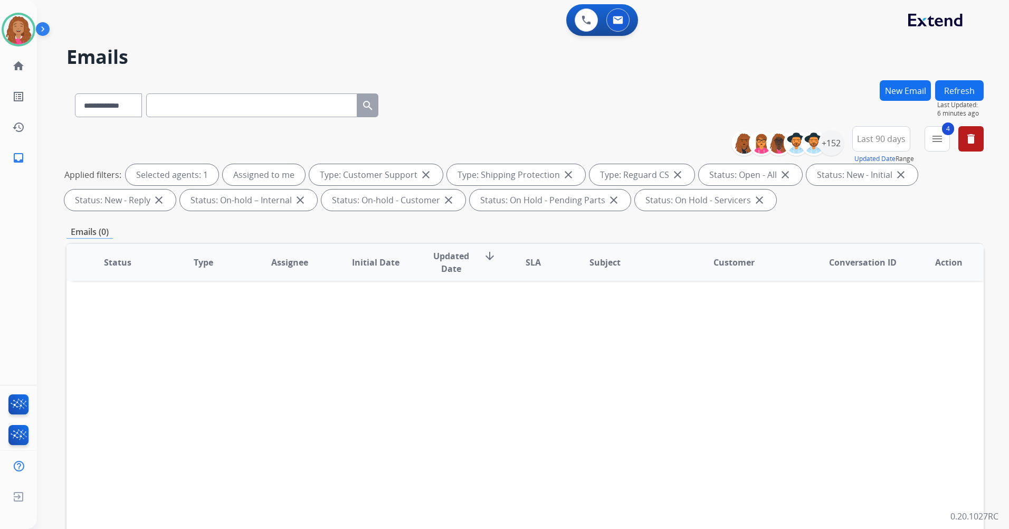
click at [610, 90] on div "**********" at bounding box center [525, 103] width 917 height 46
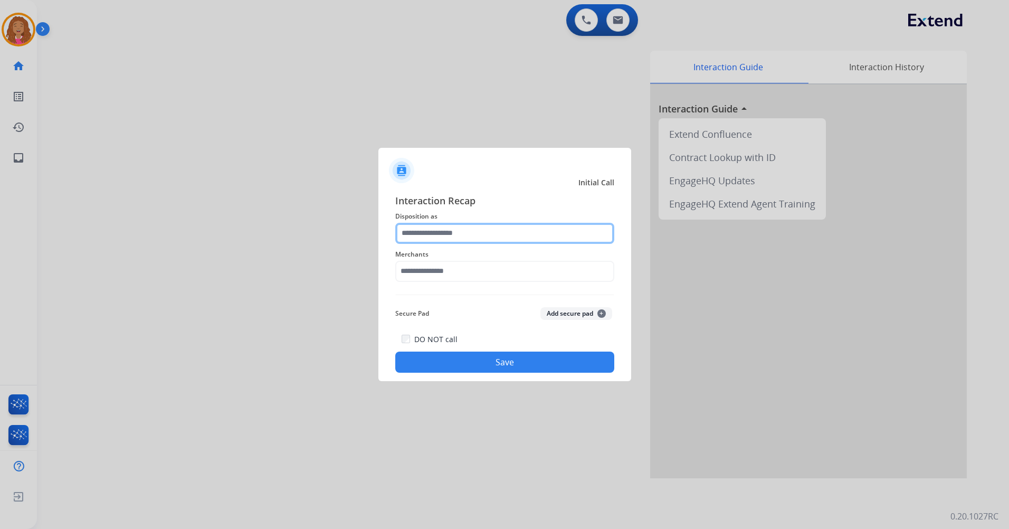
click at [534, 233] on input "text" at bounding box center [504, 233] width 219 height 21
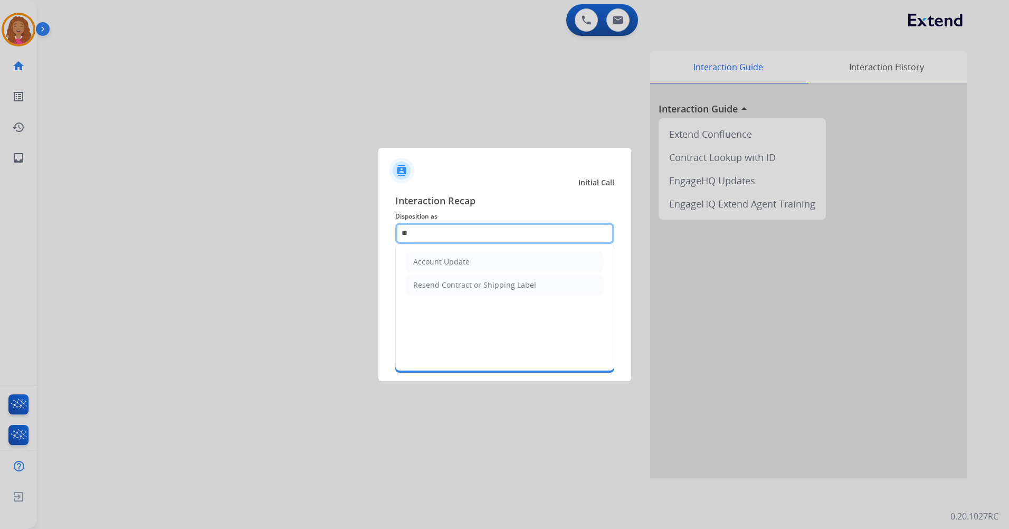
type input "*"
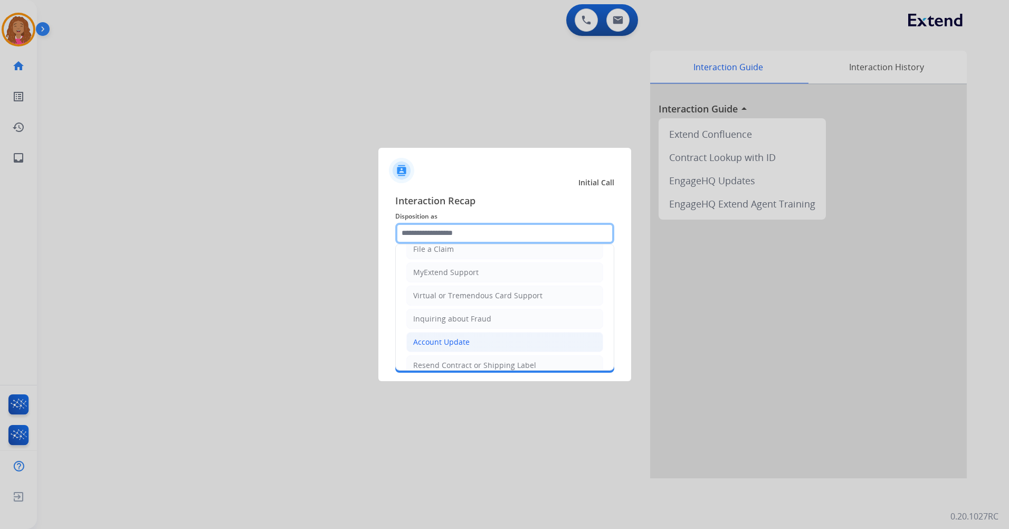
scroll to position [158, 0]
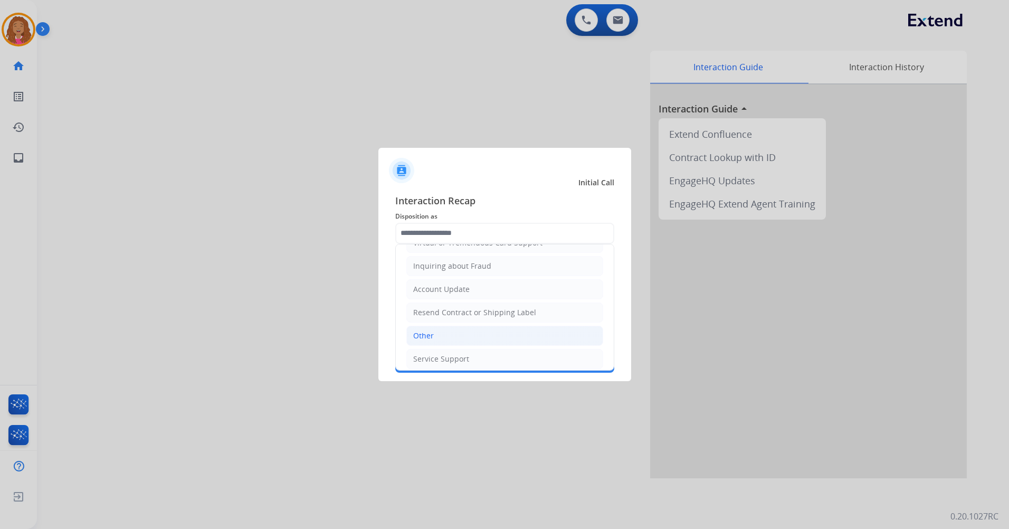
click at [467, 339] on li "Other" at bounding box center [504, 336] width 197 height 20
type input "*****"
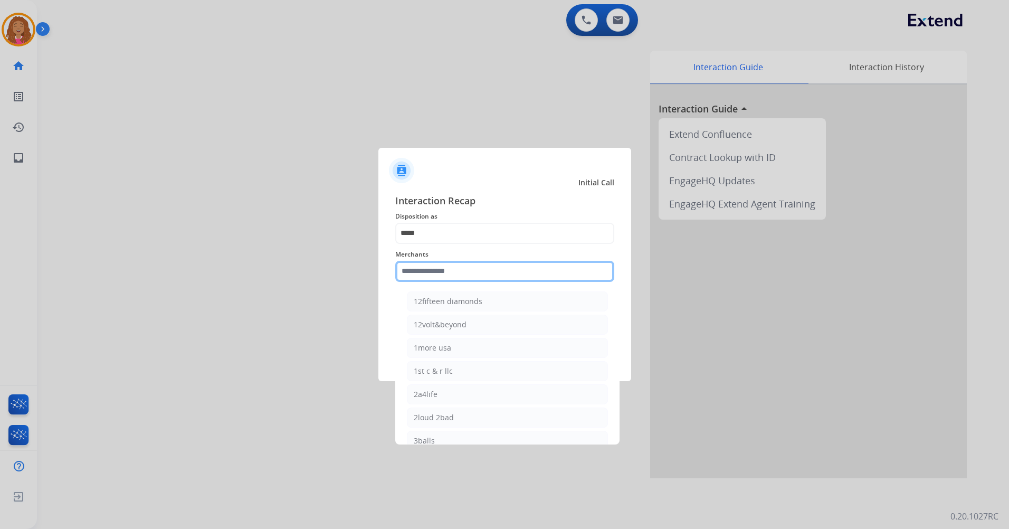
click at [476, 275] on input "text" at bounding box center [504, 271] width 219 height 21
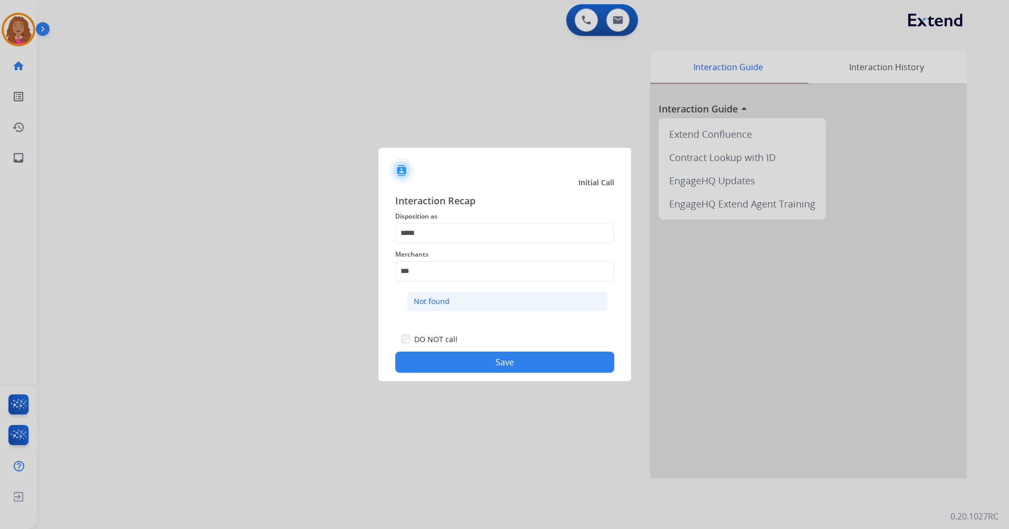
click at [471, 307] on li "Not found" at bounding box center [507, 301] width 201 height 20
type input "*********"
click at [476, 360] on button "Save" at bounding box center [504, 362] width 219 height 21
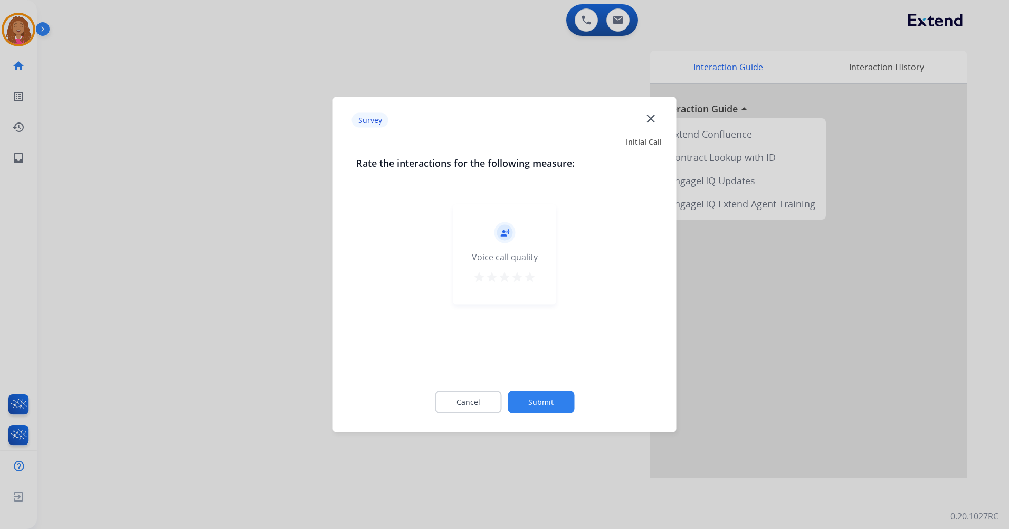
click at [535, 280] on mat-icon "star" at bounding box center [530, 277] width 13 height 13
click at [478, 280] on mat-icon "star" at bounding box center [479, 277] width 13 height 13
click at [533, 396] on button "Submit" at bounding box center [541, 402] width 67 height 22
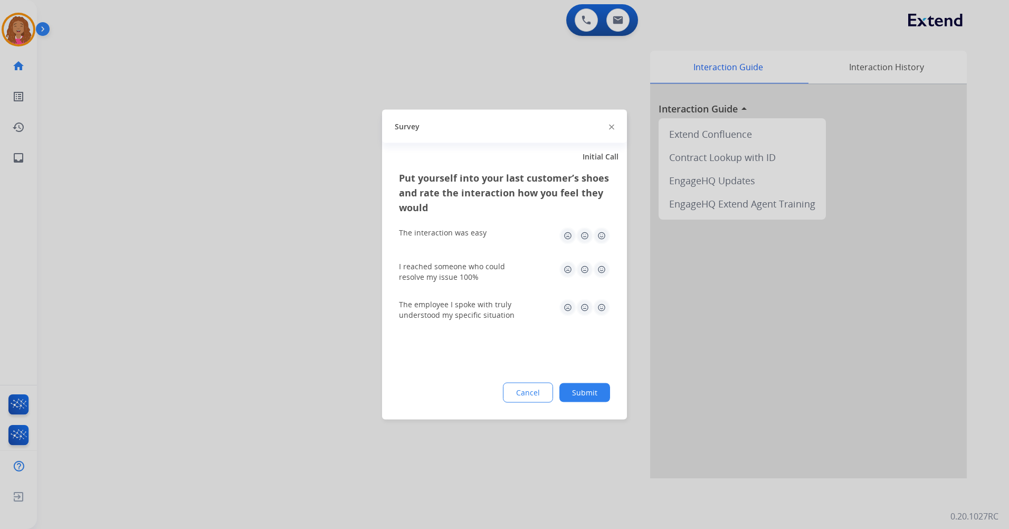
drag, startPoint x: 606, startPoint y: 233, endPoint x: 599, endPoint y: 263, distance: 30.9
click at [605, 233] on img at bounding box center [601, 235] width 17 height 17
click at [605, 271] on img at bounding box center [601, 269] width 17 height 17
drag, startPoint x: 599, startPoint y: 300, endPoint x: 601, endPoint y: 311, distance: 11.3
click at [599, 300] on img at bounding box center [601, 307] width 17 height 17
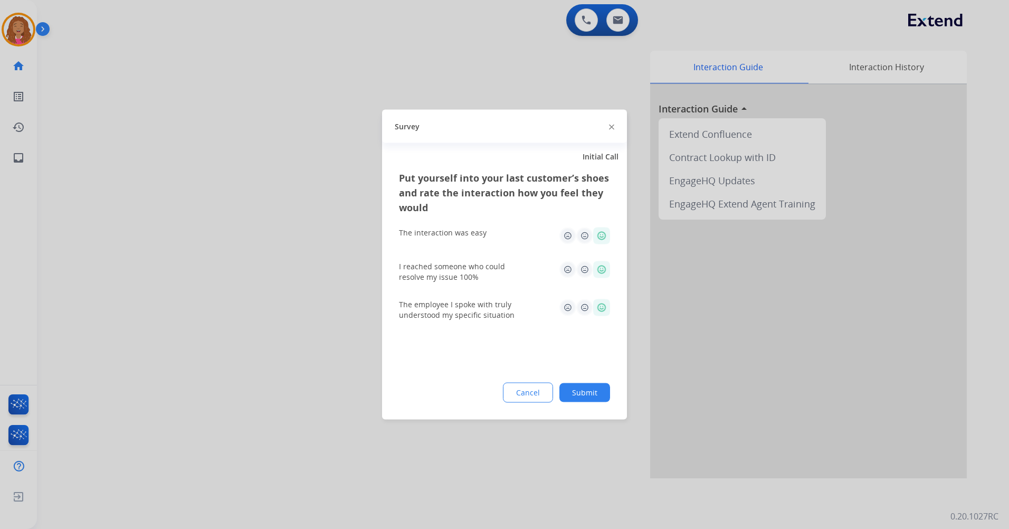
click at [584, 397] on button "Submit" at bounding box center [584, 392] width 51 height 19
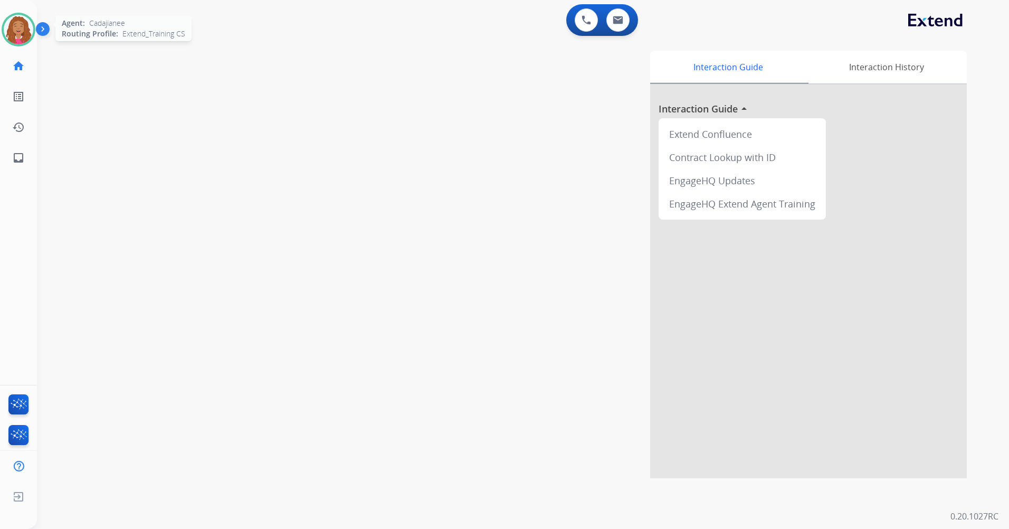
click at [14, 30] on img at bounding box center [19, 30] width 30 height 30
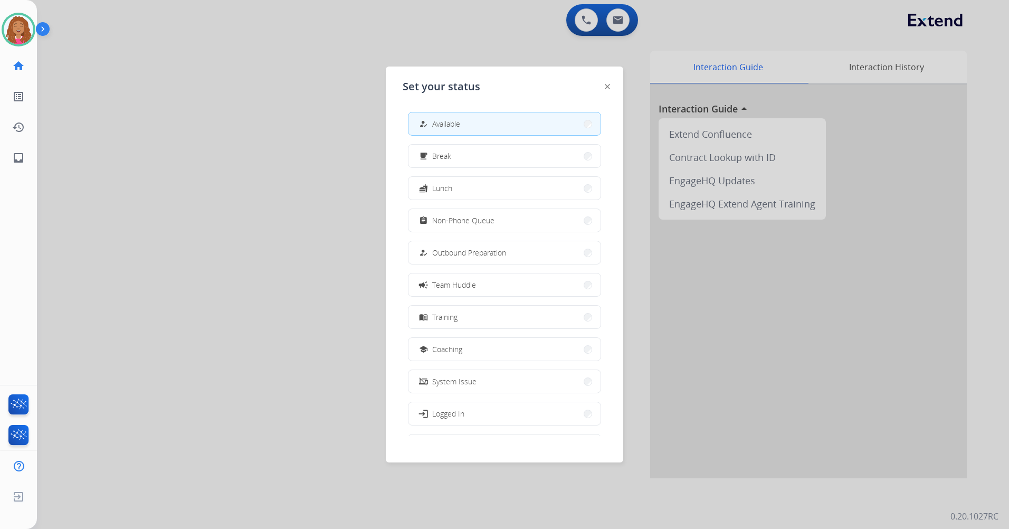
click at [614, 84] on div "Set your status how_to_reg Available free_breakfast Break fastfood Lunch assign…" at bounding box center [505, 265] width 238 height 396
click at [610, 84] on div "Set your status how_to_reg Available free_breakfast Break fastfood Lunch assign…" at bounding box center [505, 265] width 238 height 396
click at [608, 84] on img at bounding box center [607, 86] width 5 height 5
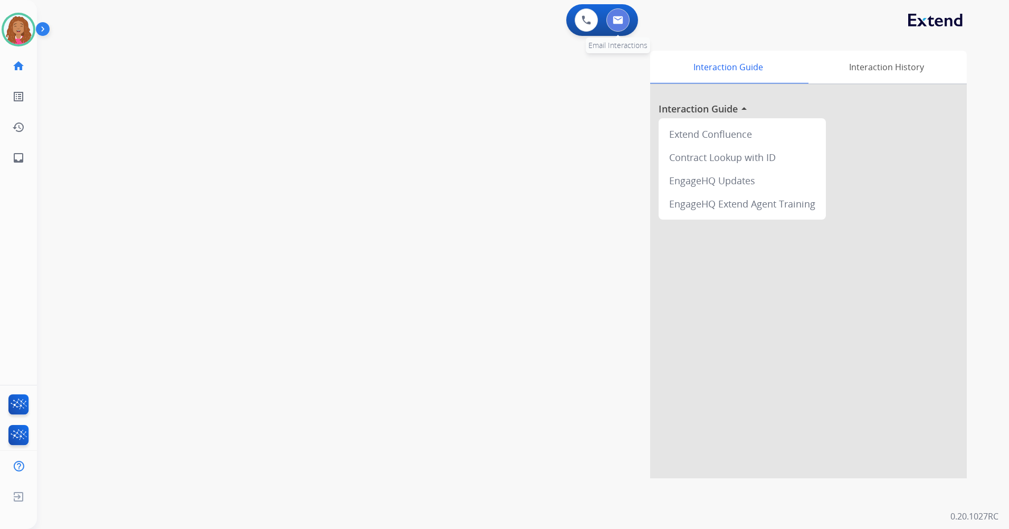
click at [623, 13] on button at bounding box center [617, 19] width 23 height 23
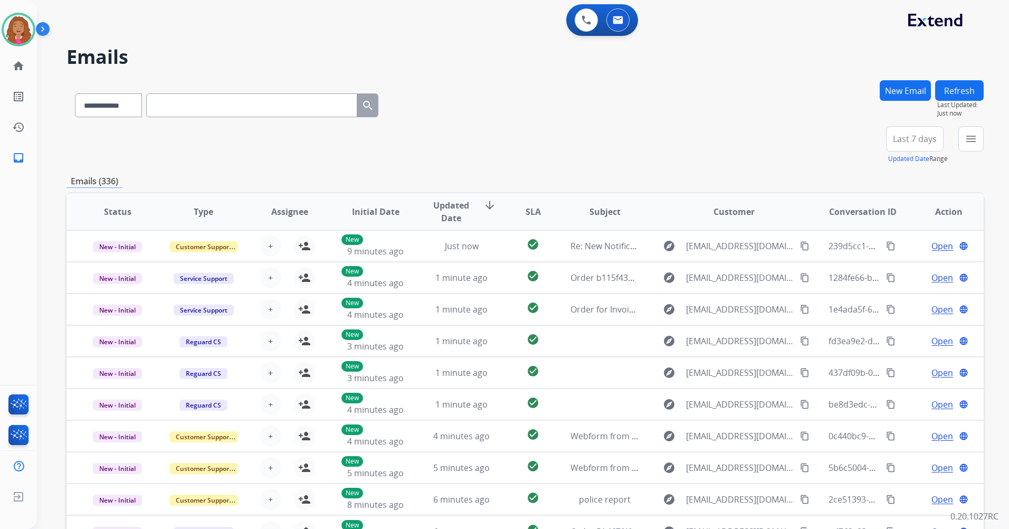
click at [787, 185] on div "Emails (336)" at bounding box center [525, 181] width 917 height 13
drag, startPoint x: 855, startPoint y: 90, endPoint x: 846, endPoint y: 94, distance: 10.2
click at [846, 94] on div "**********" at bounding box center [525, 103] width 917 height 46
click at [13, 44] on div at bounding box center [19, 30] width 34 height 34
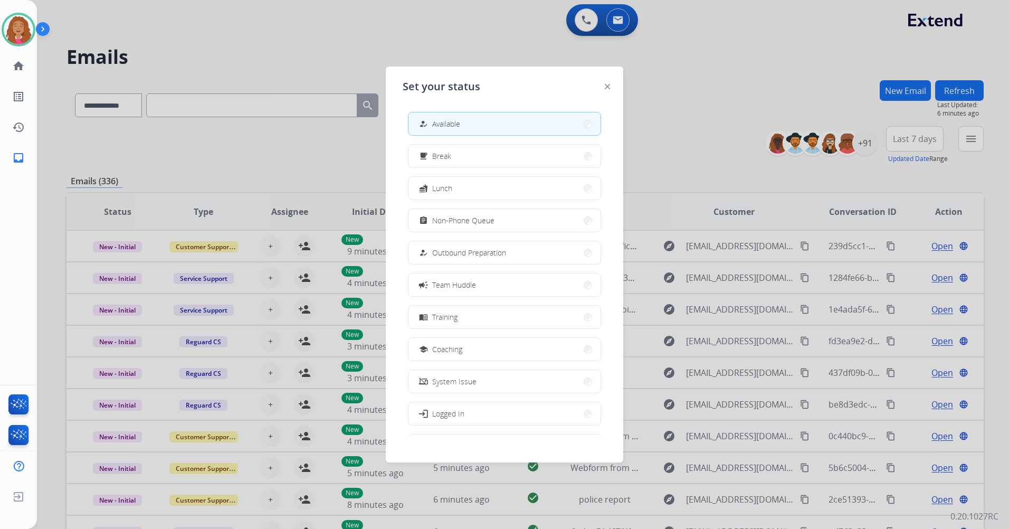
click at [605, 84] on img at bounding box center [607, 86] width 5 height 5
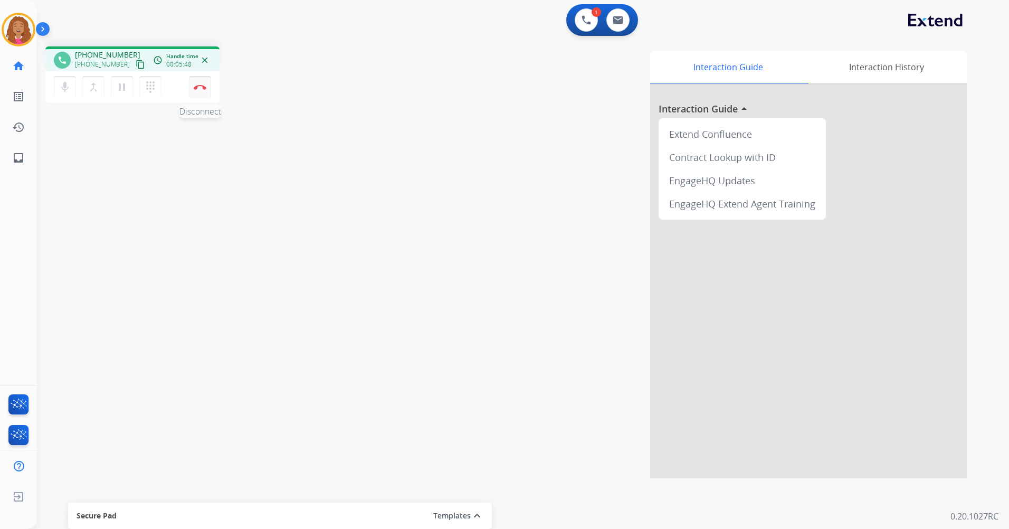
click at [205, 92] on button "Disconnect" at bounding box center [200, 87] width 22 height 22
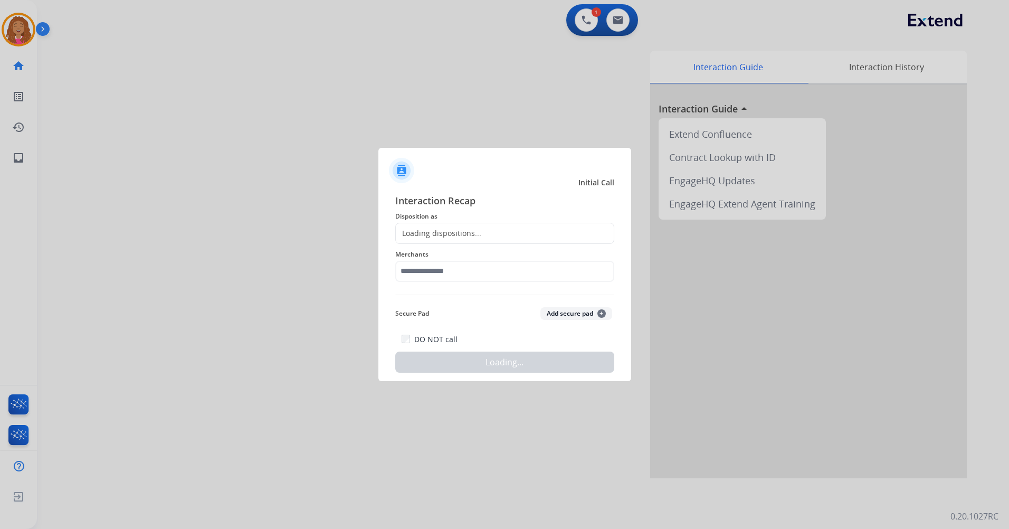
click at [489, 240] on div "Loading dispositions..." at bounding box center [504, 233] width 219 height 21
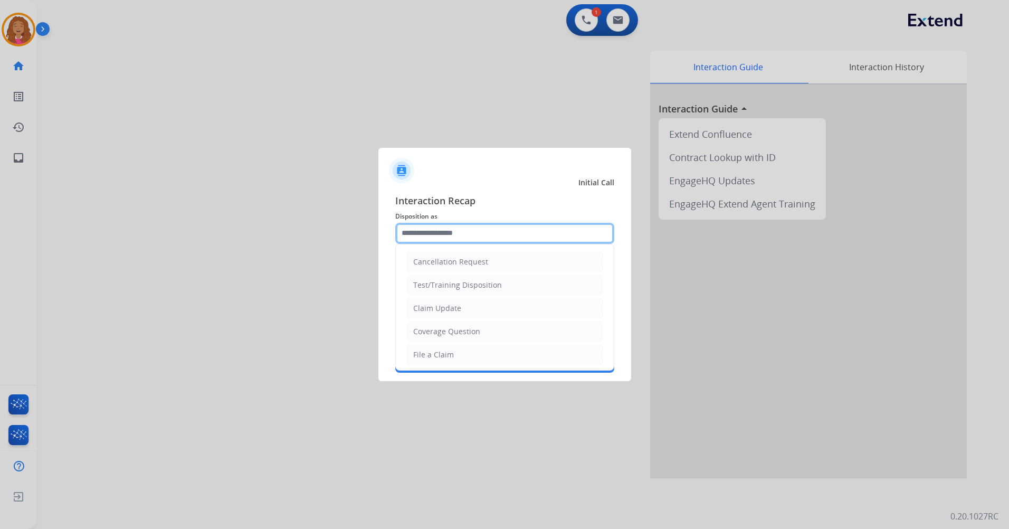
click at [455, 229] on input "text" at bounding box center [504, 233] width 219 height 21
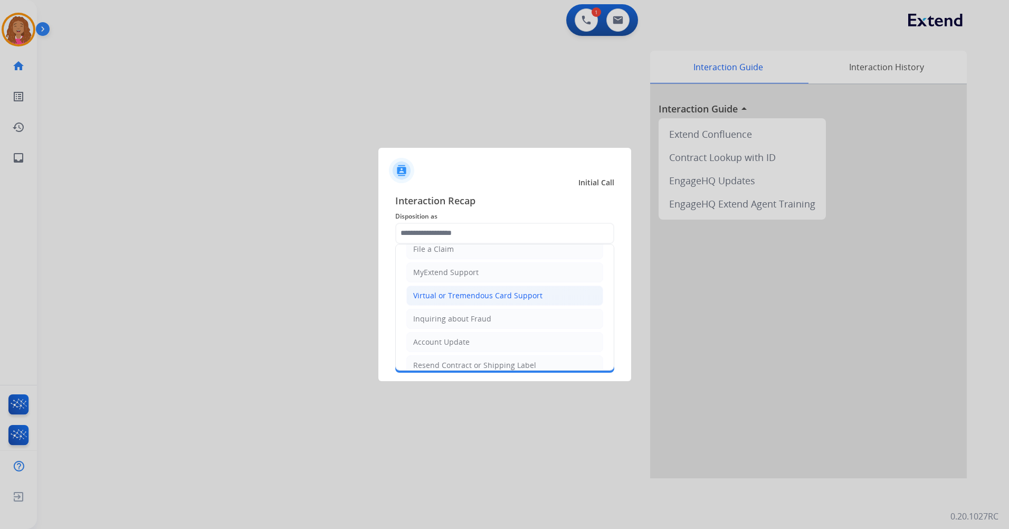
click at [456, 289] on li "Virtual or Tremendous Card Support" at bounding box center [504, 296] width 197 height 20
type input "**********"
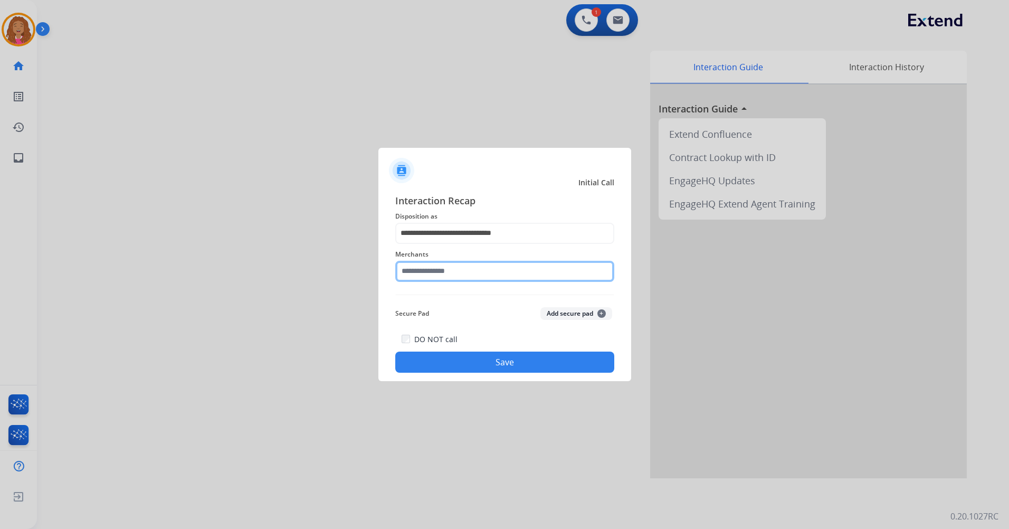
click at [461, 273] on input "text" at bounding box center [504, 271] width 219 height 21
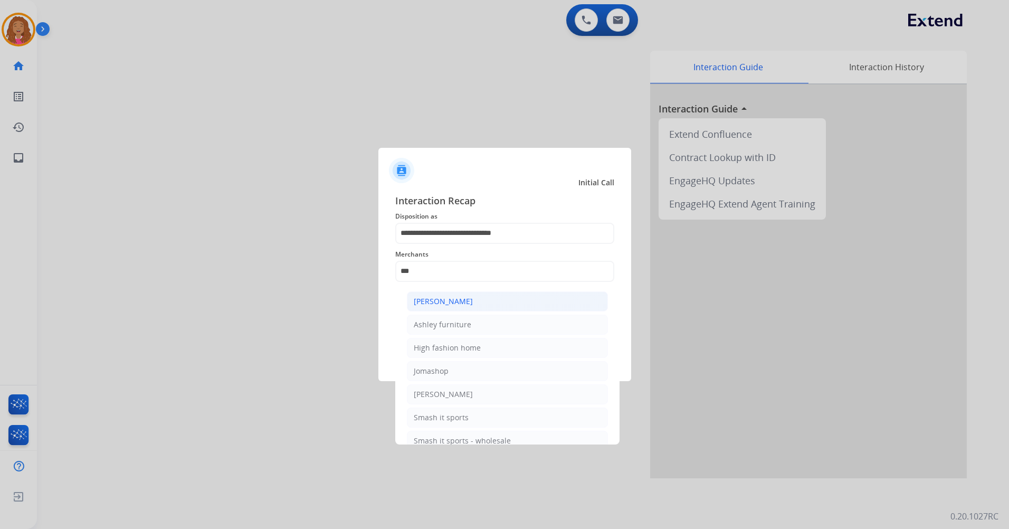
click at [524, 294] on li "[PERSON_NAME]" at bounding box center [507, 301] width 201 height 20
type input "**********"
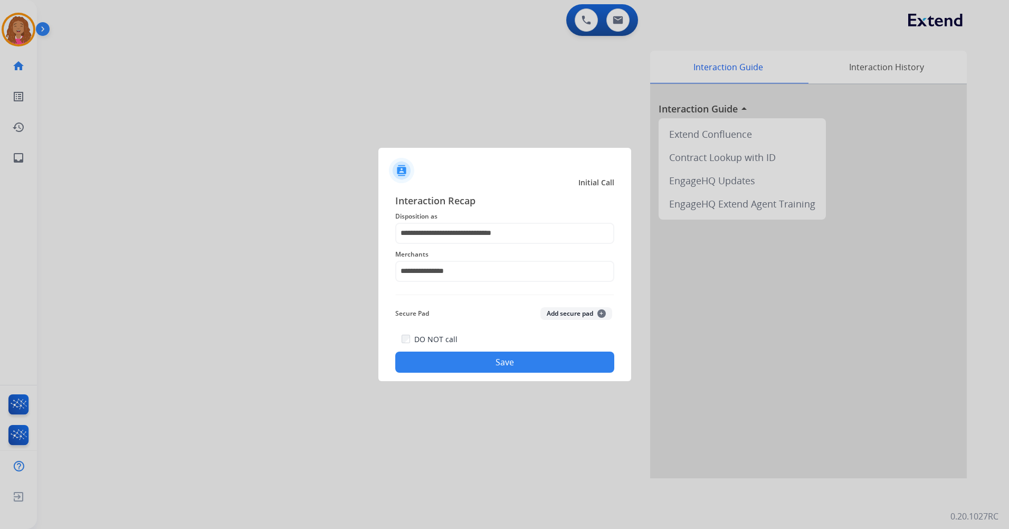
click at [523, 364] on button "Save" at bounding box center [504, 362] width 219 height 21
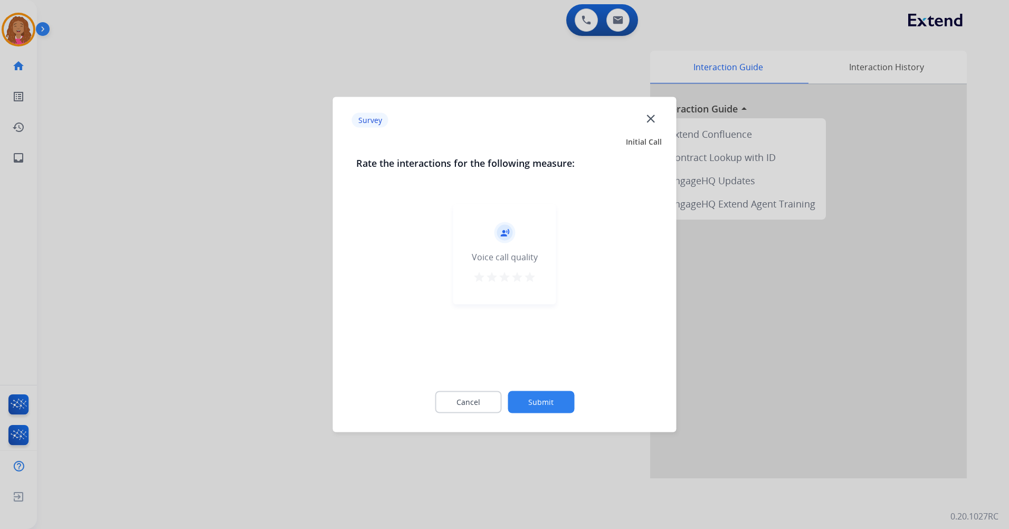
click at [534, 277] on mat-icon "star" at bounding box center [530, 277] width 13 height 13
click at [559, 388] on div "Cancel Submit" at bounding box center [504, 402] width 297 height 48
click at [558, 396] on button "Submit" at bounding box center [541, 402] width 67 height 22
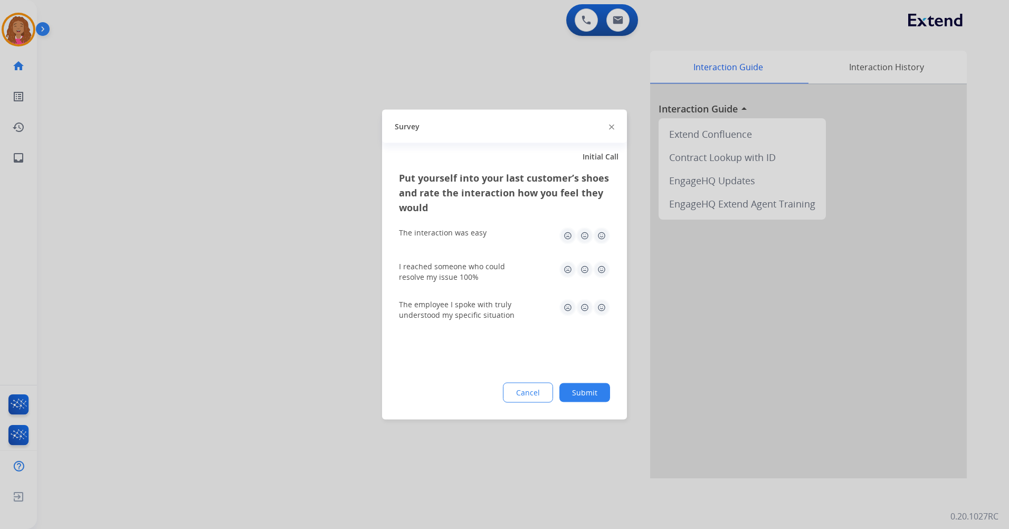
click at [602, 242] on img at bounding box center [601, 235] width 17 height 17
click at [600, 275] on img at bounding box center [601, 269] width 17 height 17
click at [595, 309] on img at bounding box center [601, 307] width 17 height 17
click at [589, 385] on button "Submit" at bounding box center [584, 392] width 51 height 19
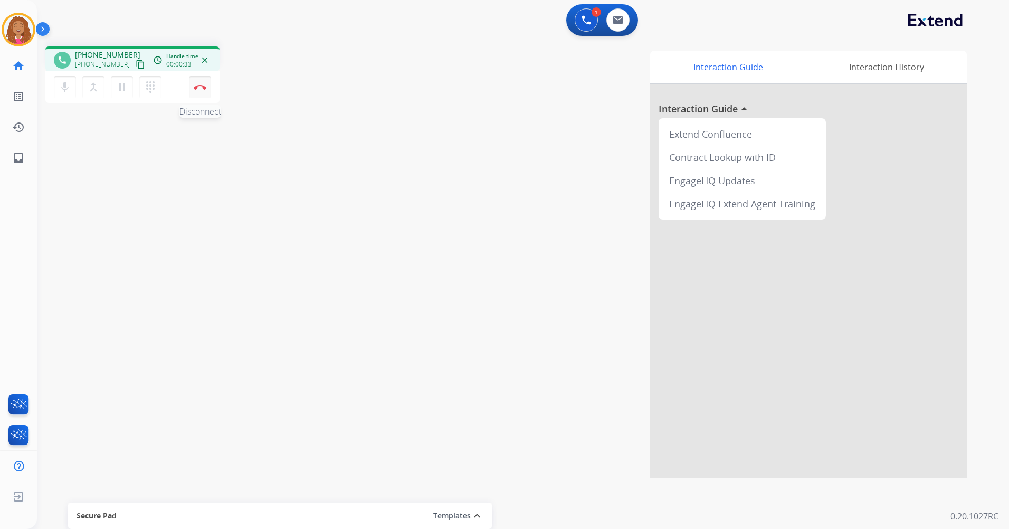
click at [205, 82] on button "Disconnect" at bounding box center [200, 87] width 22 height 22
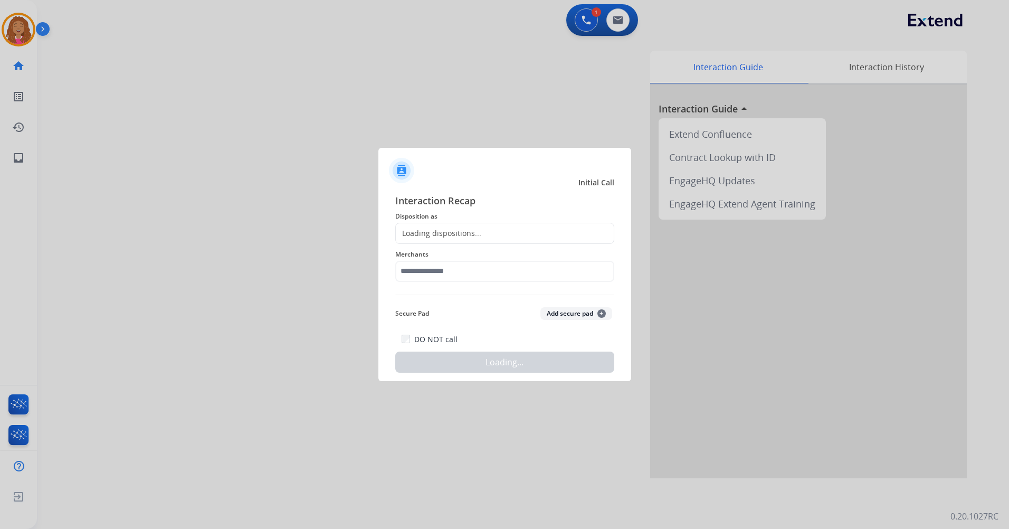
click at [491, 235] on div "Loading dispositions..." at bounding box center [504, 233] width 219 height 21
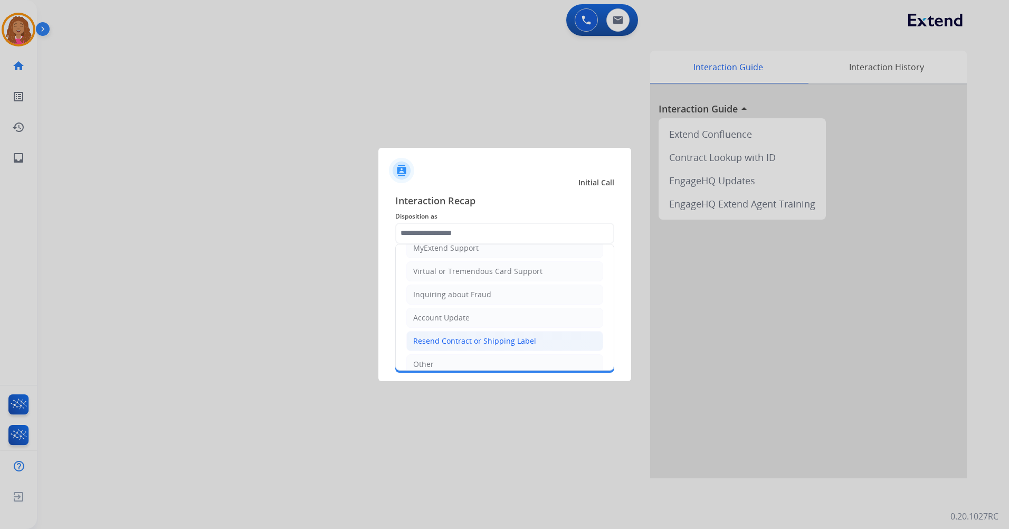
scroll to position [59, 0]
click at [477, 234] on input "text" at bounding box center [504, 233] width 219 height 21
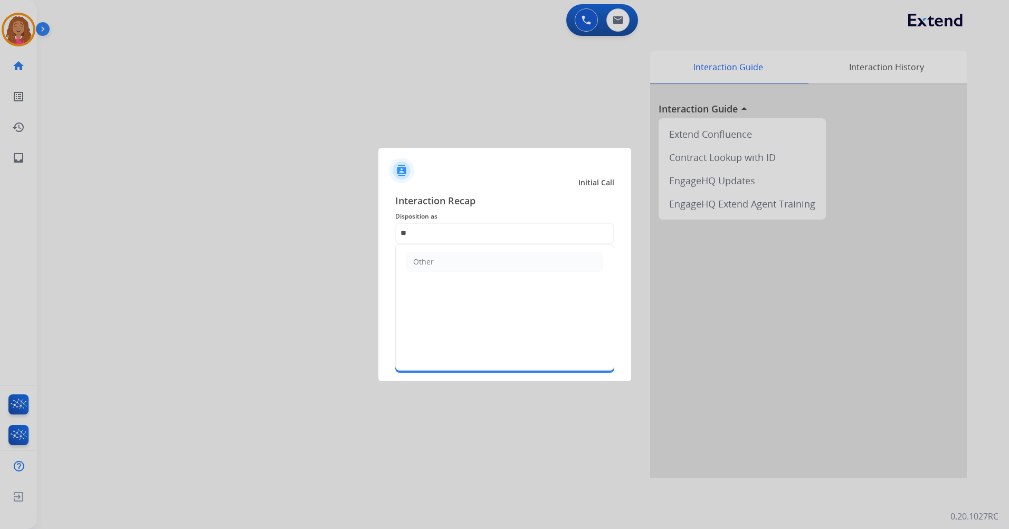
scroll to position [0, 0]
click at [444, 265] on li "Other" at bounding box center [504, 262] width 197 height 20
type input "*****"
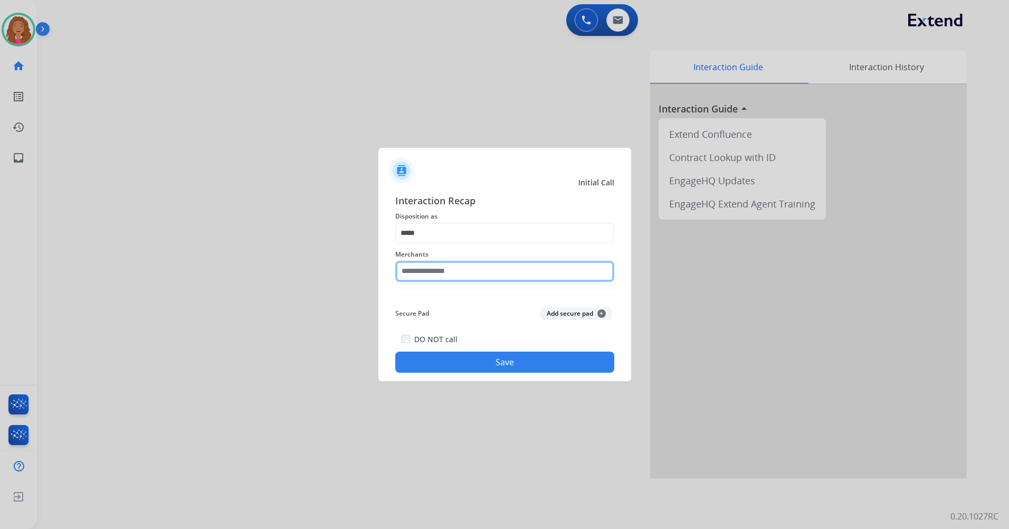
click at [449, 272] on input "text" at bounding box center [504, 271] width 219 height 21
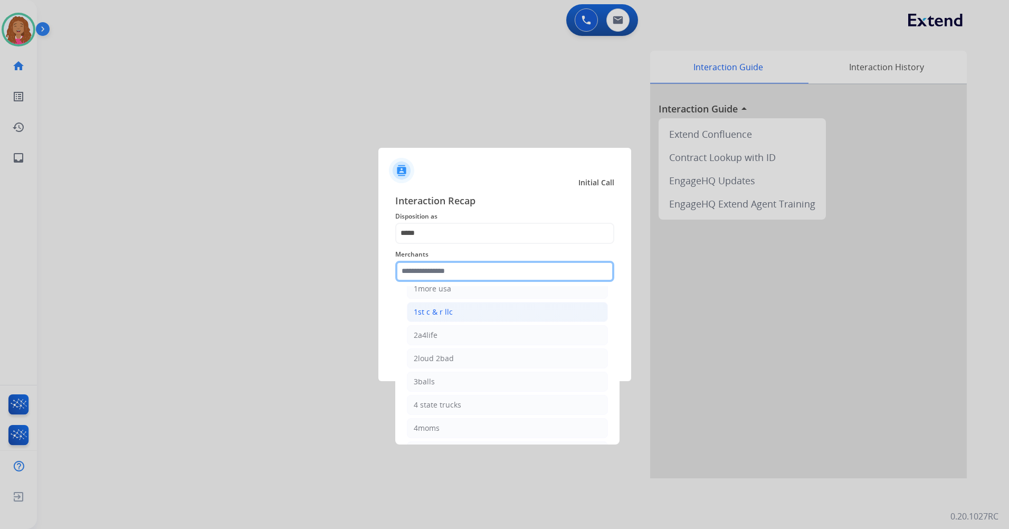
scroll to position [53, 0]
click at [477, 271] on input "text" at bounding box center [504, 271] width 219 height 21
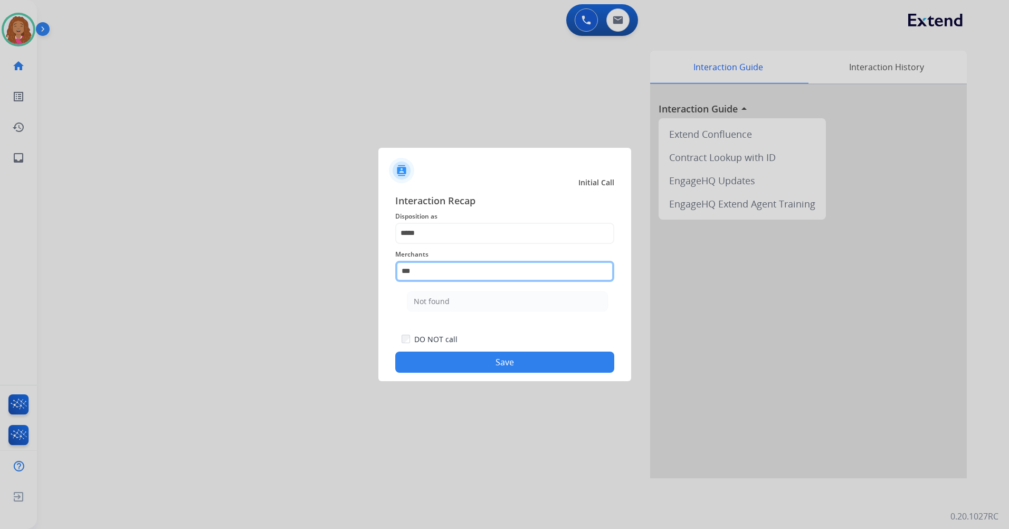
scroll to position [0, 0]
click at [424, 308] on li "Not found" at bounding box center [507, 301] width 201 height 20
type input "*********"
click at [440, 355] on button "Save" at bounding box center [504, 362] width 219 height 21
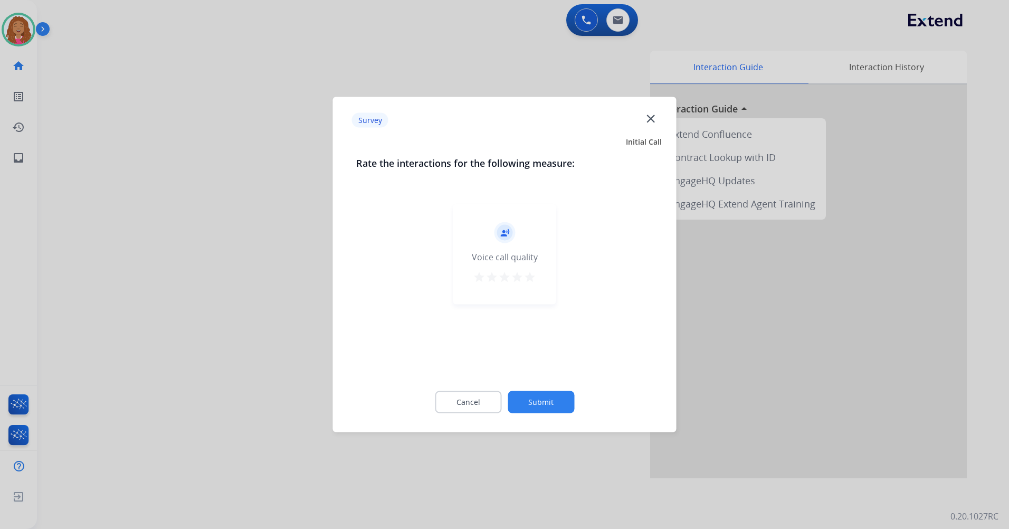
click at [480, 278] on mat-icon "star" at bounding box center [479, 277] width 13 height 13
click at [533, 402] on button "Submit" at bounding box center [541, 402] width 67 height 22
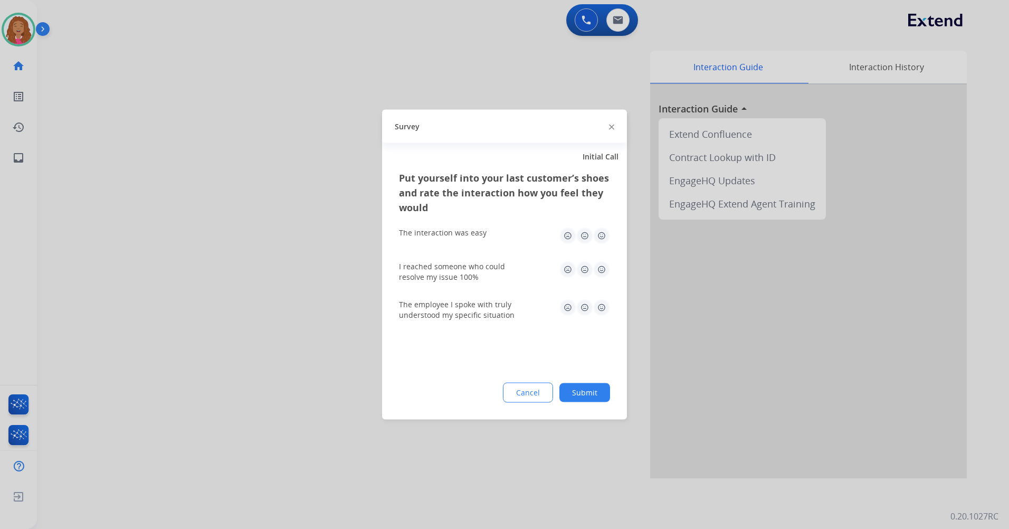
click at [607, 235] on img at bounding box center [601, 235] width 17 height 17
drag, startPoint x: 600, startPoint y: 263, endPoint x: 606, endPoint y: 283, distance: 21.5
click at [600, 263] on img at bounding box center [601, 269] width 17 height 17
click at [593, 301] on img at bounding box center [584, 307] width 17 height 17
click at [597, 302] on img at bounding box center [601, 307] width 17 height 17
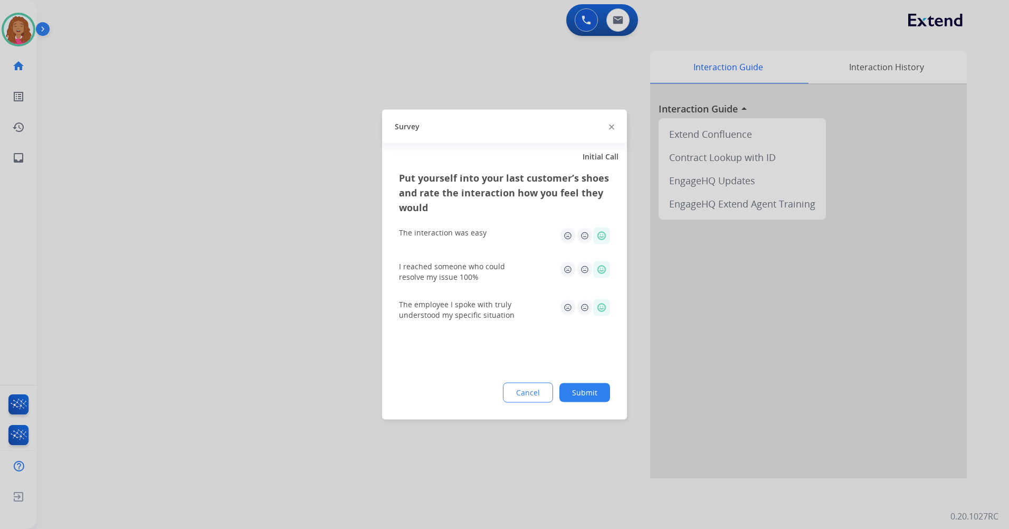
click at [589, 385] on button "Submit" at bounding box center [584, 392] width 51 height 19
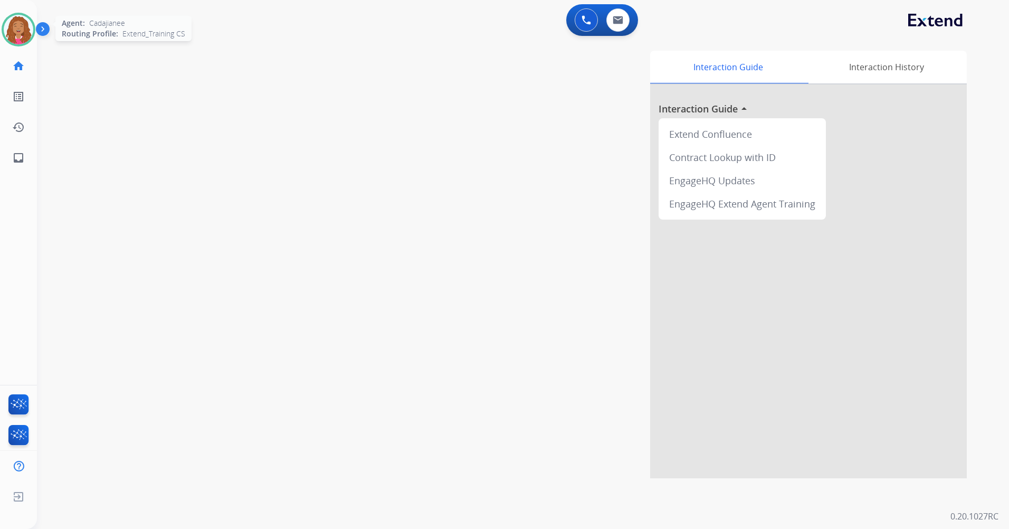
click at [22, 15] on img at bounding box center [19, 30] width 30 height 30
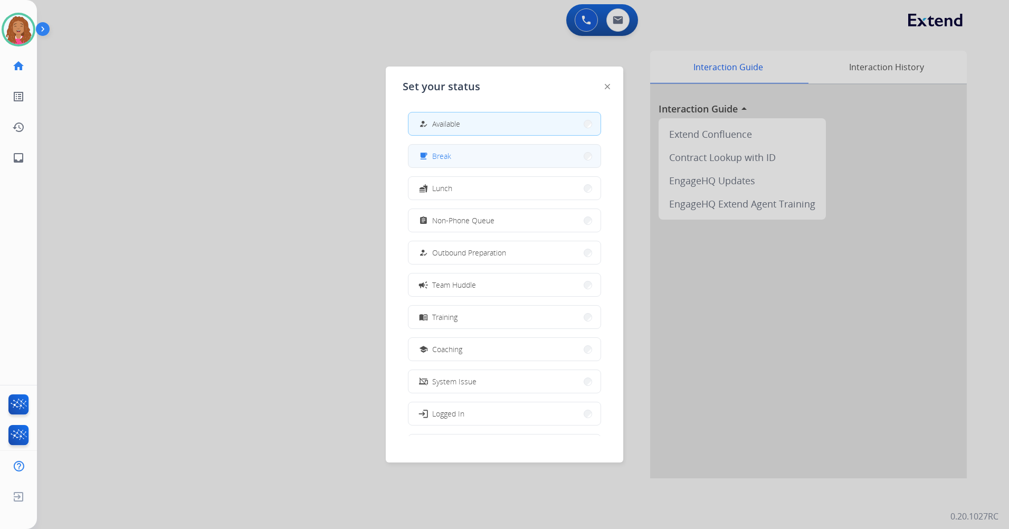
click at [489, 157] on button "free_breakfast Break" at bounding box center [505, 156] width 192 height 23
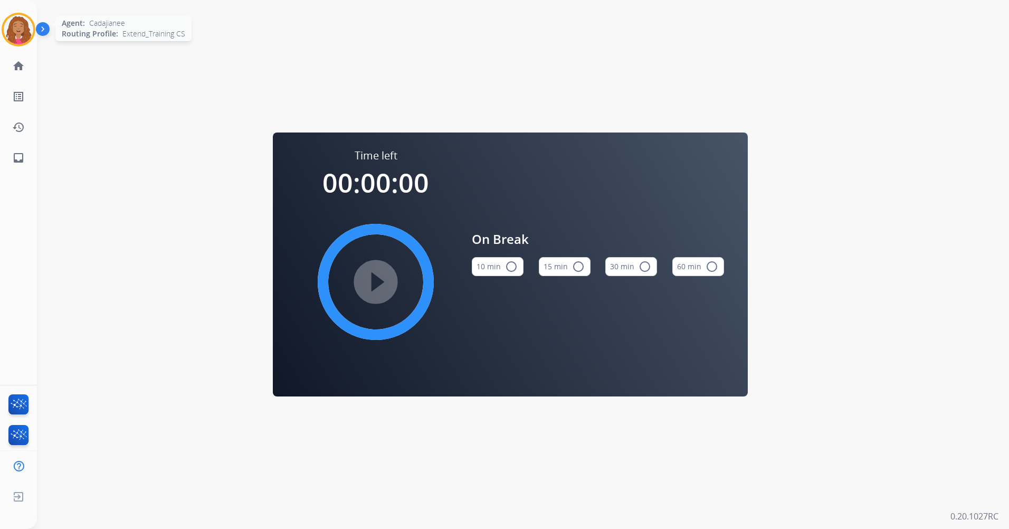
click at [16, 27] on img at bounding box center [19, 30] width 30 height 30
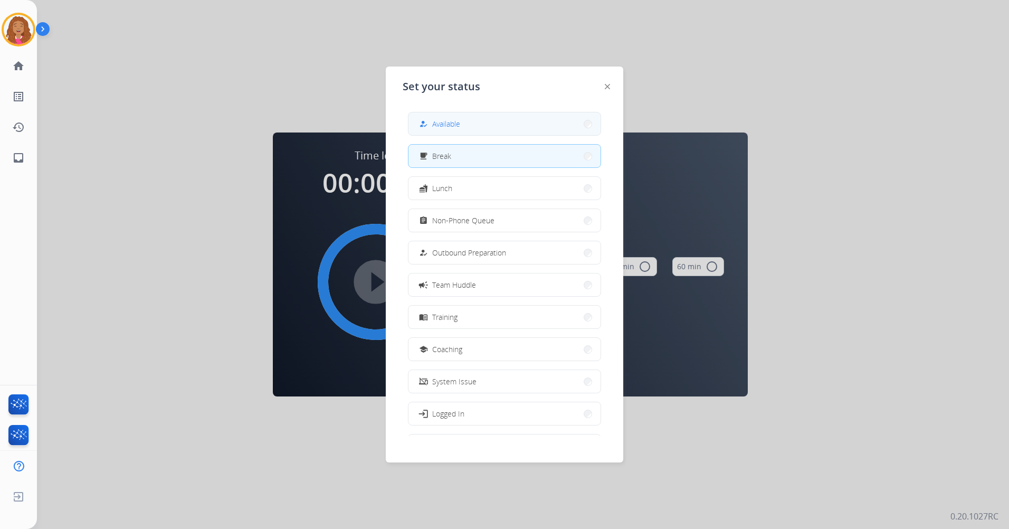
click at [493, 128] on button "how_to_reg Available" at bounding box center [505, 123] width 192 height 23
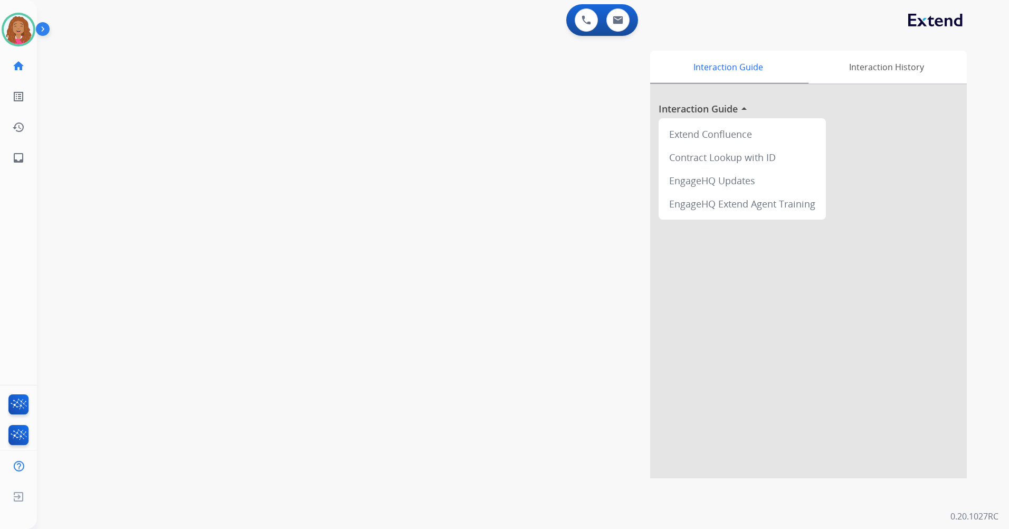
drag, startPoint x: 557, startPoint y: 293, endPoint x: 557, endPoint y: 284, distance: 8.4
click at [557, 292] on div "Interaction Guide Interaction History Interaction Guide arrow_drop_up Extend Co…" at bounding box center [658, 265] width 618 height 428
click at [628, 20] on button at bounding box center [617, 19] width 23 height 23
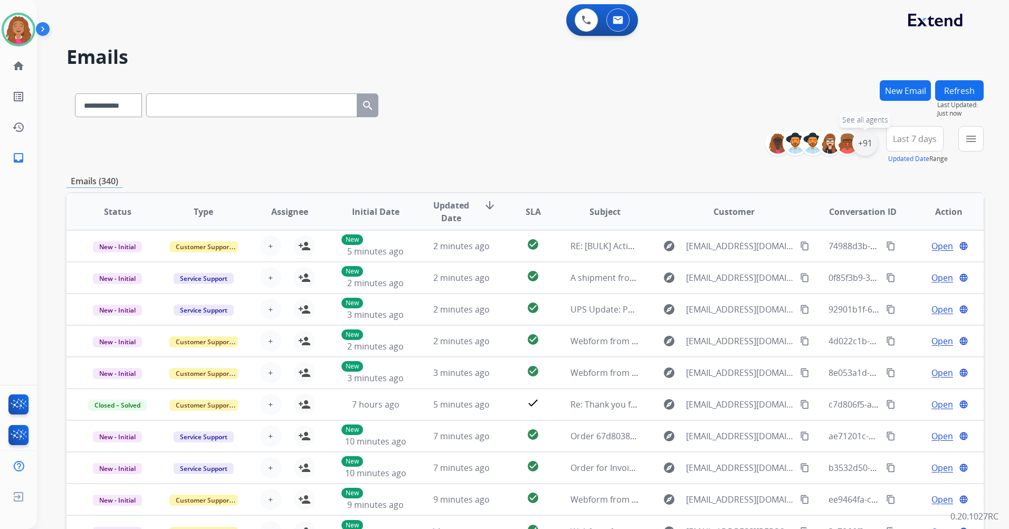
click at [860, 136] on div "+91" at bounding box center [864, 142] width 25 height 25
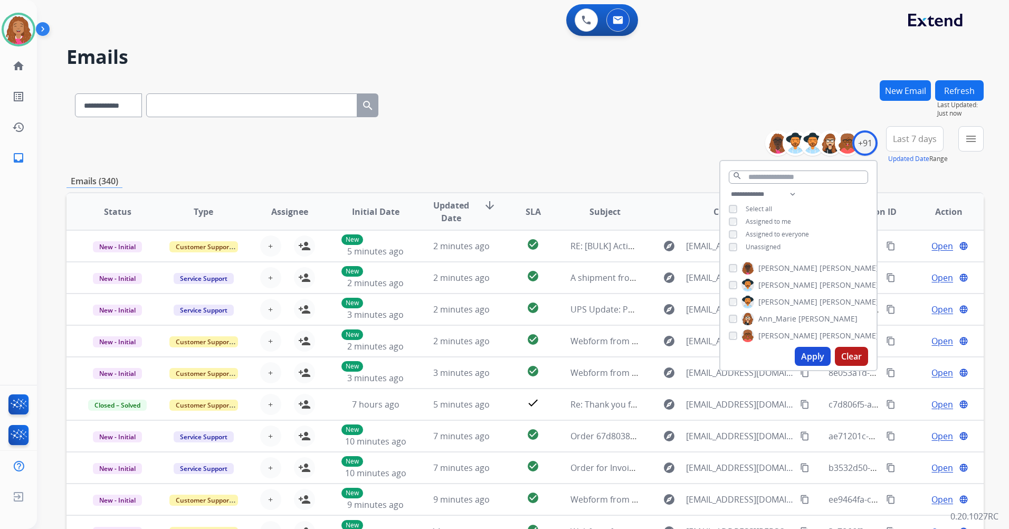
click at [752, 245] on span "Unassigned" at bounding box center [763, 246] width 35 height 9
click at [804, 350] on button "Apply" at bounding box center [813, 356] width 36 height 19
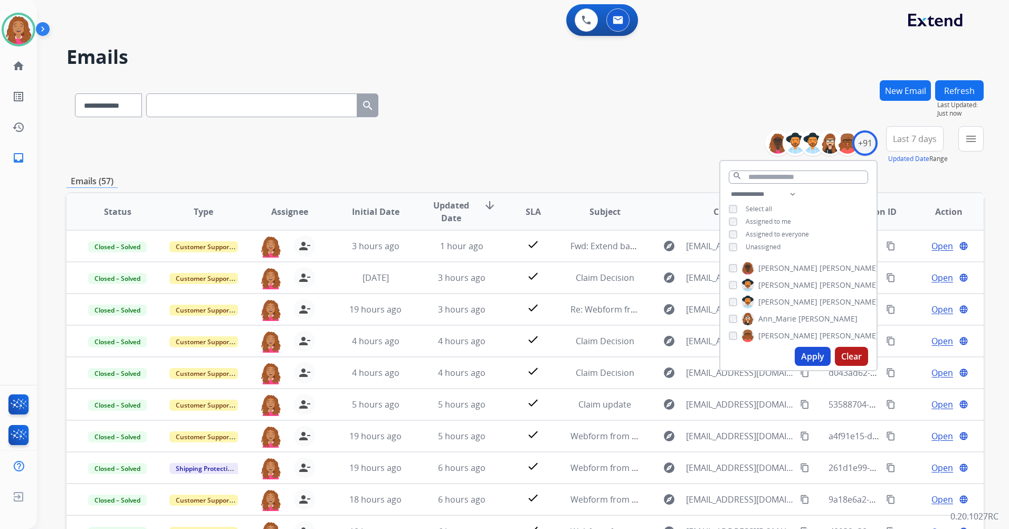
drag, startPoint x: 629, startPoint y: 162, endPoint x: 681, endPoint y: 139, distance: 57.0
click at [630, 162] on div "**********" at bounding box center [525, 145] width 917 height 38
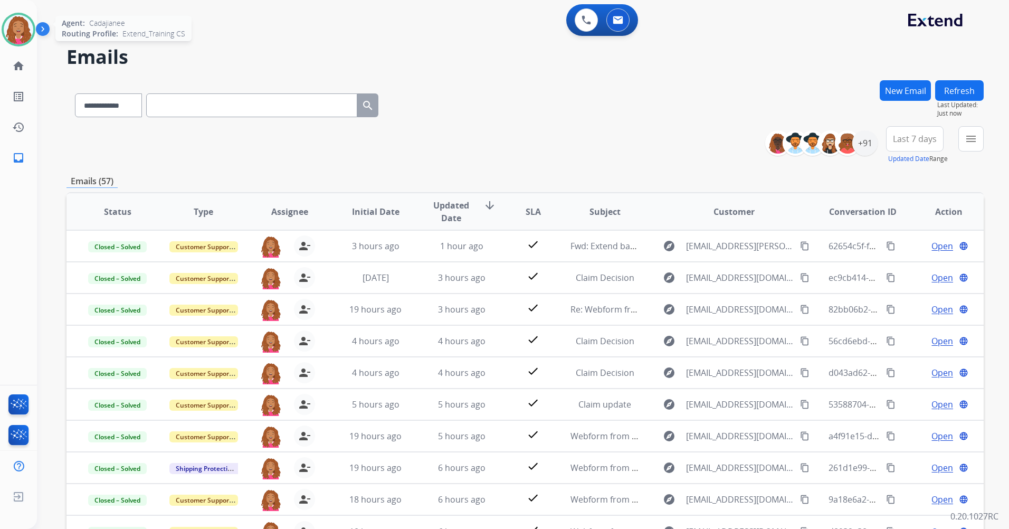
click at [17, 21] on img at bounding box center [19, 30] width 30 height 30
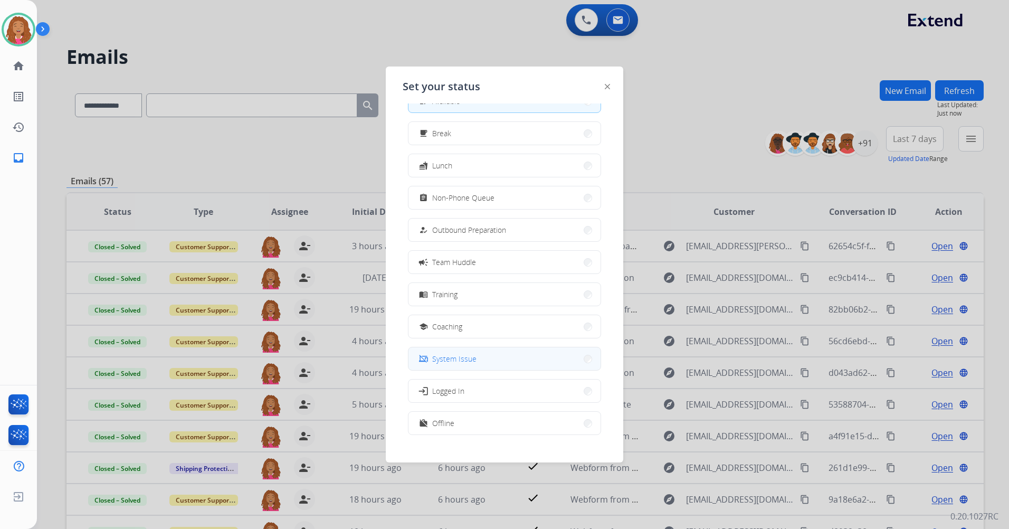
scroll to position [35, 0]
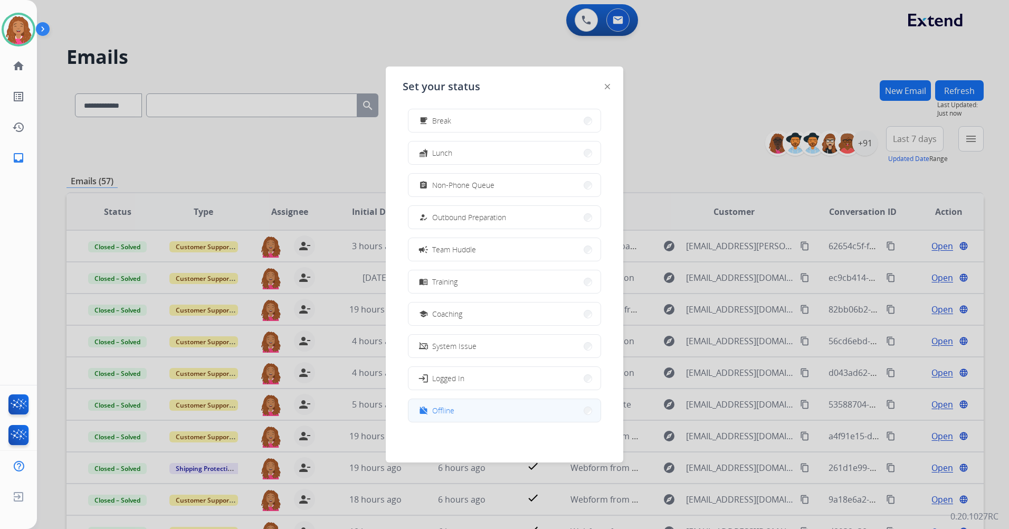
click at [457, 412] on button "work_off Offline" at bounding box center [505, 410] width 192 height 23
